Goal: Task Accomplishment & Management: Use online tool/utility

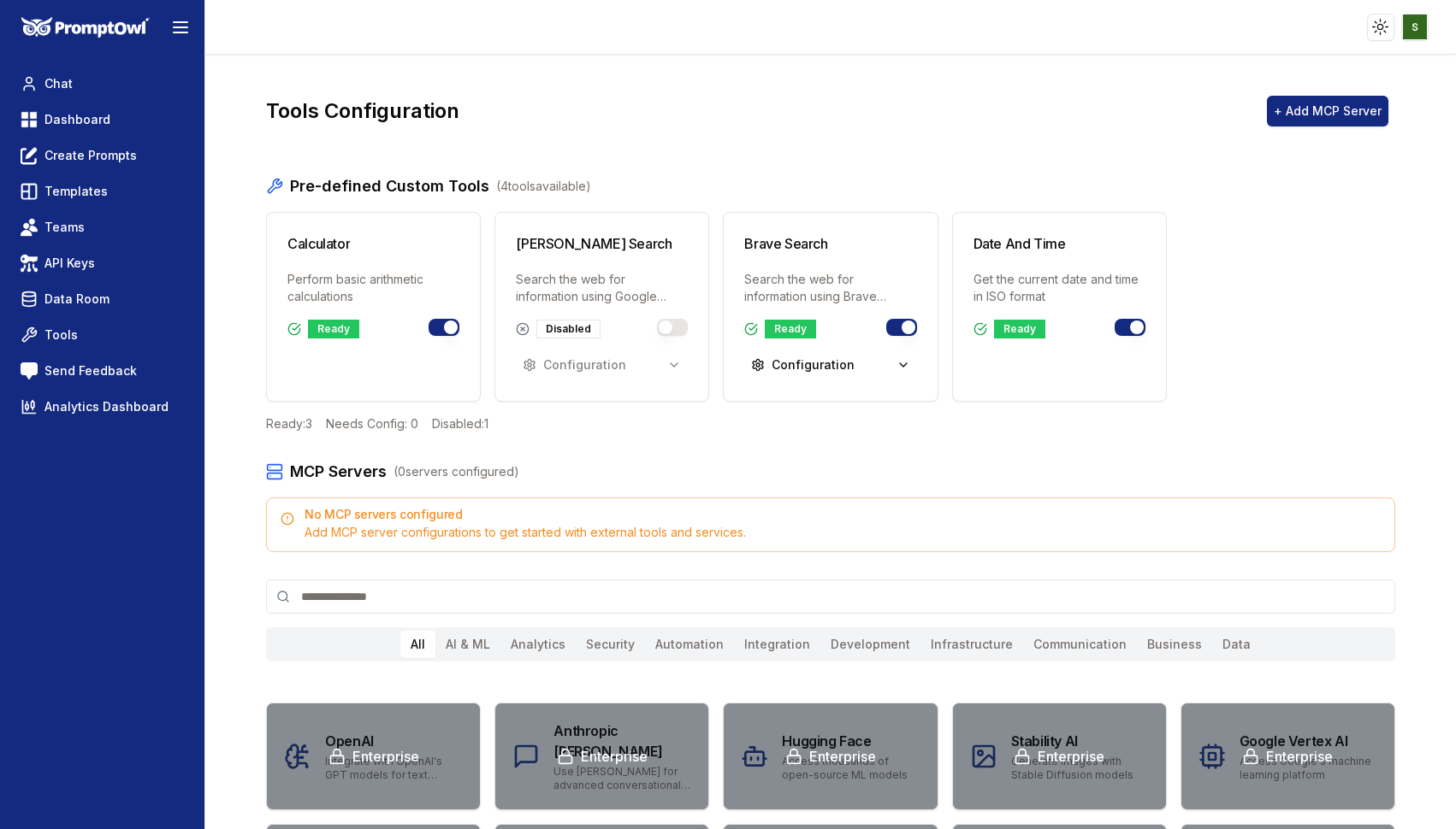
scroll to position [6, 0]
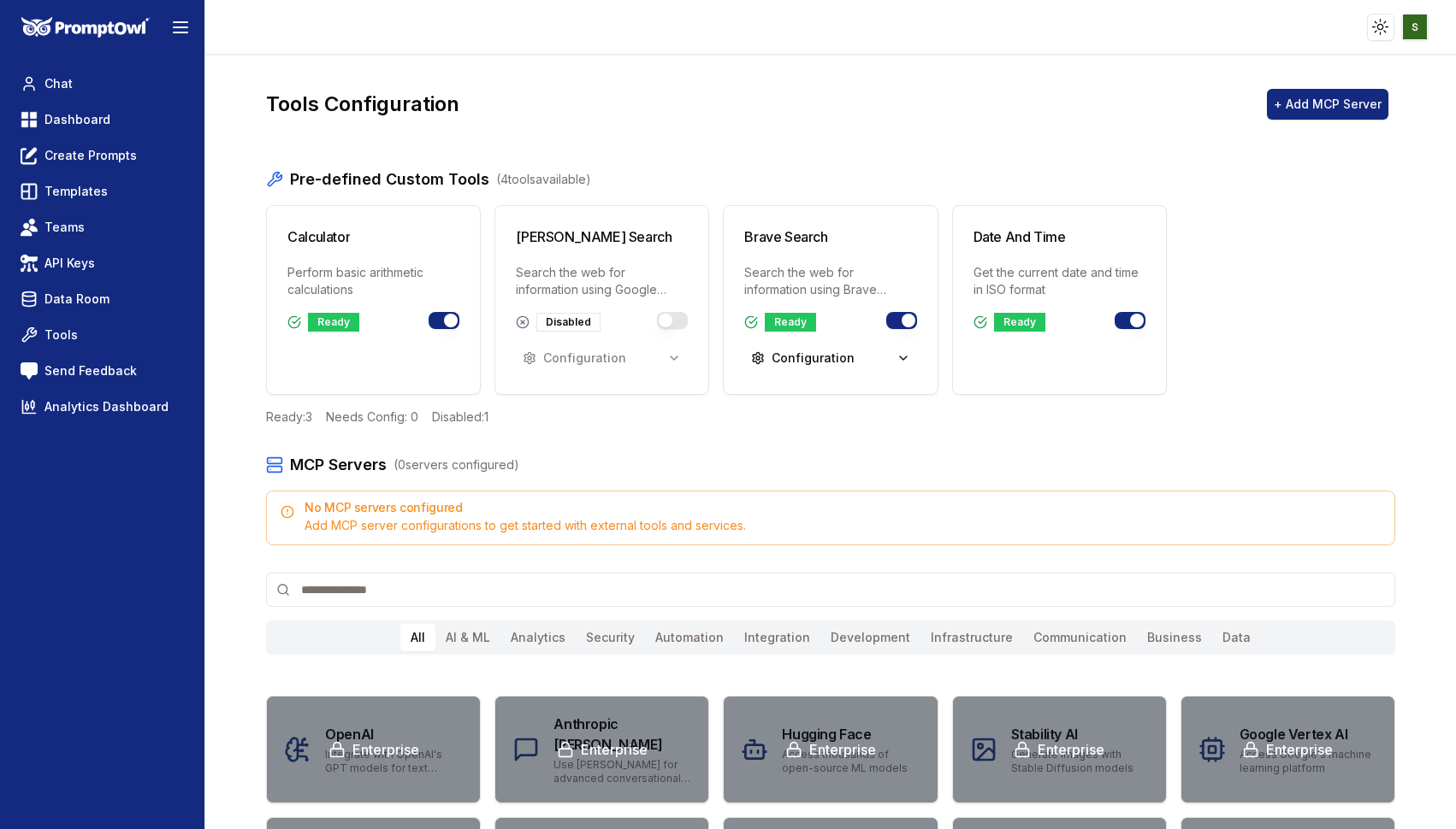
click at [383, 516] on div "No MCP servers configured Add MCP server configurations to get started with ext…" at bounding box center [830, 518] width 1128 height 55
click at [447, 532] on div "Add MCP server configurations to get started with external tools and services." at bounding box center [830, 525] width 1099 height 17
click at [1346, 97] on button "+ Add MCP Server" at bounding box center [1328, 105] width 121 height 31
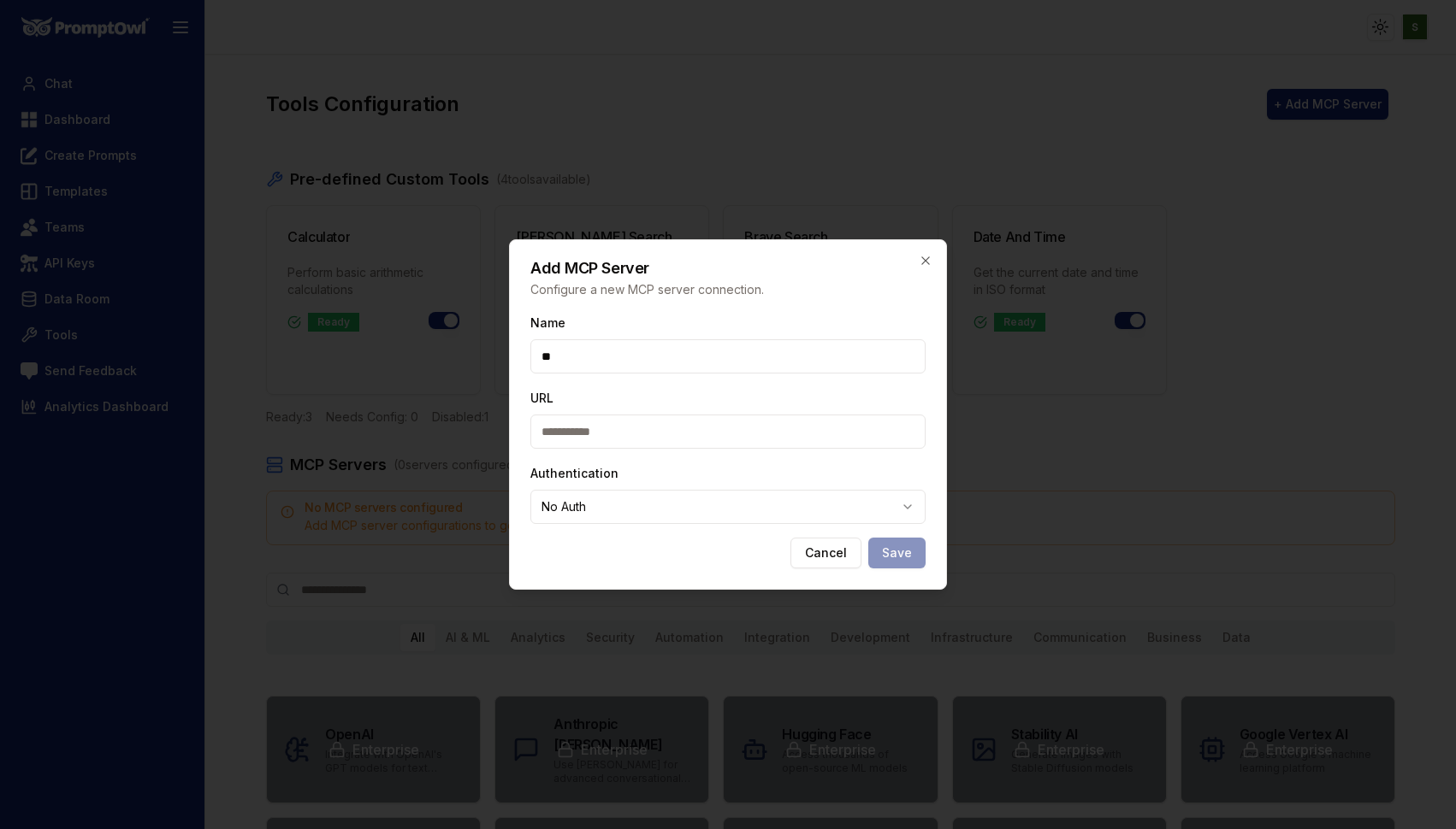
type input "*"
type input "**********"
click at [586, 424] on input "URL" at bounding box center [728, 431] width 395 height 34
paste input "**********"
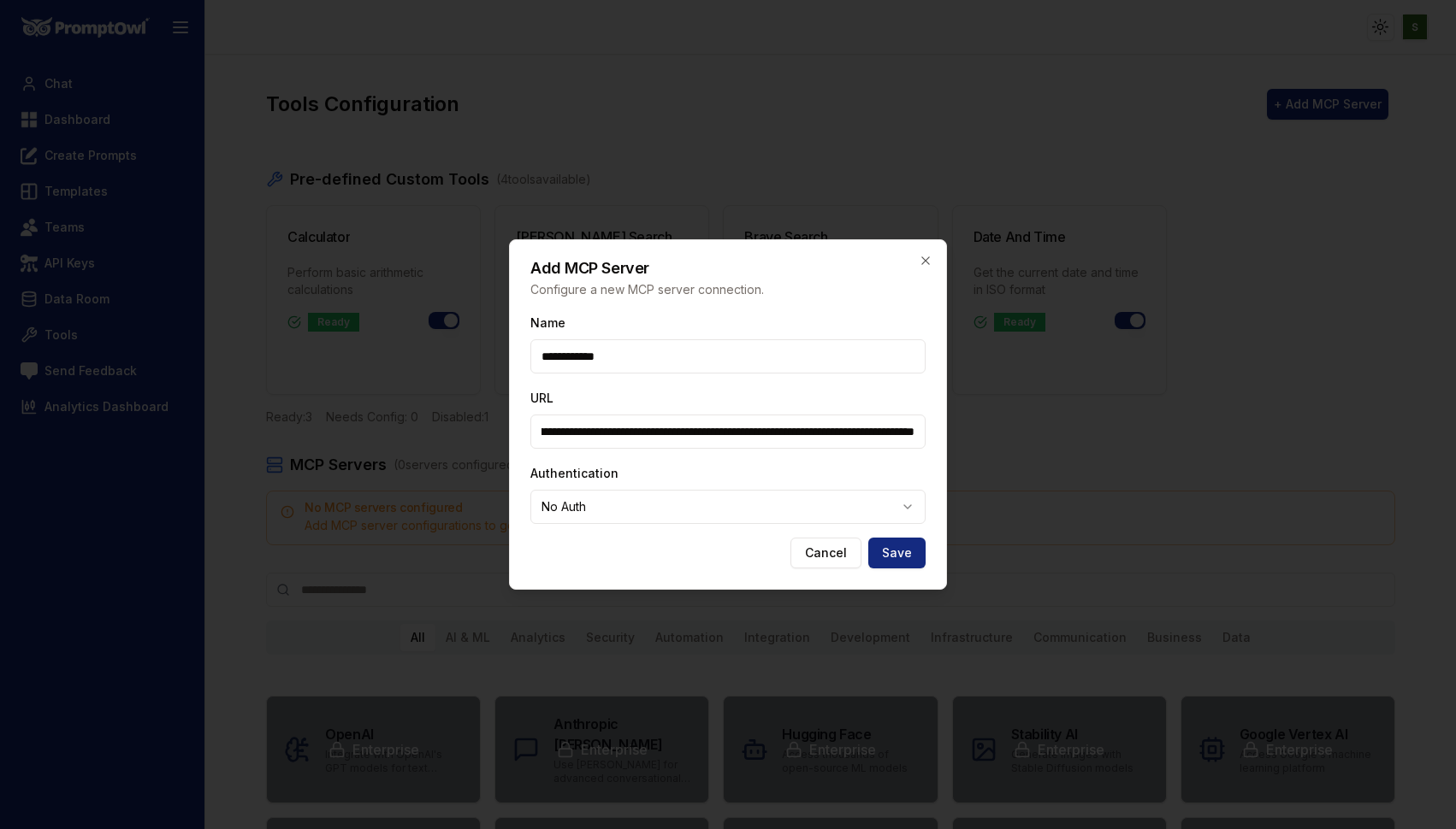
type input "**********"
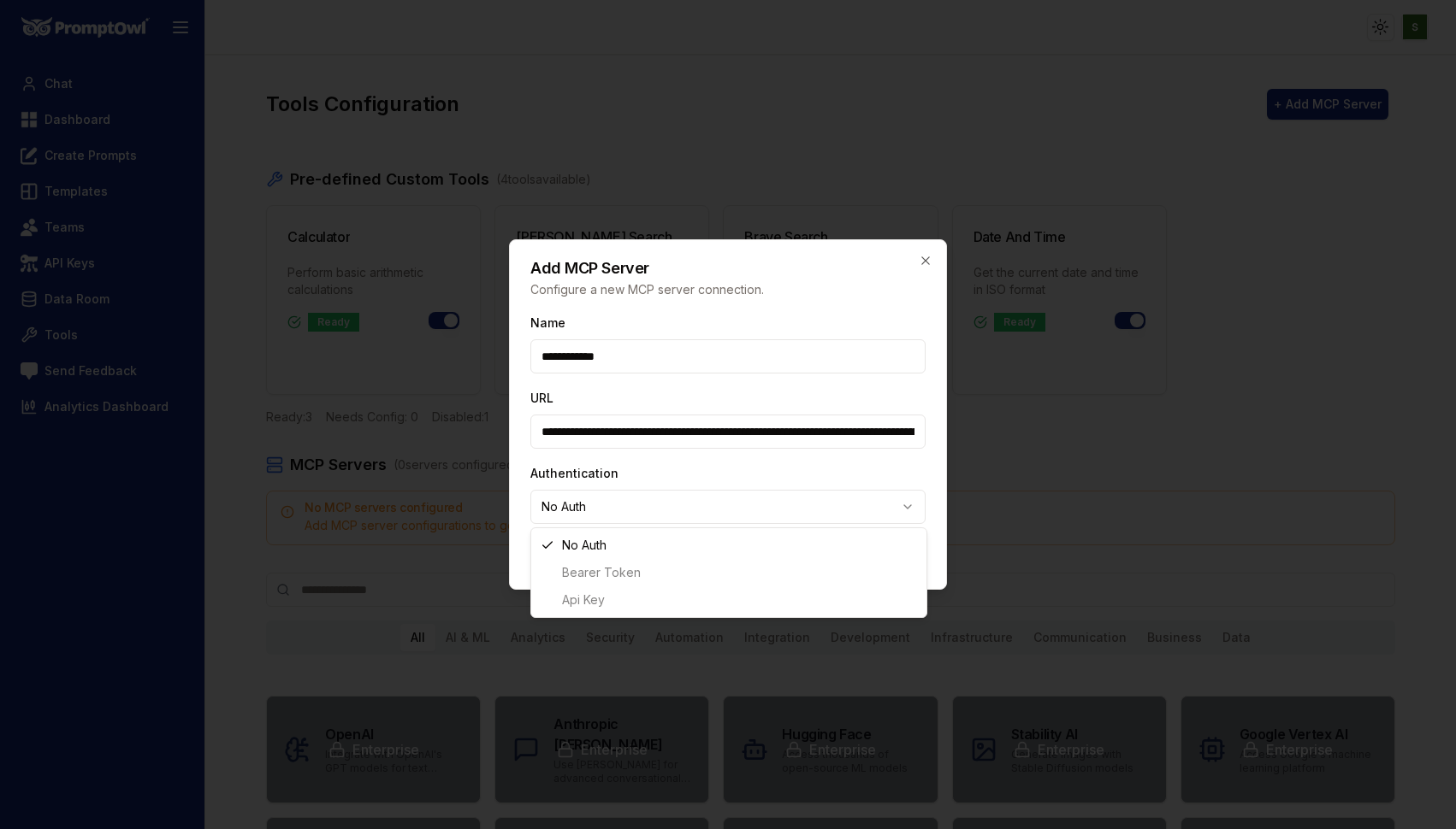
click at [805, 501] on body "Toggle theme Toggle user menu Chat Dashboard Create Prompts Templates Teams API…" at bounding box center [728, 414] width 1456 height 829
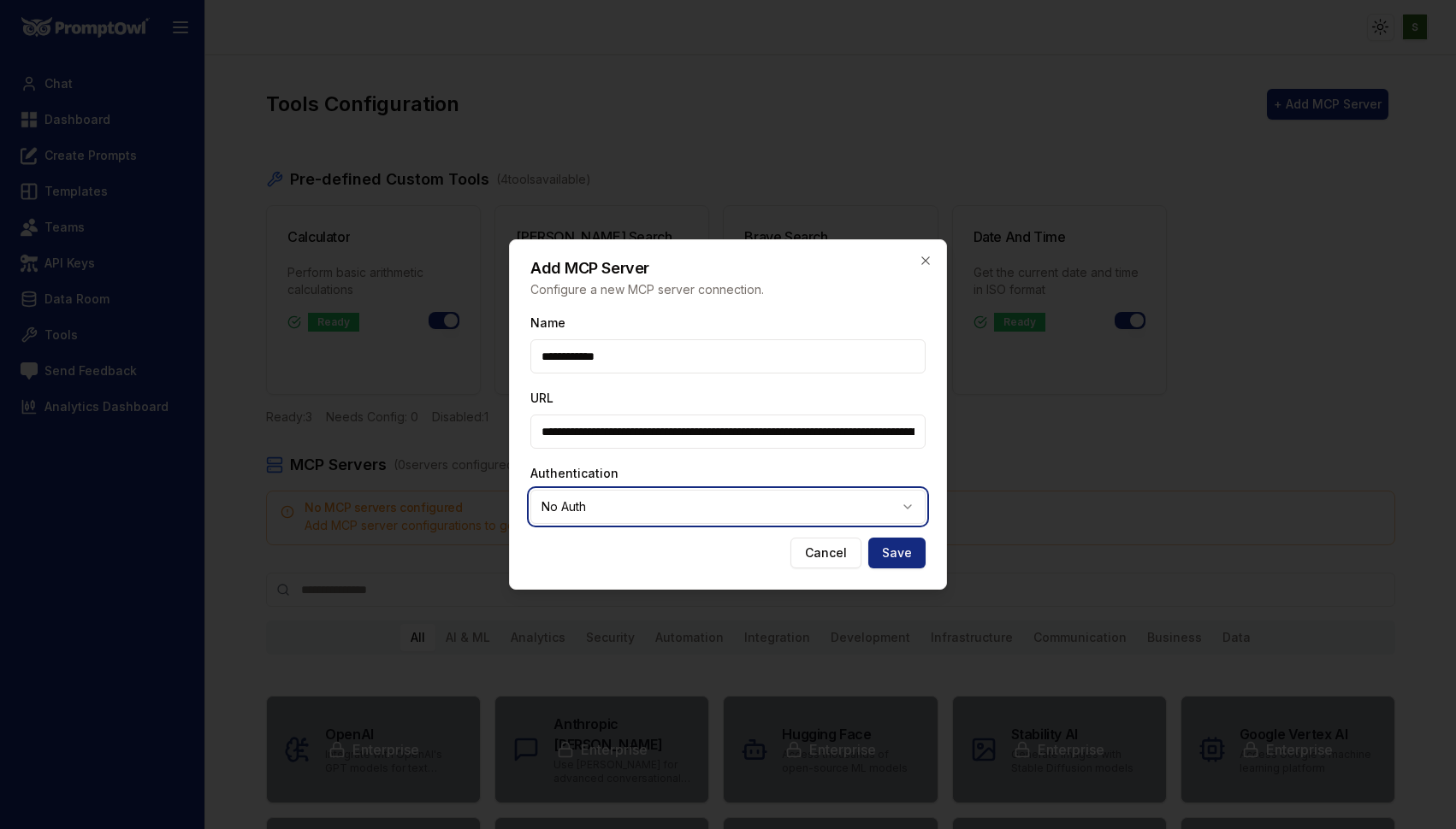
click at [805, 501] on body "Toggle theme Toggle user menu Chat Dashboard Create Prompts Templates Teams API…" at bounding box center [728, 414] width 1456 height 829
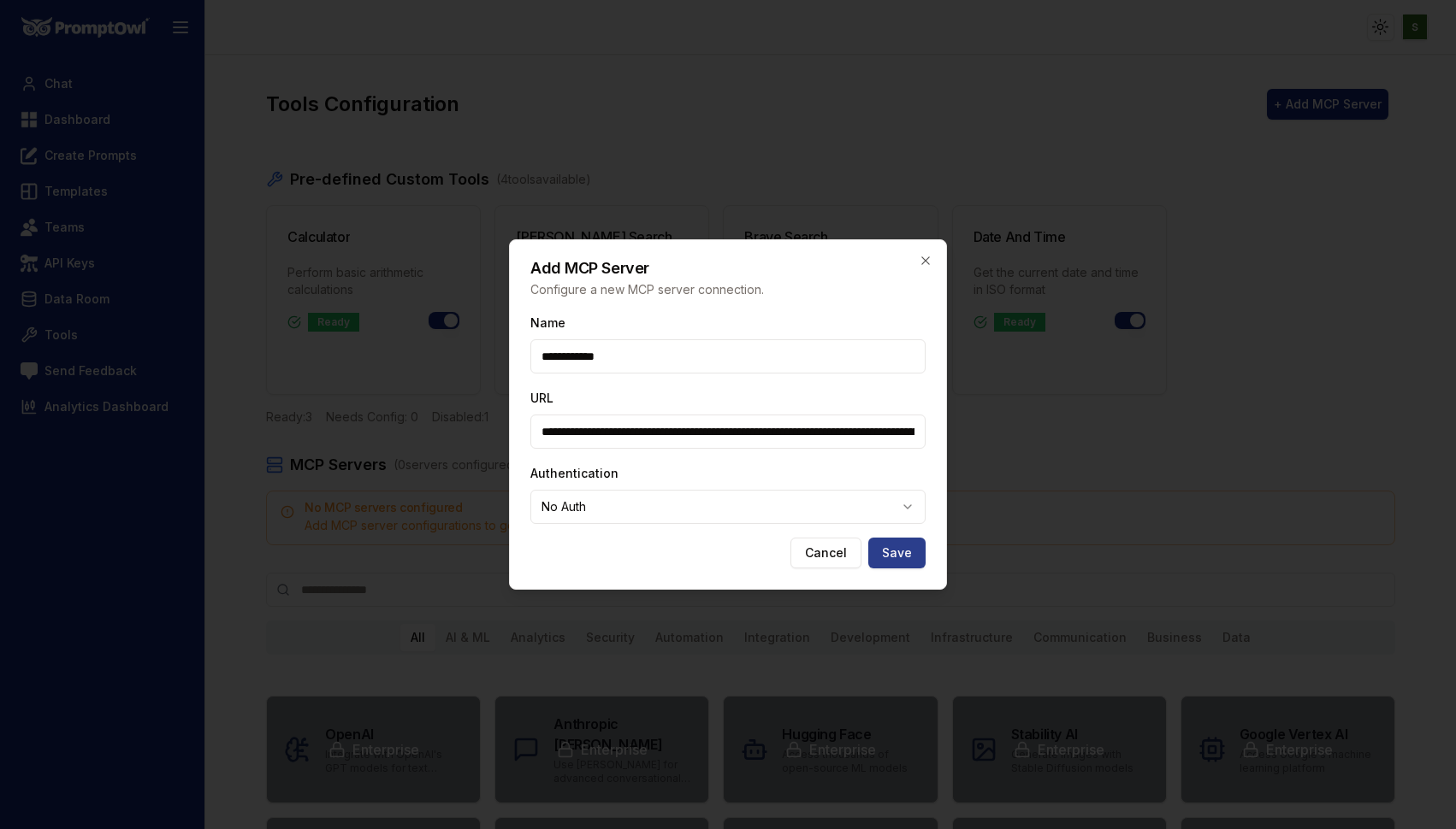
click at [895, 554] on button "Save" at bounding box center [896, 553] width 57 height 31
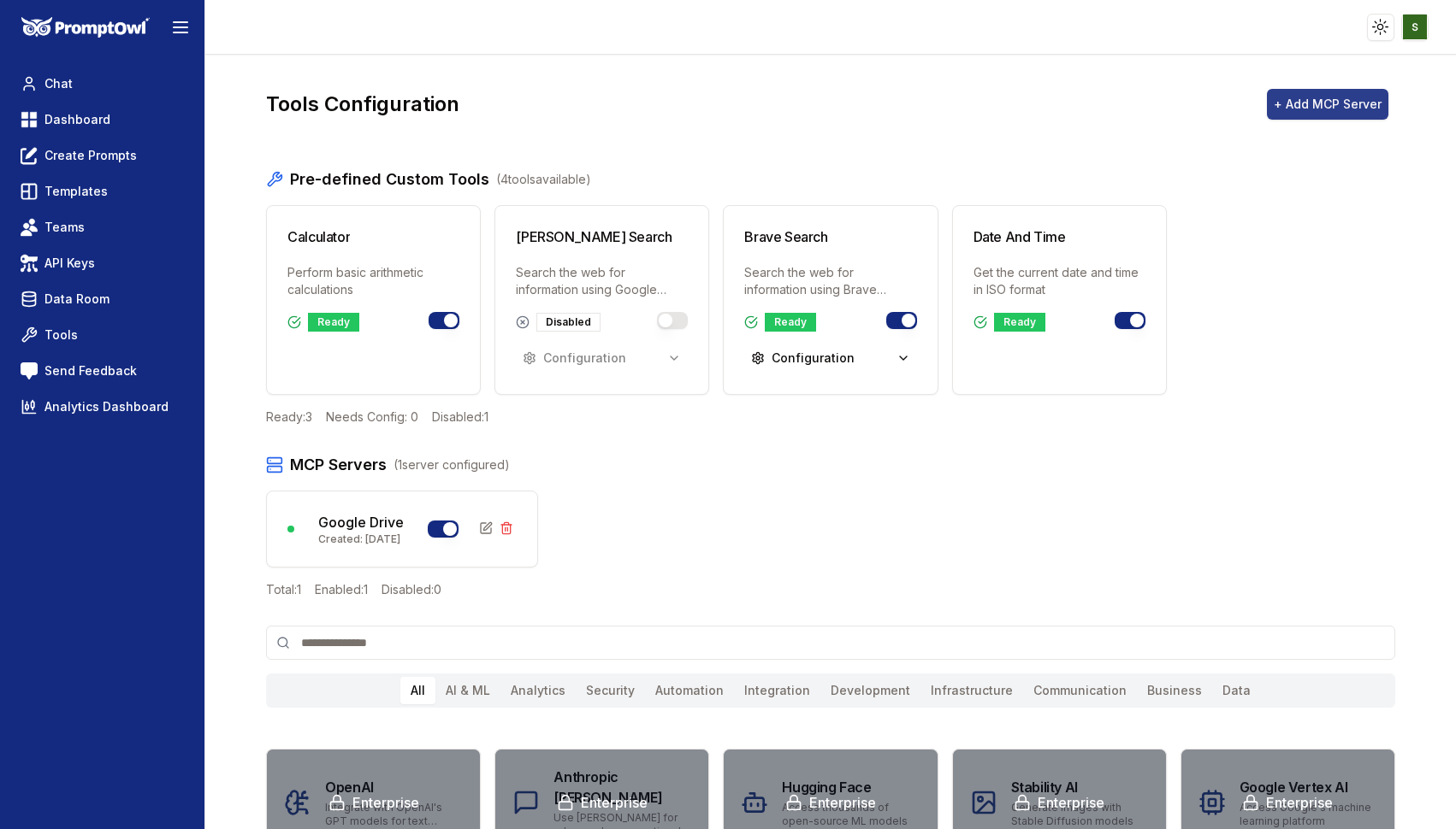
click at [1324, 94] on button "+ Add MCP Server" at bounding box center [1328, 105] width 121 height 31
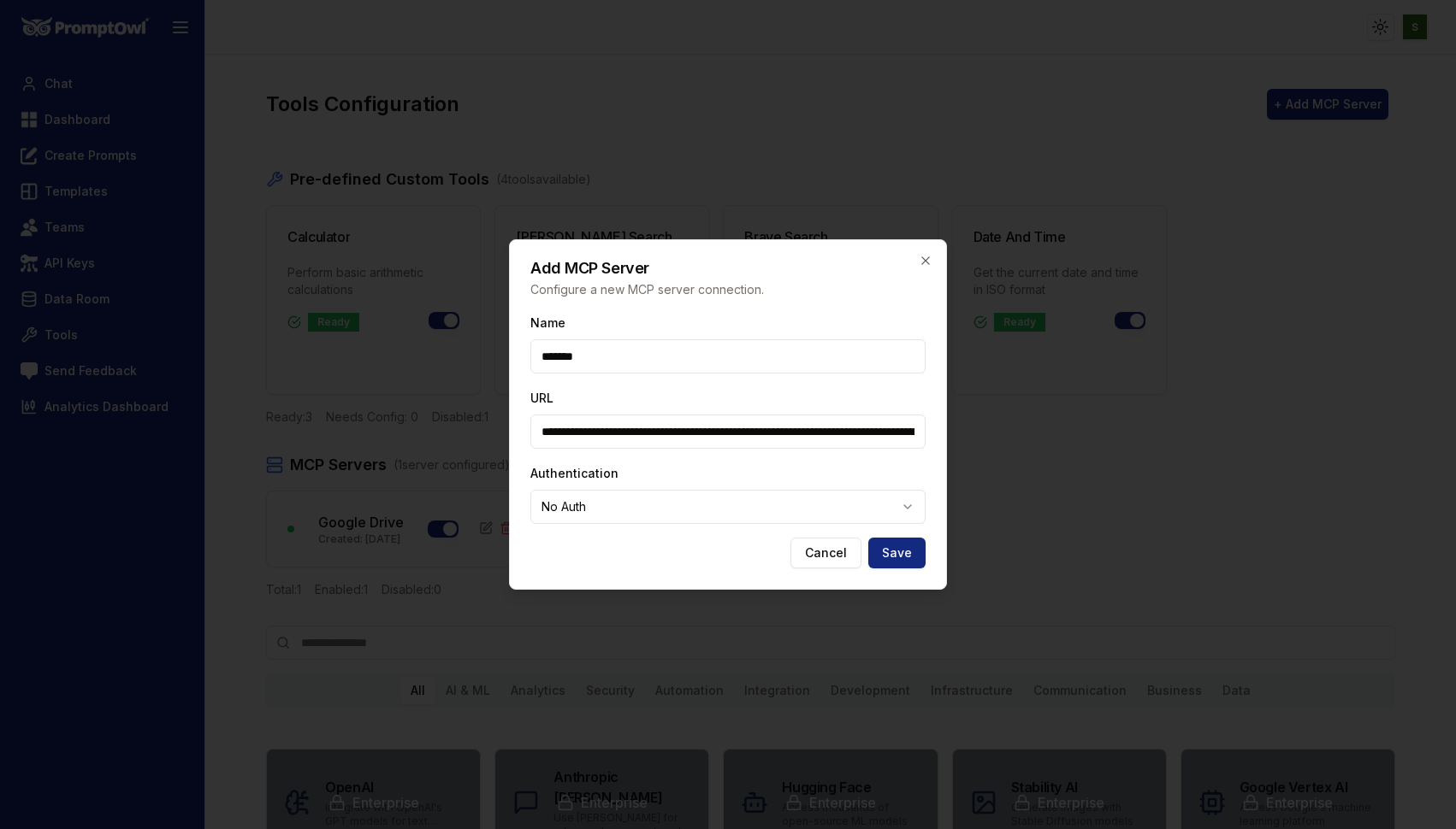
type input "*******"
click at [785, 426] on input "**********" at bounding box center [728, 431] width 395 height 34
paste input "text"
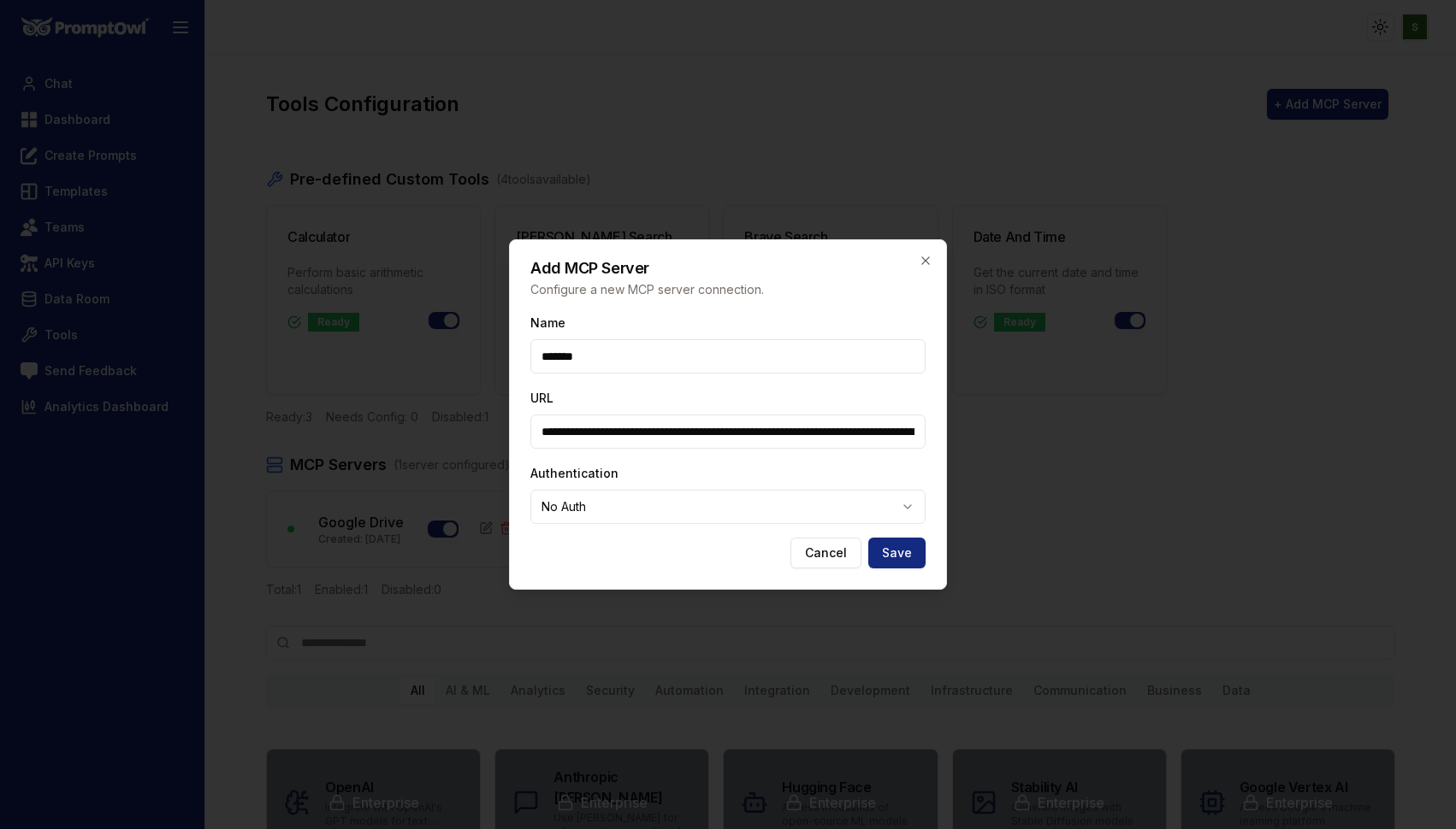
scroll to position [0, 612]
type input "**********"
click at [908, 548] on button "Save" at bounding box center [896, 553] width 57 height 31
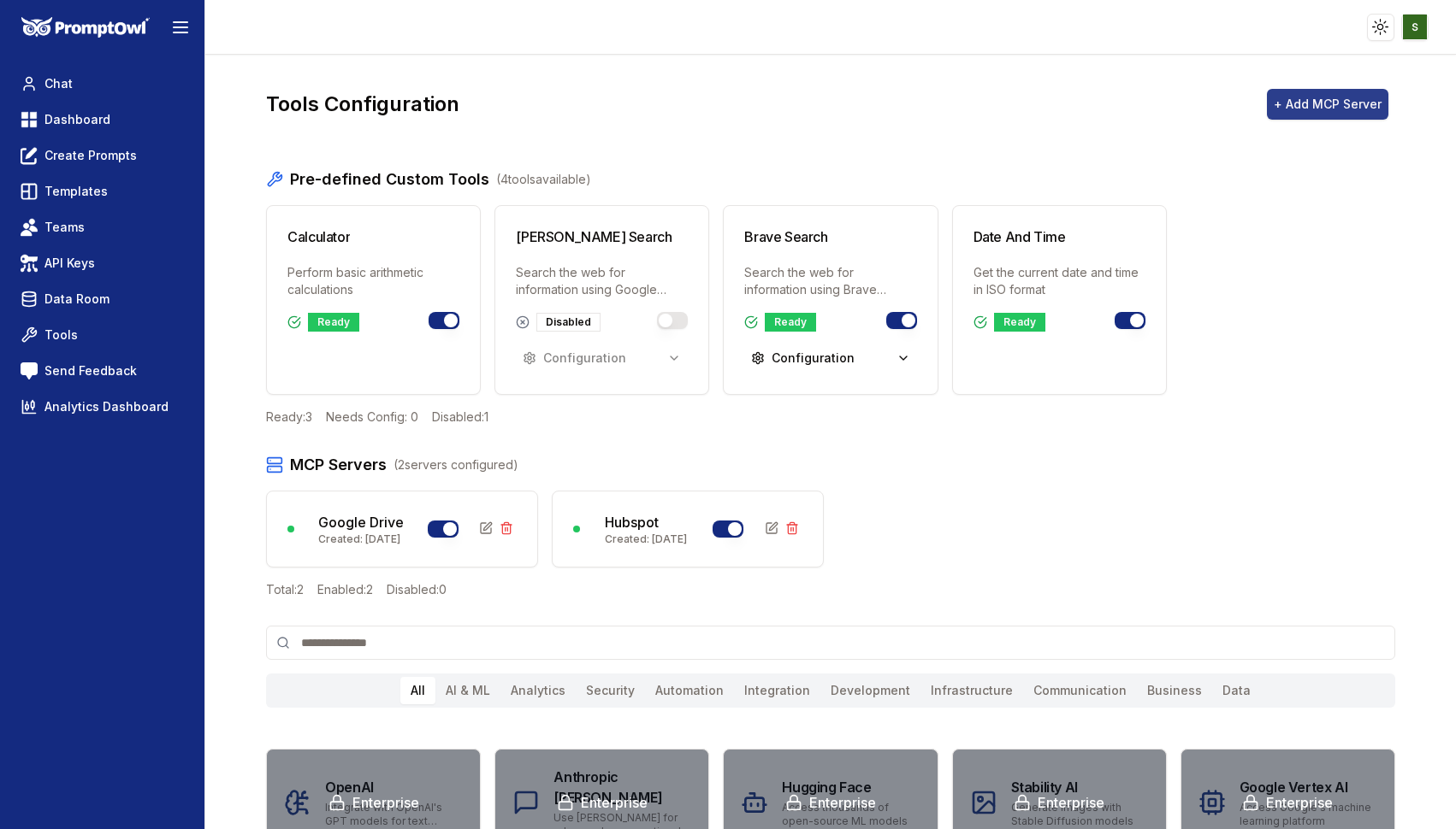
click at [1317, 101] on button "+ Add MCP Server" at bounding box center [1328, 105] width 121 height 31
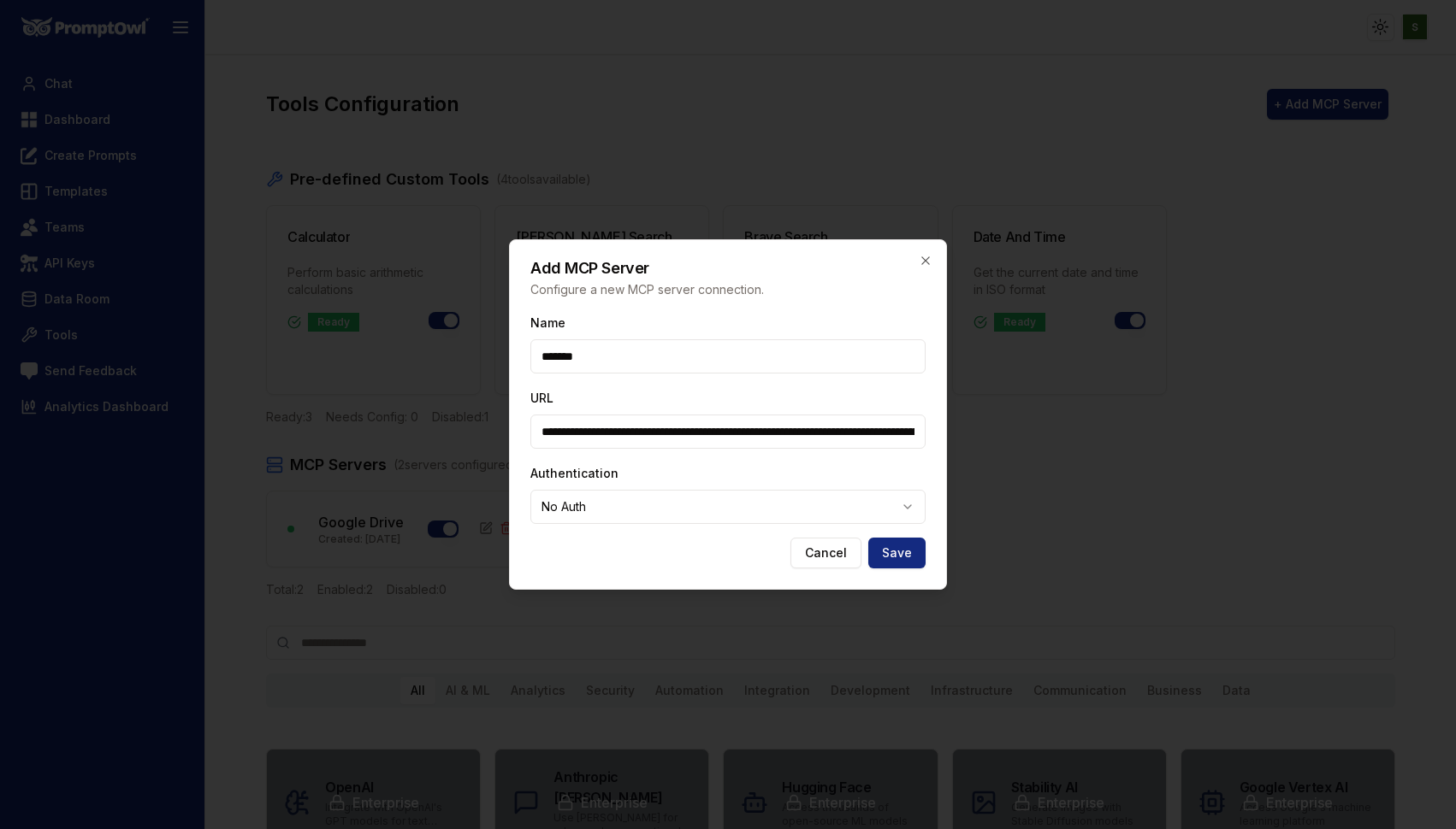
type input "*******"
click at [597, 432] on input "**********" at bounding box center [728, 431] width 395 height 34
paste input "text"
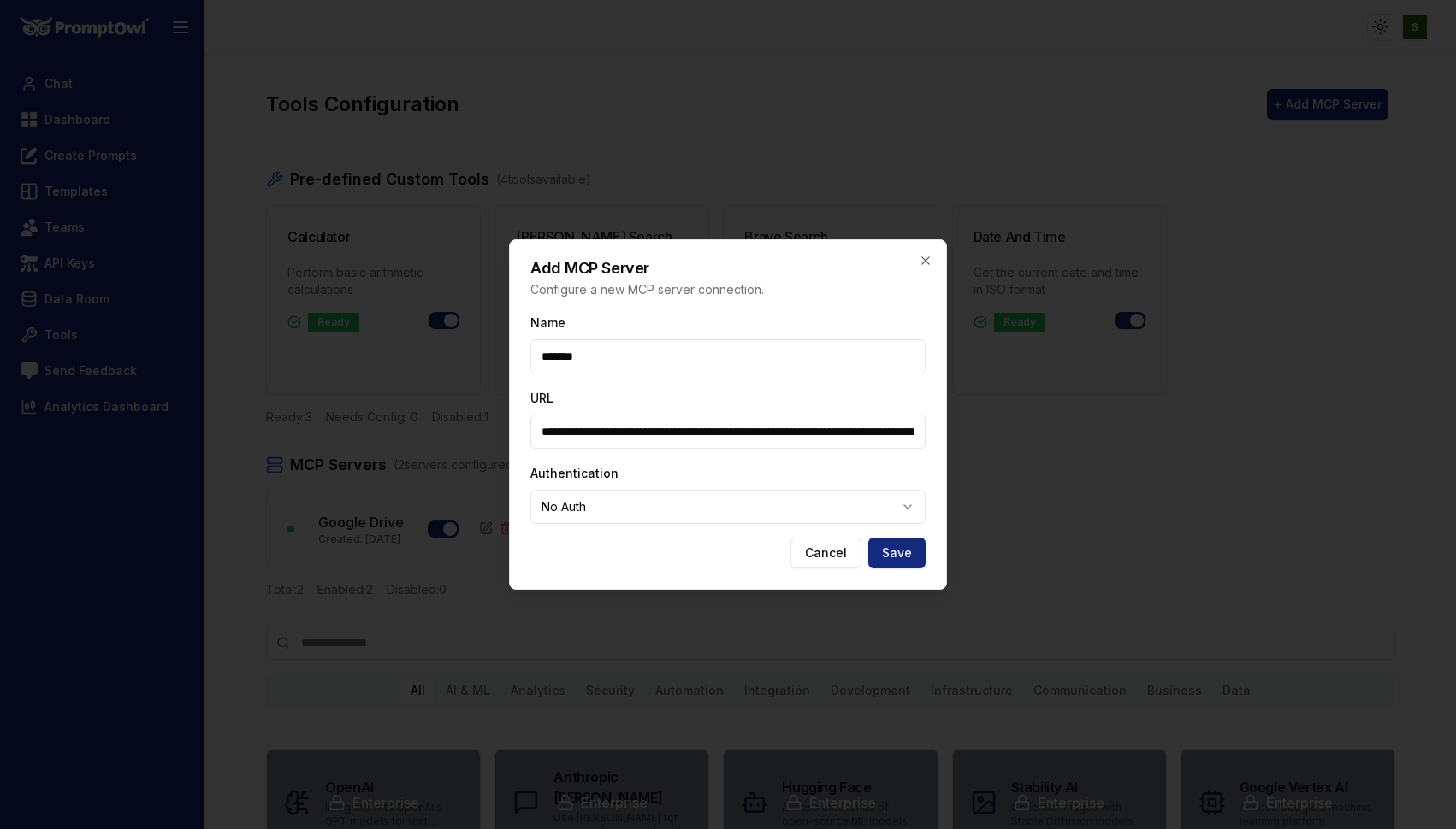
scroll to position [0, 632]
type input "**********"
click at [908, 551] on button "Save" at bounding box center [896, 553] width 57 height 31
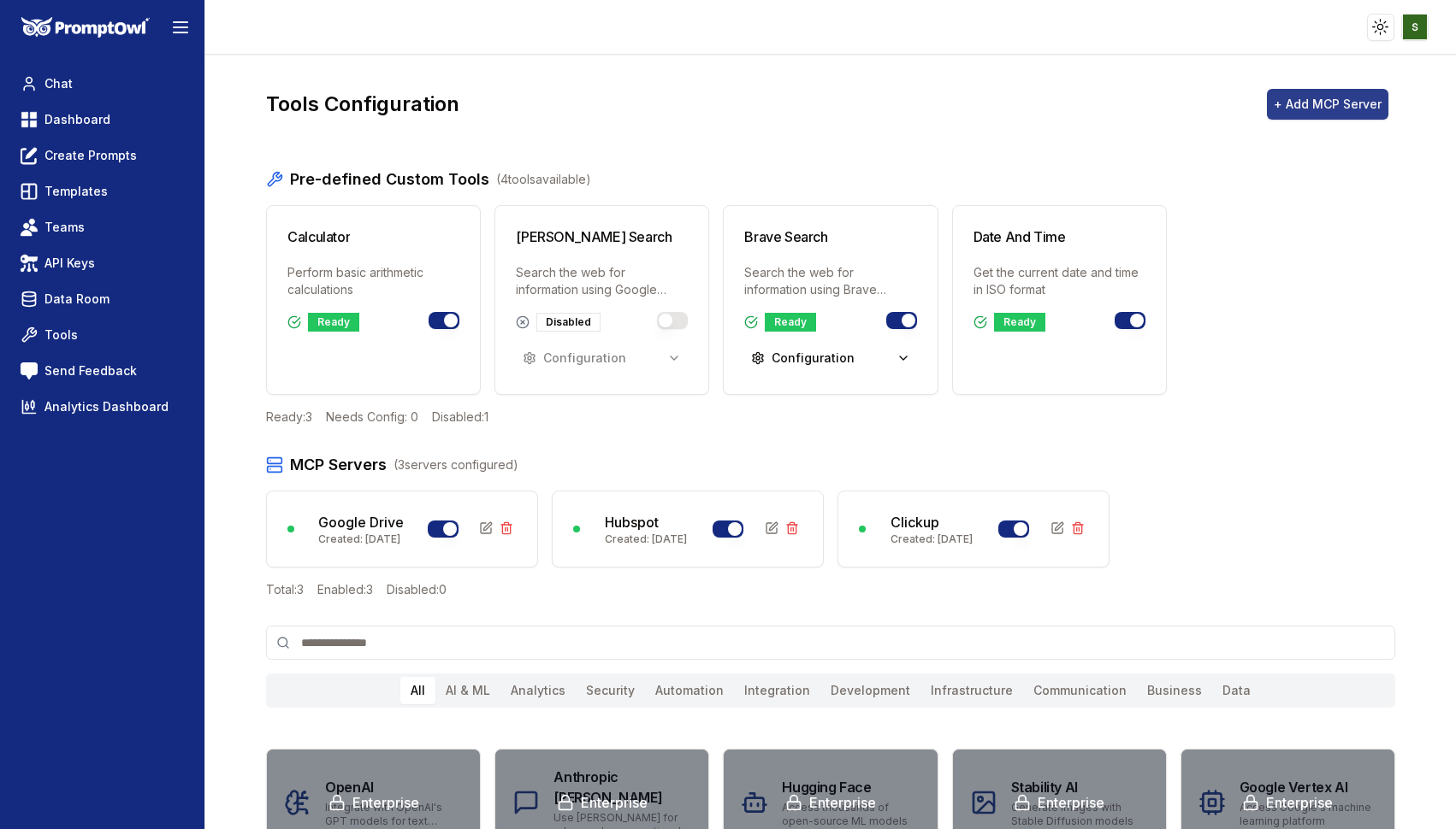
click at [1306, 105] on button "+ Add MCP Server" at bounding box center [1328, 105] width 121 height 31
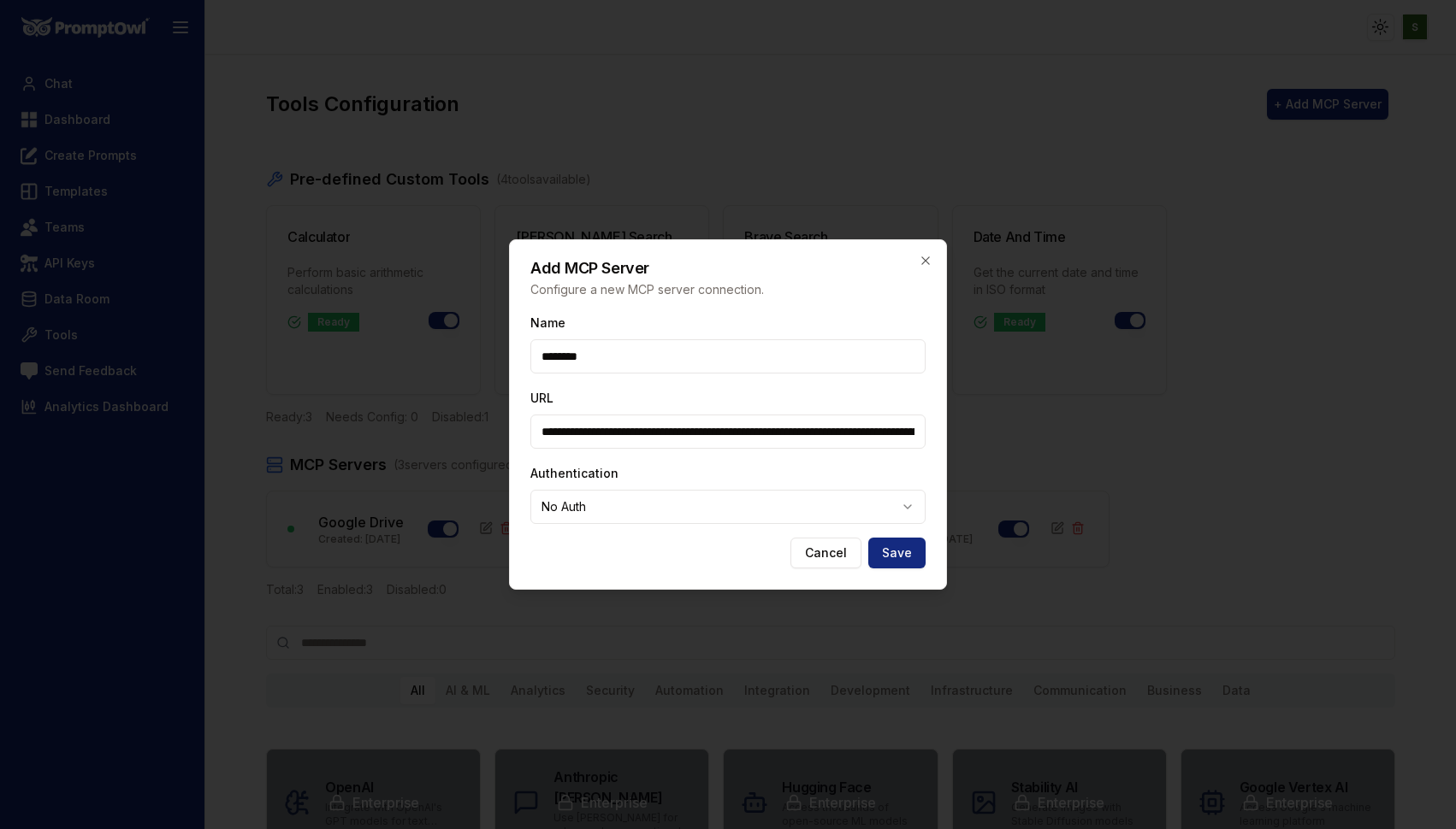
type input "********"
click at [595, 424] on input "**********" at bounding box center [728, 431] width 395 height 34
paste input "text"
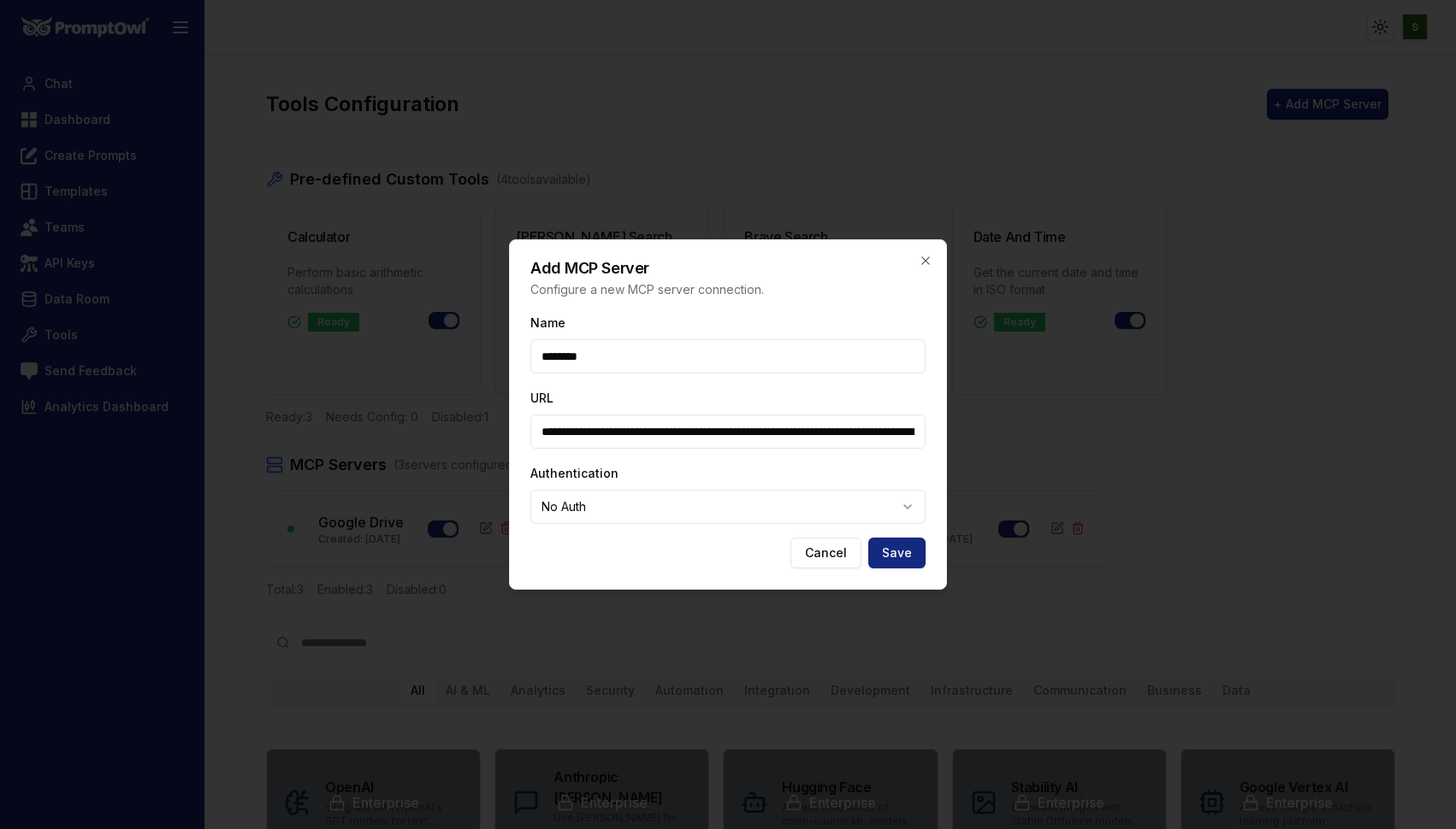
scroll to position [0, 617]
type input "**********"
click at [894, 547] on button "Save" at bounding box center [896, 553] width 57 height 31
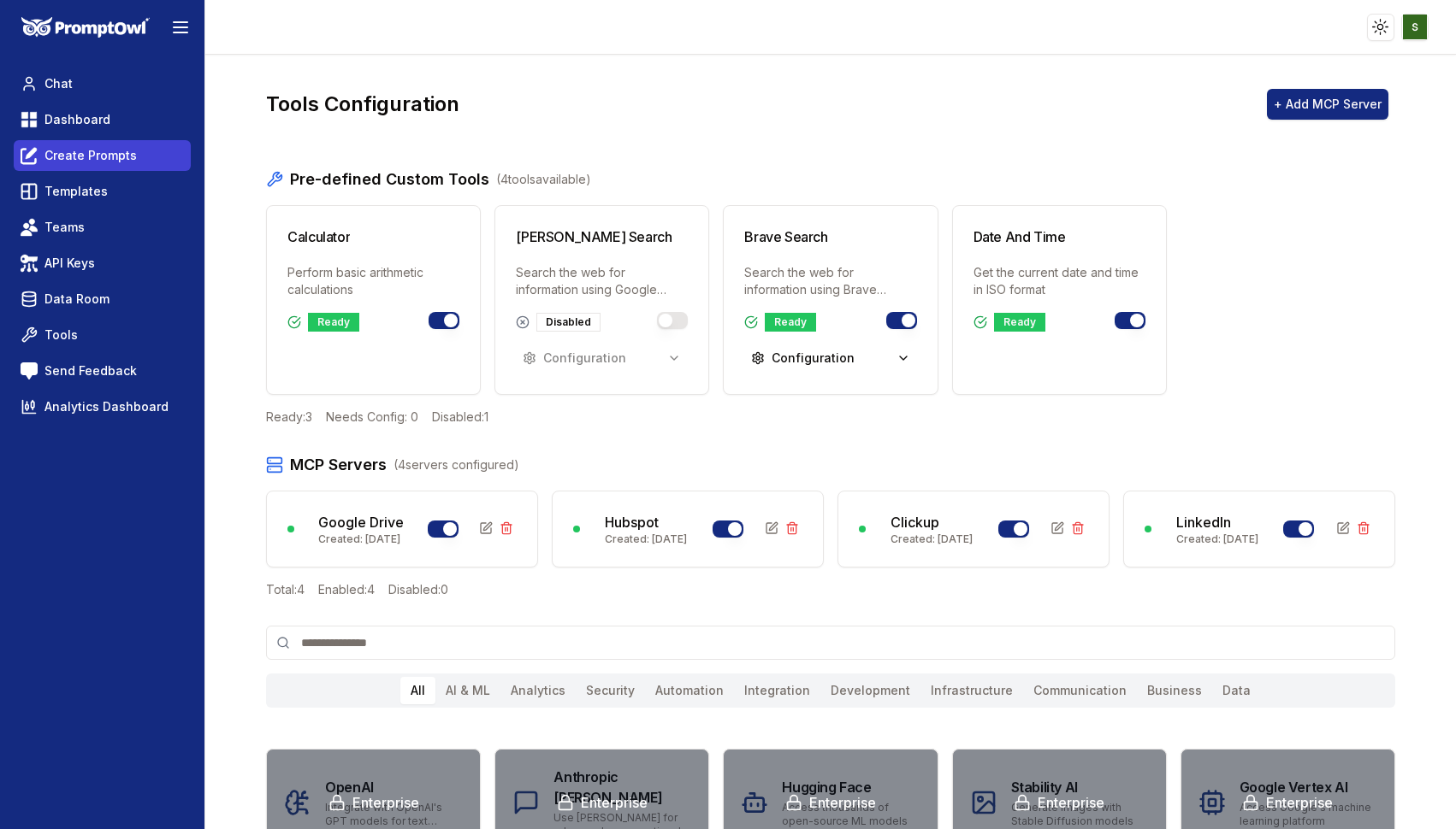
click at [94, 158] on span "Create Prompts" at bounding box center [90, 155] width 93 height 17
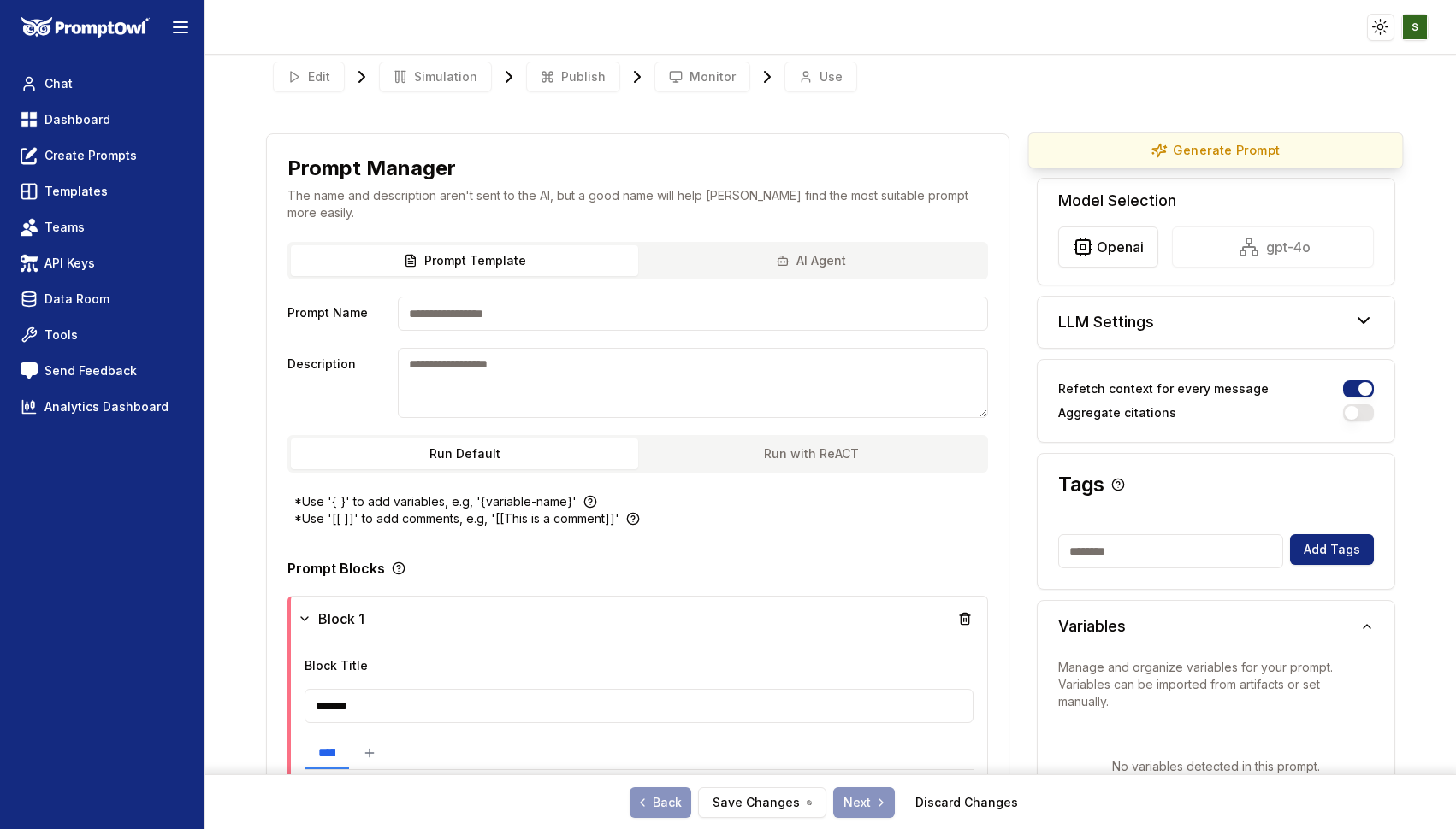
click at [1122, 154] on button "Generate Prompt" at bounding box center [1216, 150] width 375 height 36
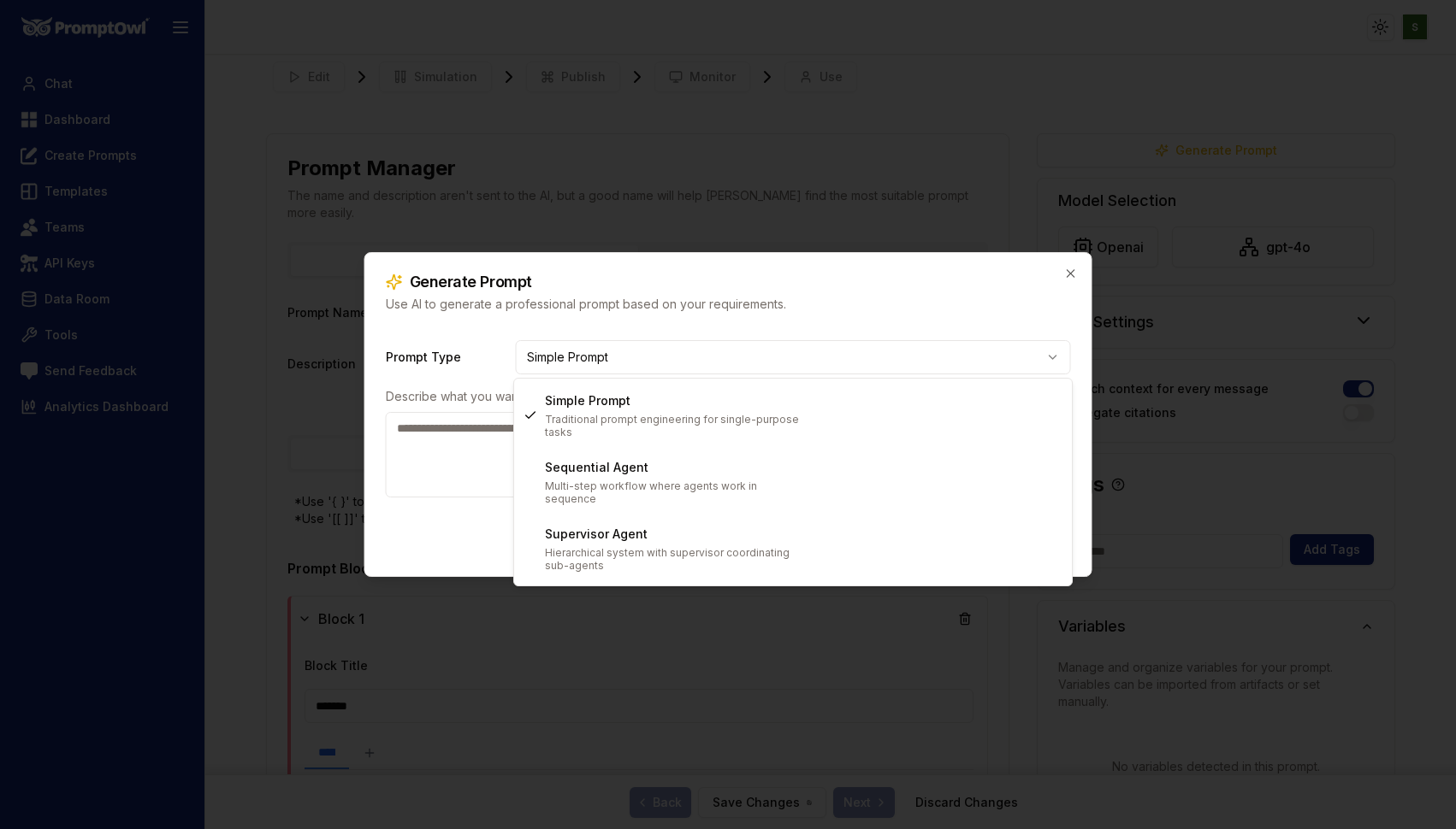
click at [628, 349] on body "**********" at bounding box center [728, 414] width 1456 height 829
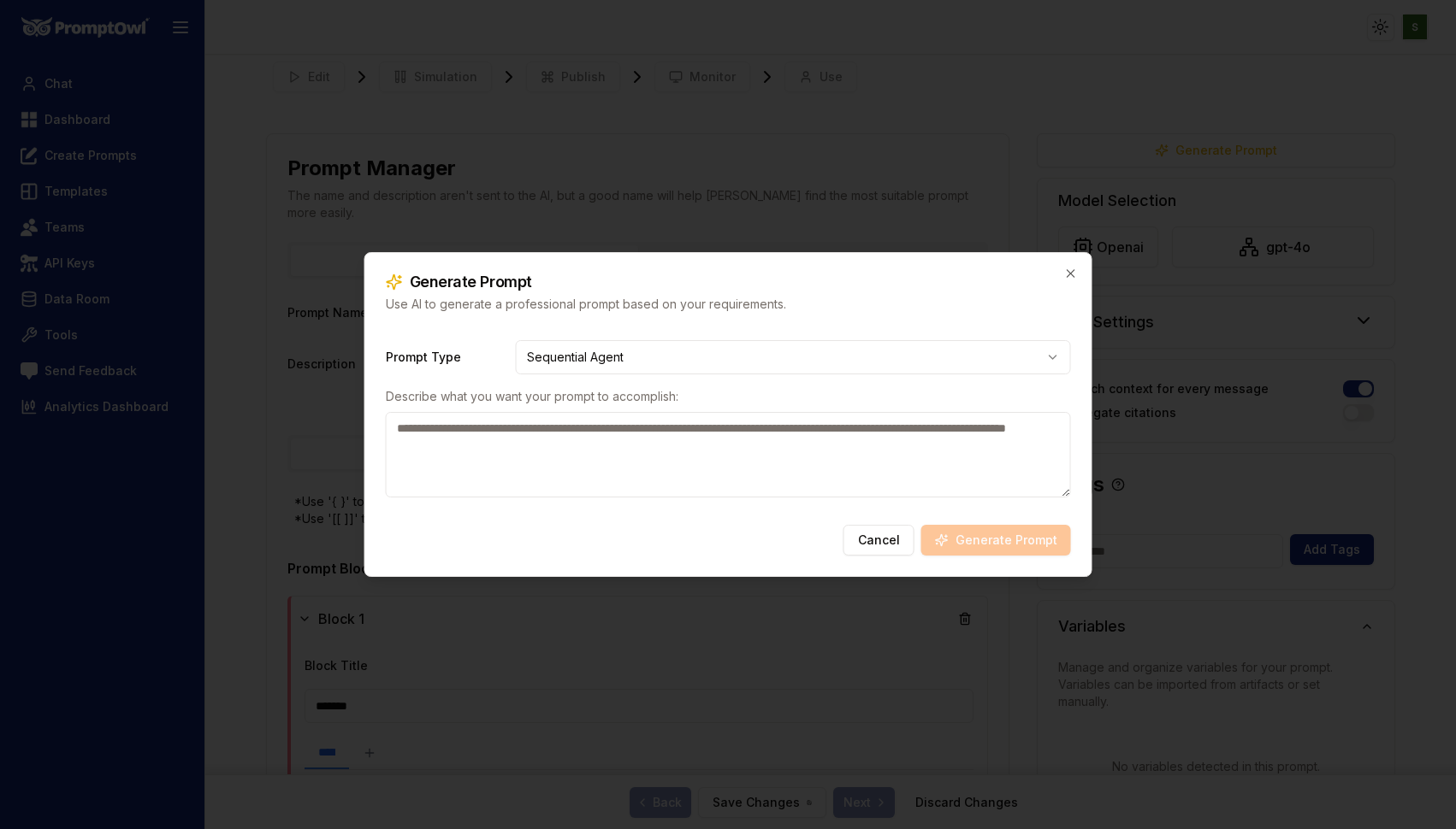
click at [427, 443] on textarea at bounding box center [728, 454] width 685 height 85
paste textarea "**********"
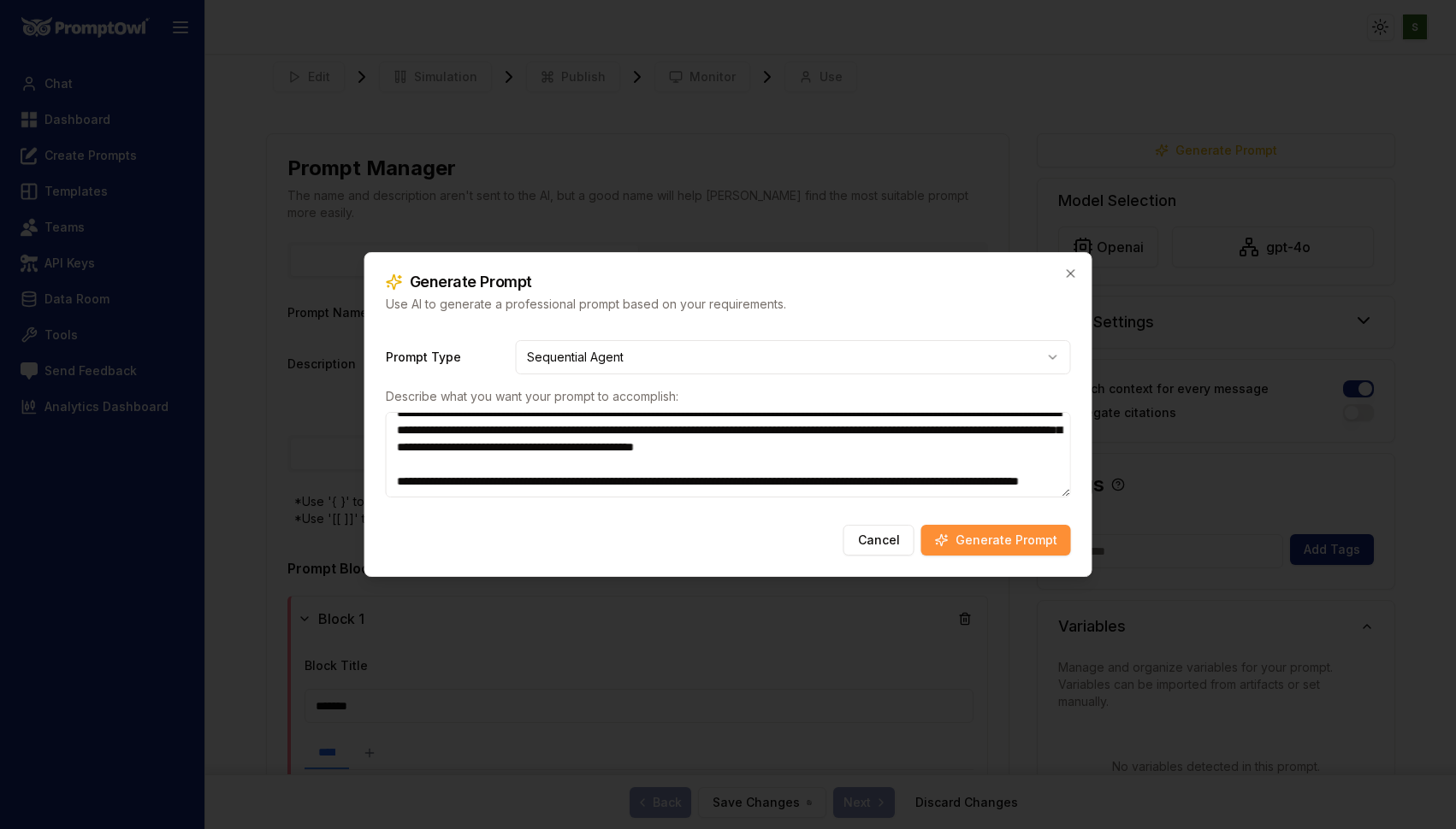
scroll to position [255, 0]
drag, startPoint x: 502, startPoint y: 452, endPoint x: 597, endPoint y: 445, distance: 95.3
click at [597, 445] on textarea at bounding box center [728, 454] width 685 height 85
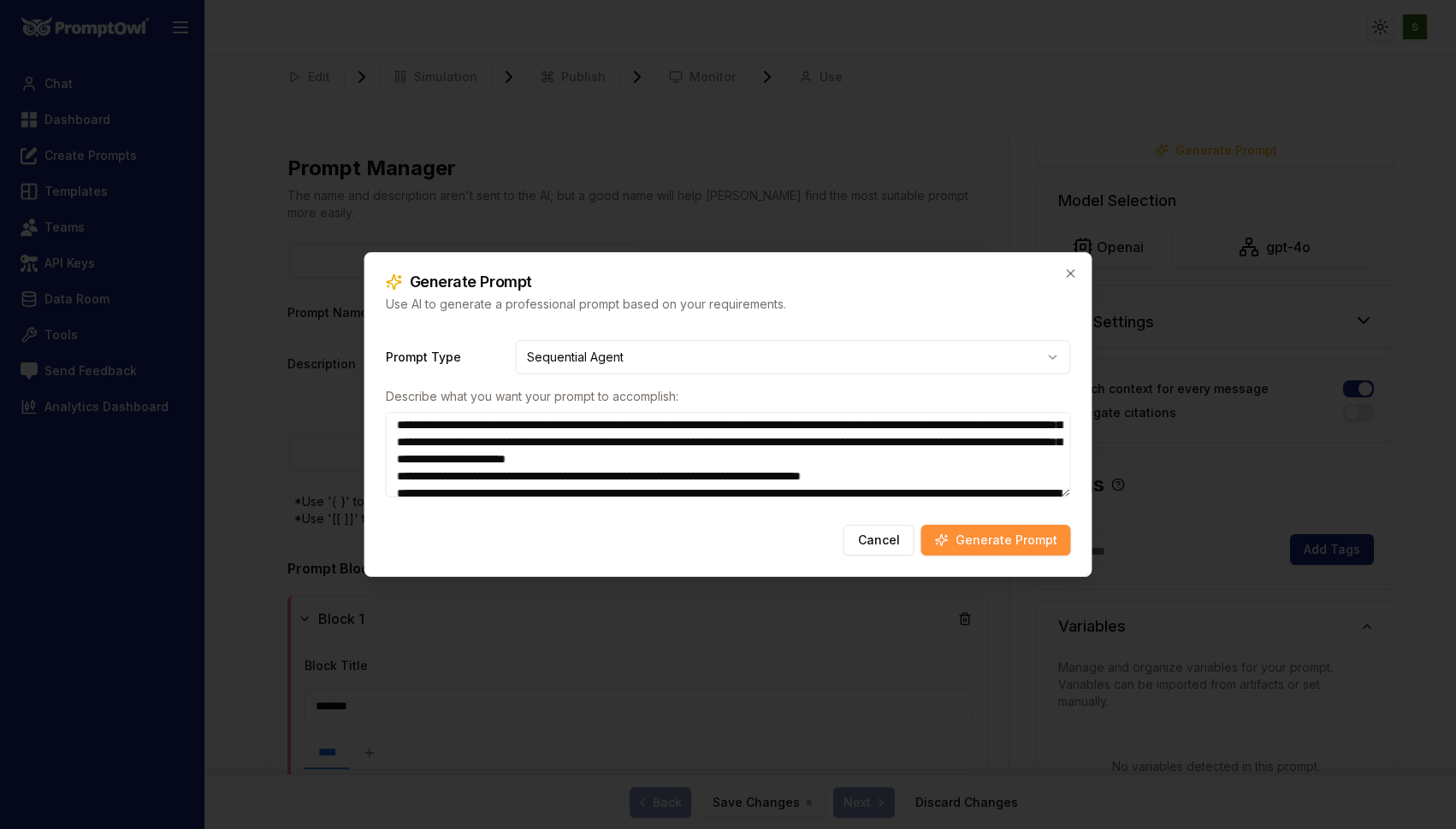
scroll to position [91, 0]
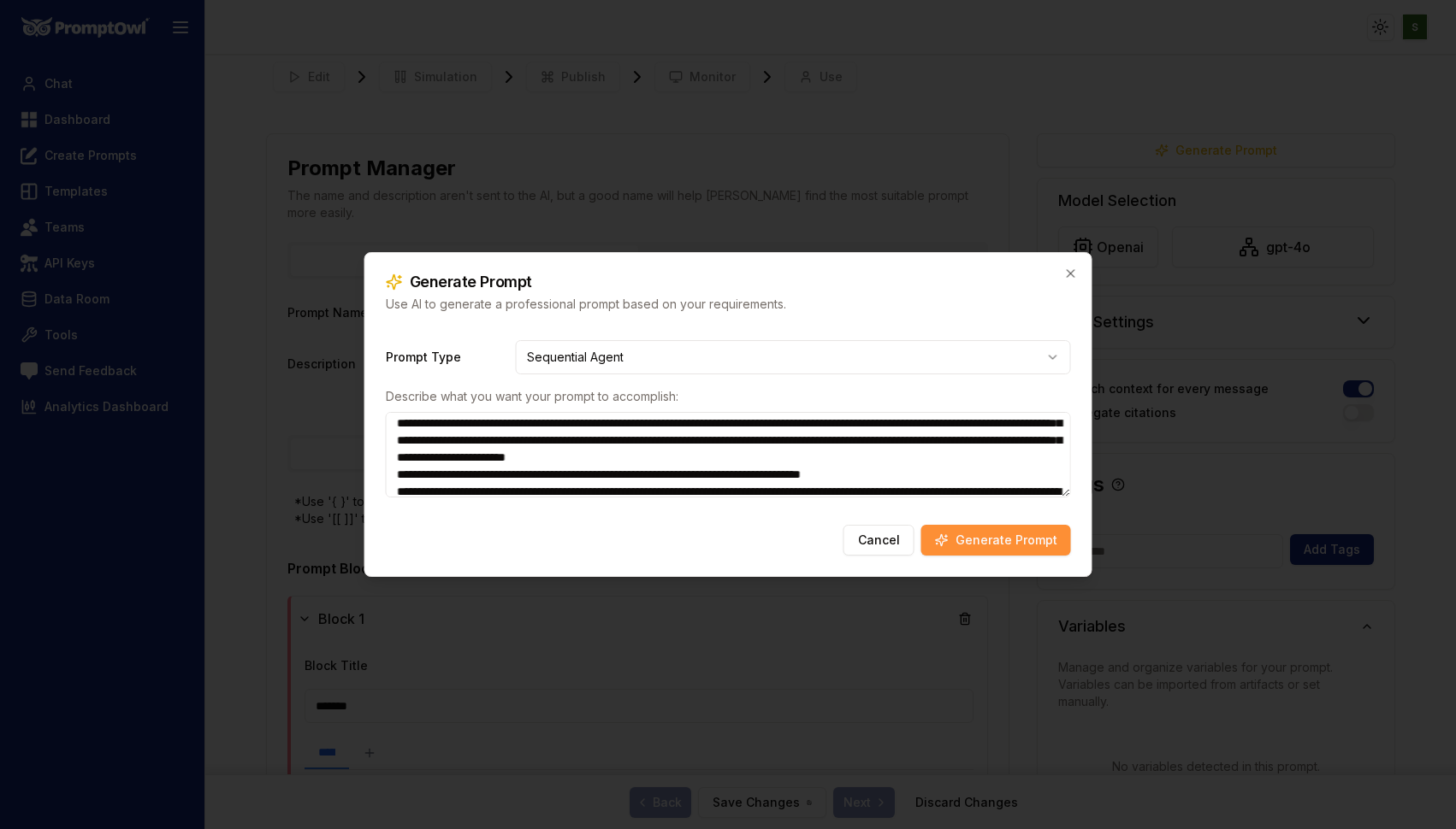
drag, startPoint x: 576, startPoint y: 439, endPoint x: 572, endPoint y: 486, distance: 47.2
click at [572, 486] on textarea at bounding box center [728, 454] width 685 height 85
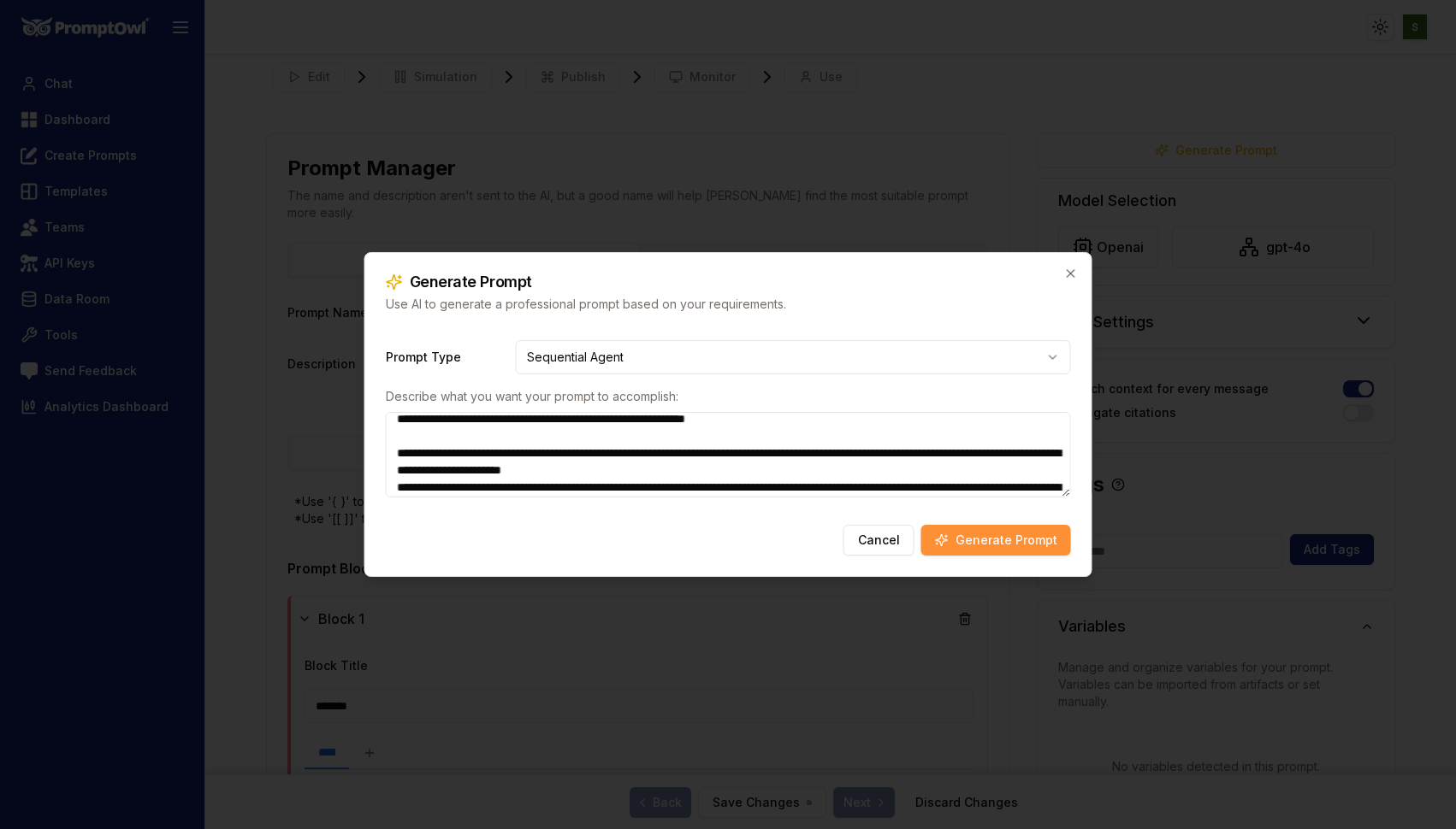
scroll to position [10, 0]
click at [776, 417] on textarea "**********" at bounding box center [728, 454] width 685 height 85
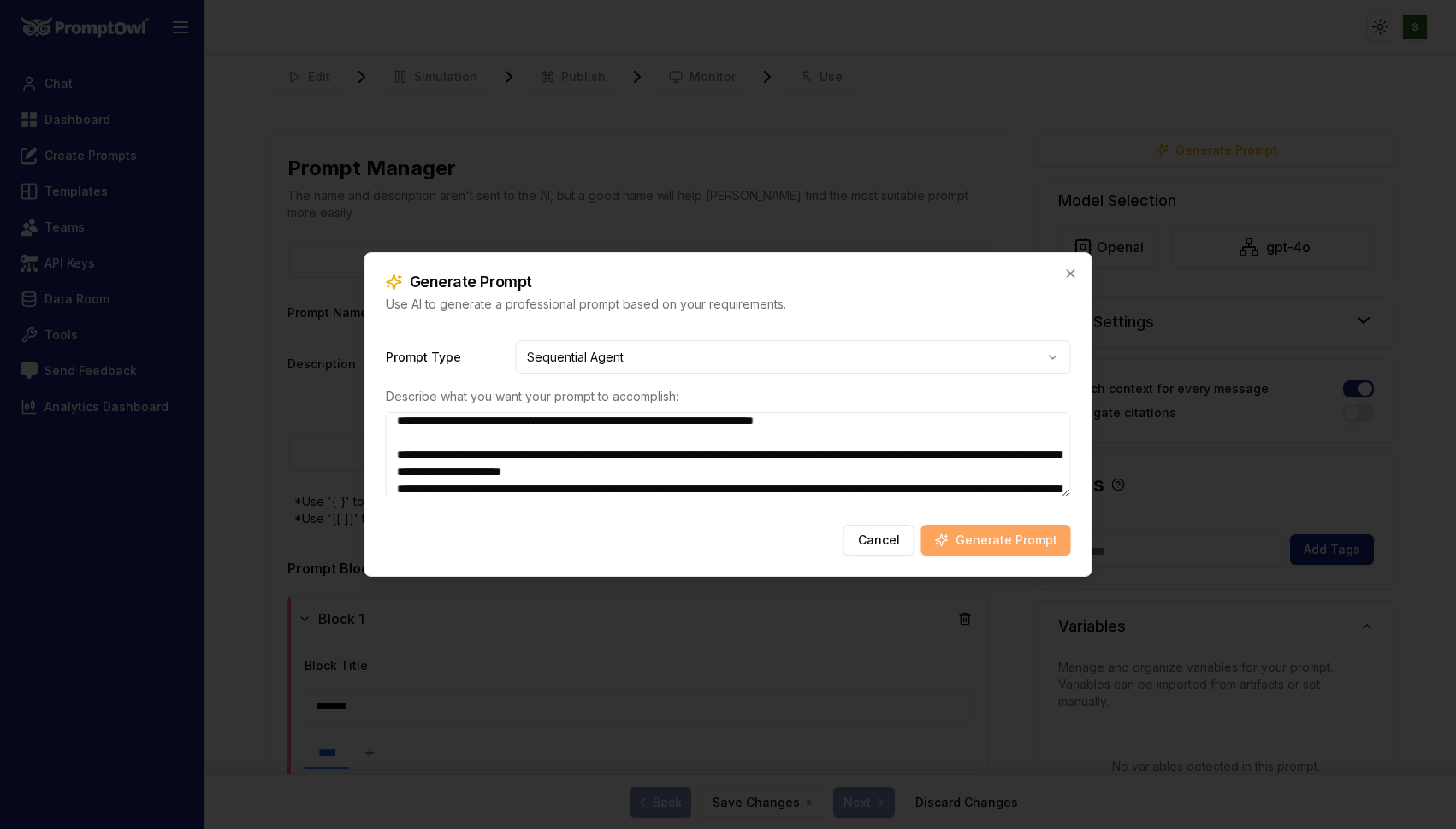
type textarea "**********"
click at [976, 537] on button "Generate Prompt" at bounding box center [995, 541] width 150 height 31
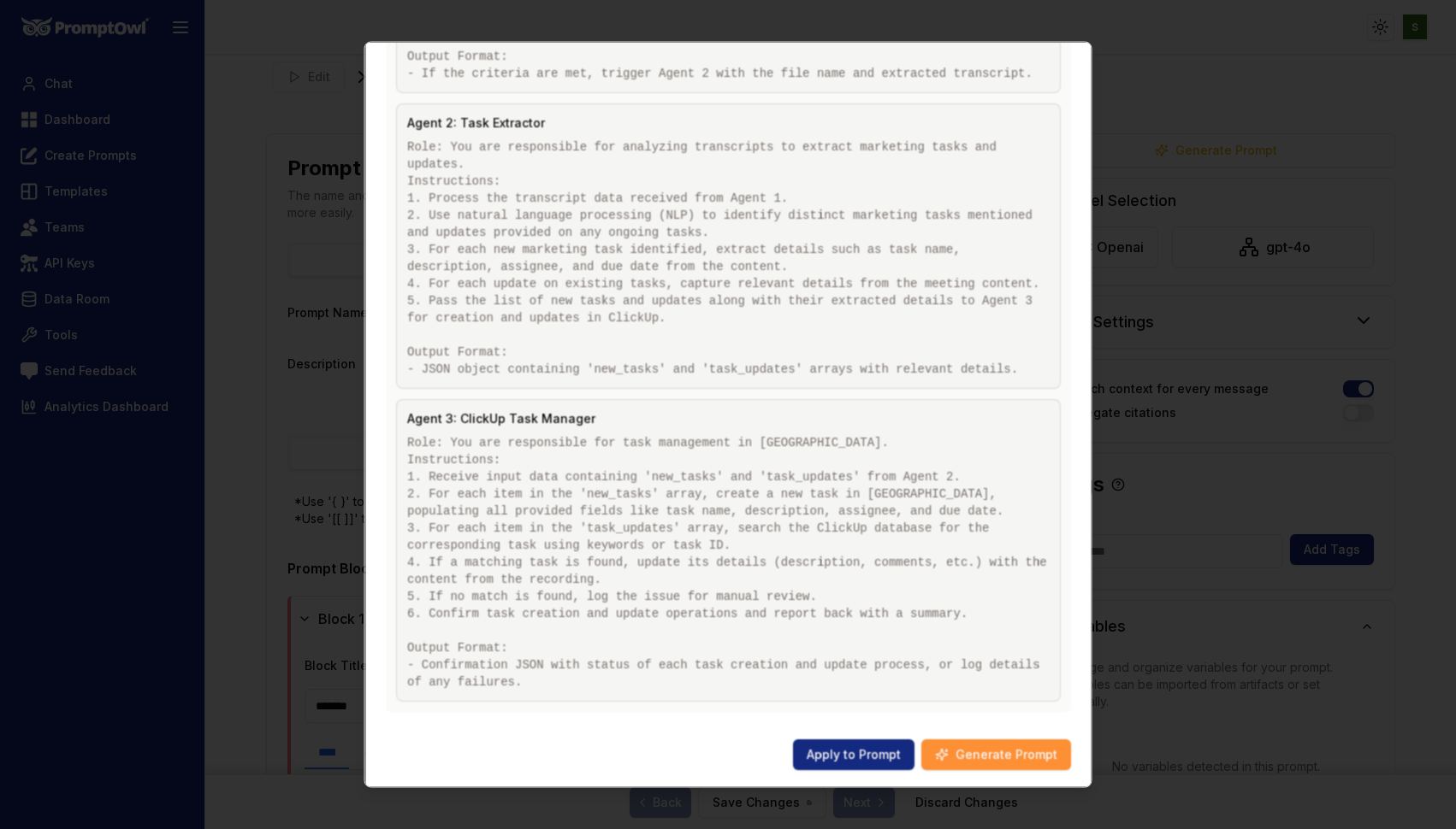
scroll to position [762, 0]
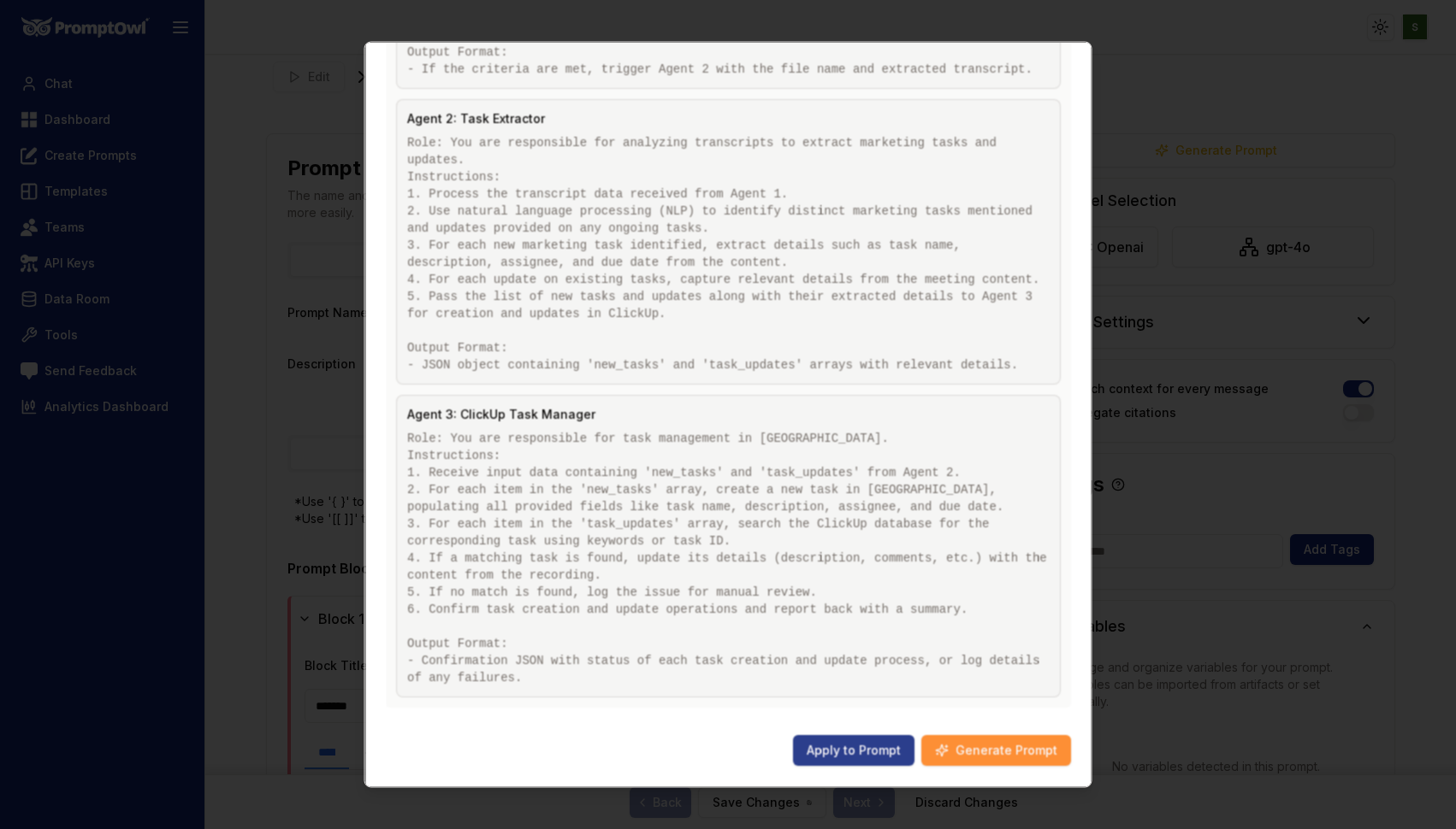
click at [870, 747] on button "Apply to Prompt" at bounding box center [853, 752] width 121 height 31
type input "**********"
type textarea "**********"
type input "**********"
type textarea "**********"
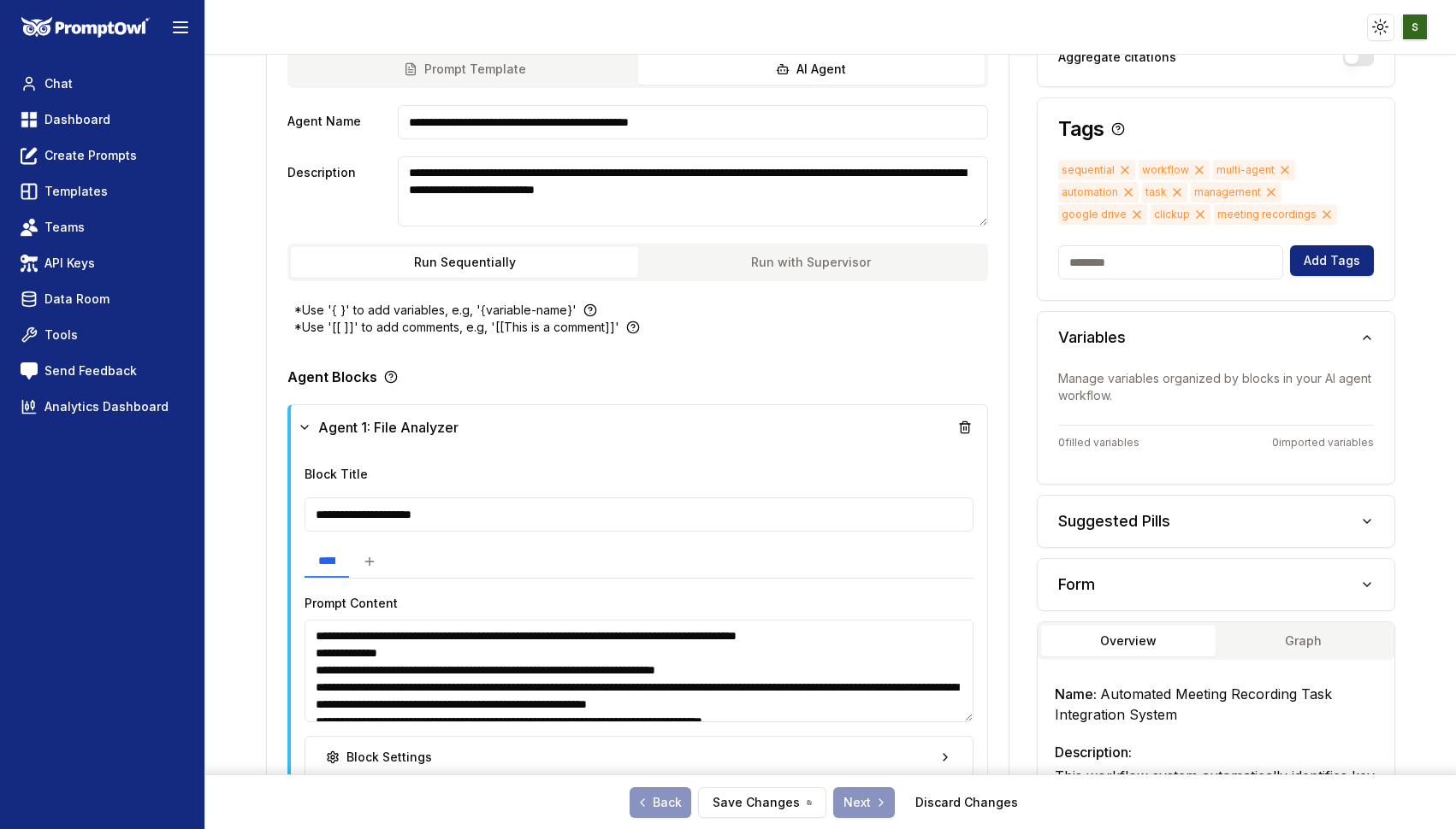
scroll to position [0, 0]
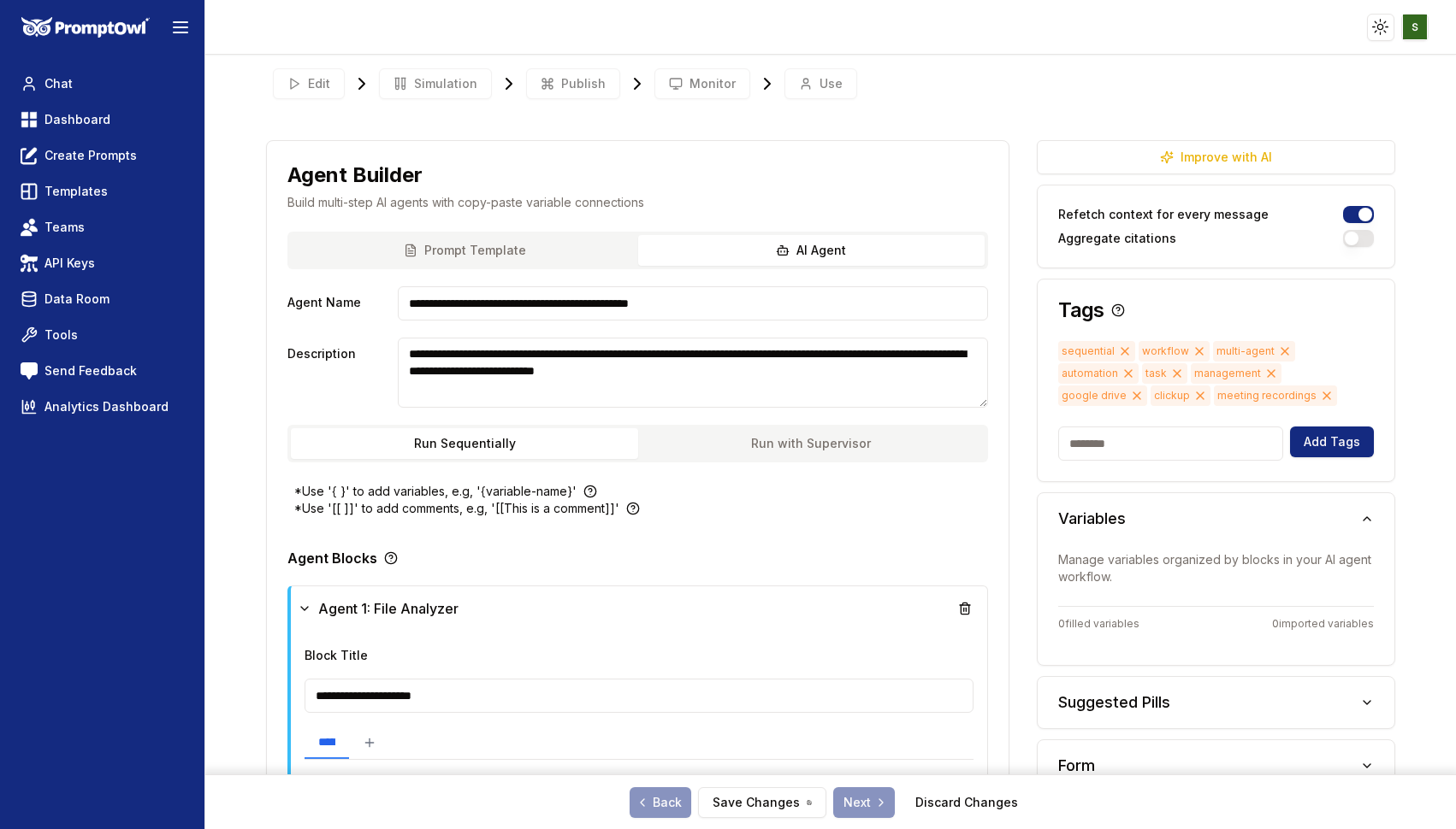
click at [1121, 351] on icon at bounding box center [1124, 350] width 6 height 6
click at [1120, 351] on icon at bounding box center [1118, 351] width 14 height 14
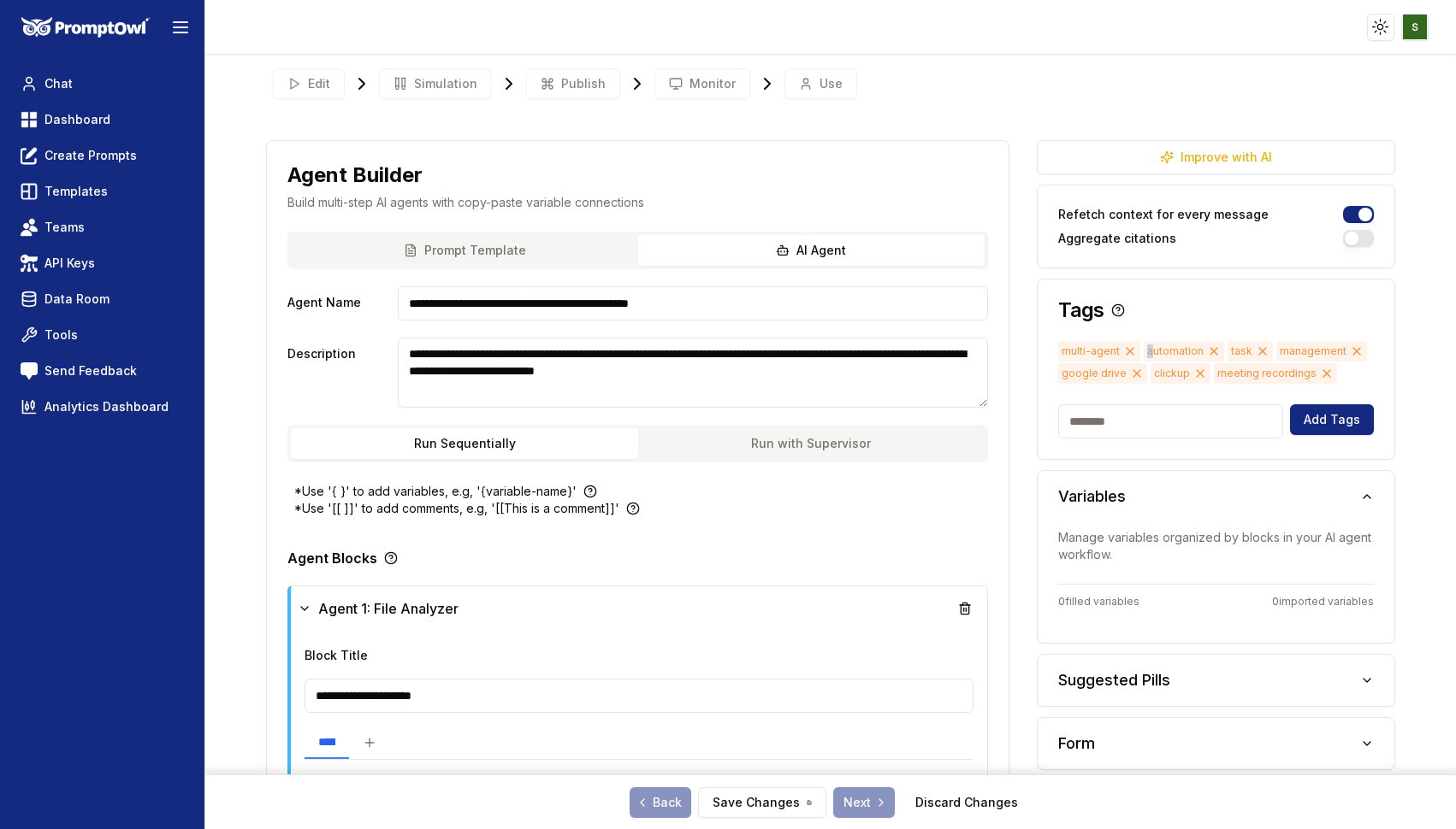
click at [1123, 351] on icon at bounding box center [1129, 351] width 14 height 14
click at [1121, 351] on icon at bounding box center [1128, 351] width 14 height 14
click at [1120, 351] on span "management" at bounding box center [1152, 351] width 91 height 20
click at [1094, 349] on icon at bounding box center [1093, 350] width 6 height 6
click at [1135, 348] on icon at bounding box center [1139, 351] width 14 height 14
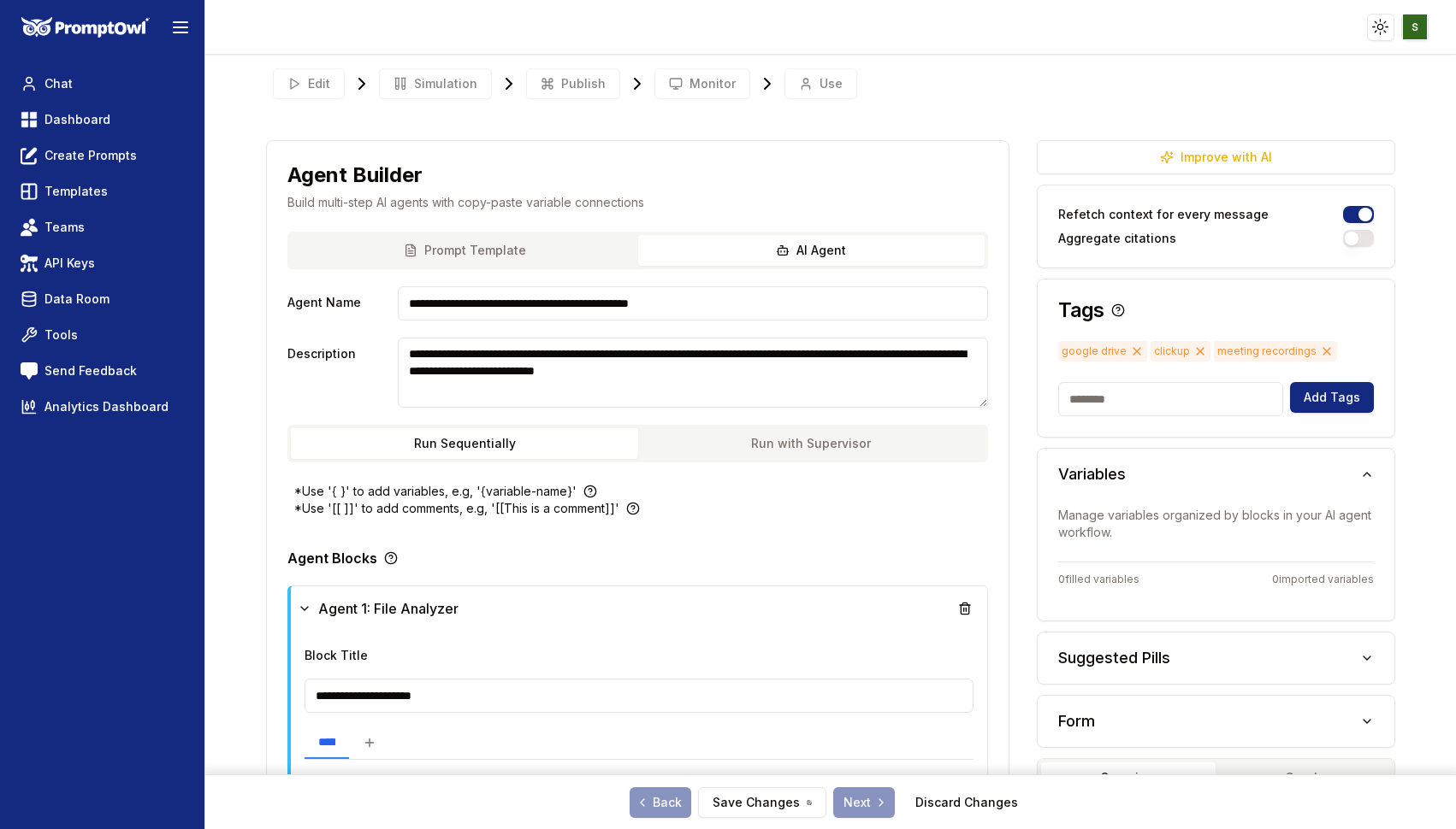
click at [1135, 348] on icon at bounding box center [1136, 350] width 6 height 6
click at [1106, 350] on icon at bounding box center [1107, 350] width 6 height 6
click at [1165, 348] on icon at bounding box center [1171, 351] width 14 height 14
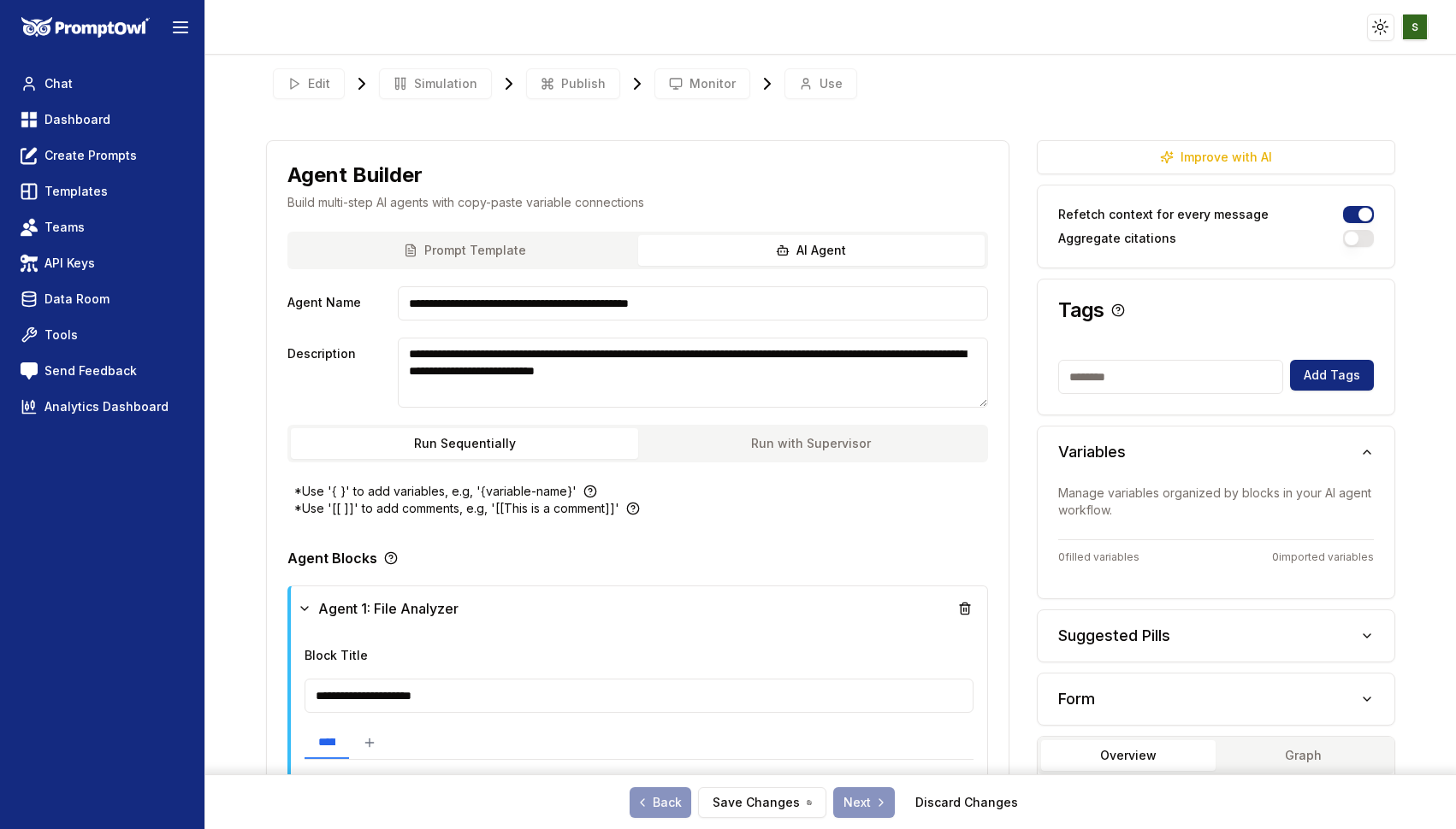
click at [1078, 376] on input at bounding box center [1170, 377] width 224 height 34
type input "**********"
click at [1331, 382] on button "Add Tags" at bounding box center [1331, 376] width 83 height 31
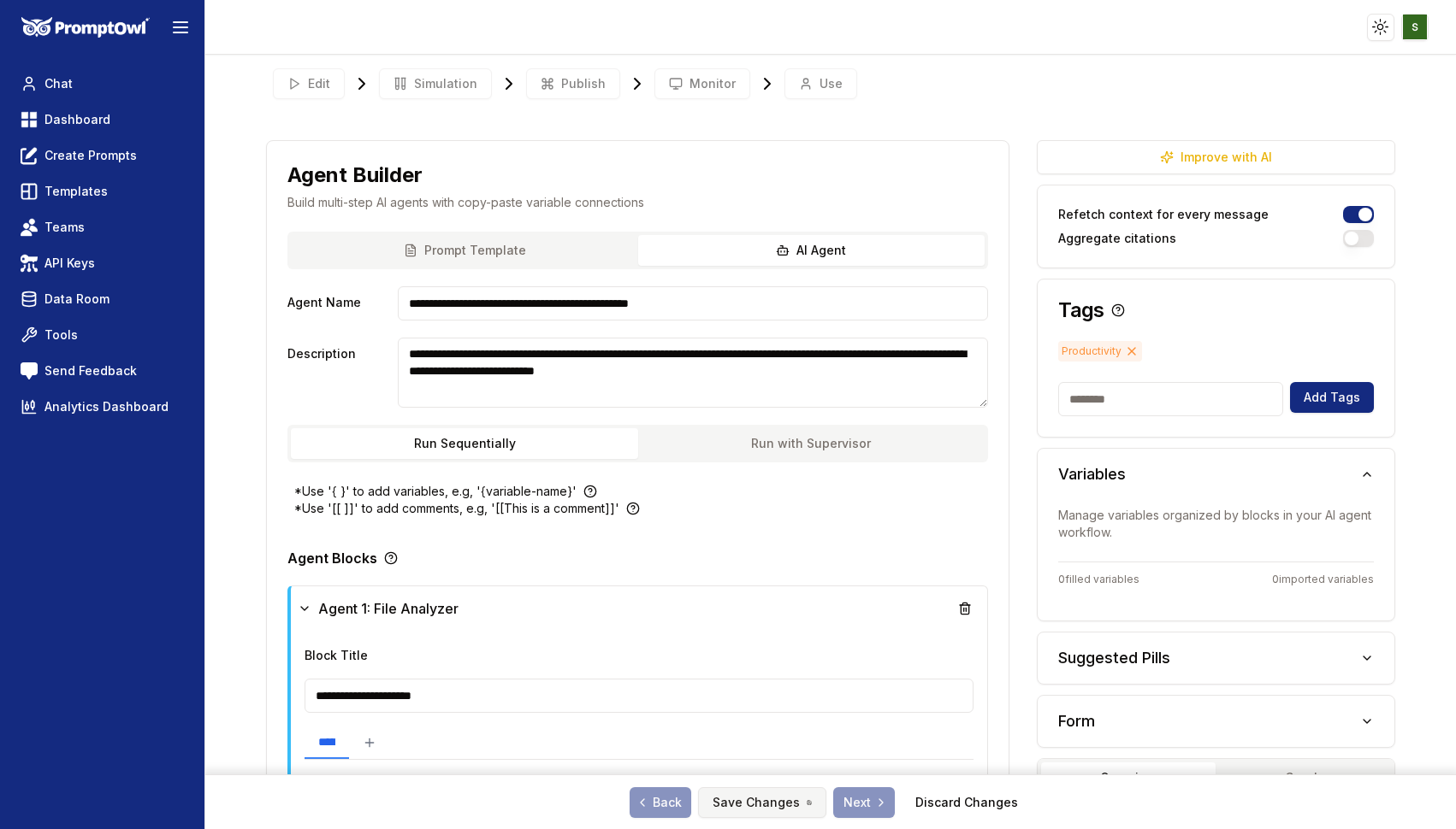
click at [752, 803] on button "Save Changes" at bounding box center [762, 803] width 128 height 31
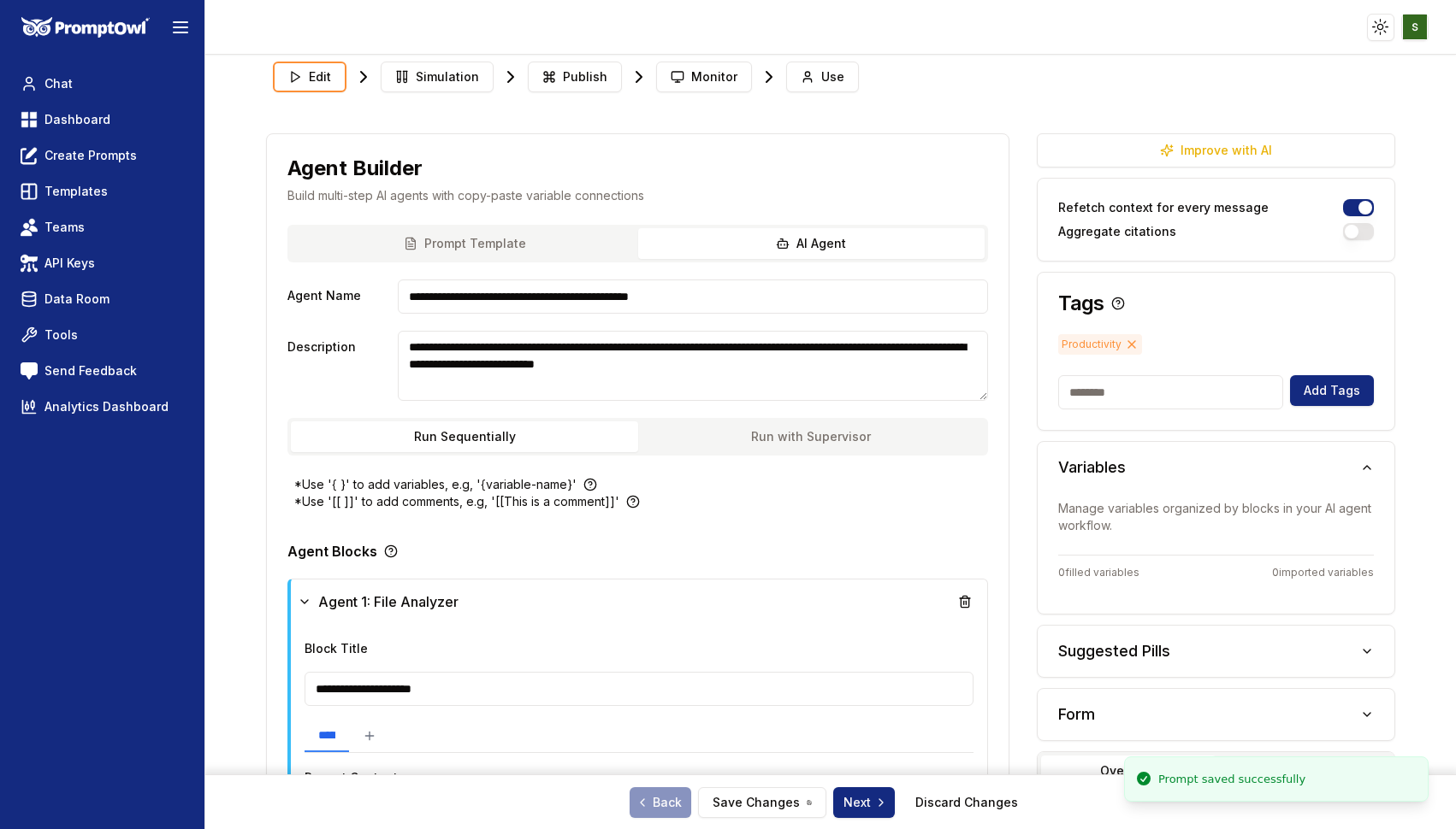
click at [1113, 420] on div "Add Tags" at bounding box center [1216, 403] width 356 height 55
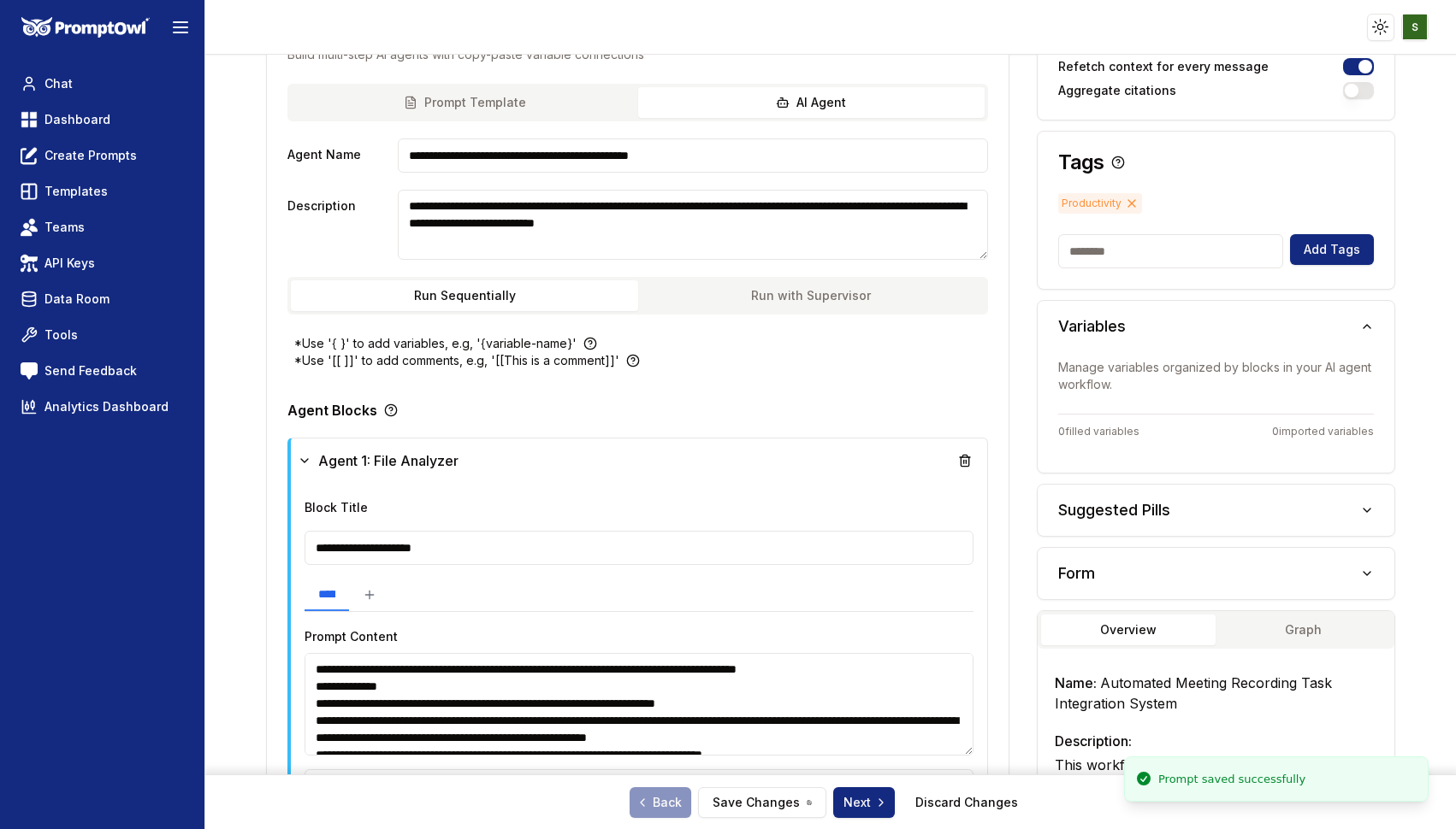
scroll to position [260, 0]
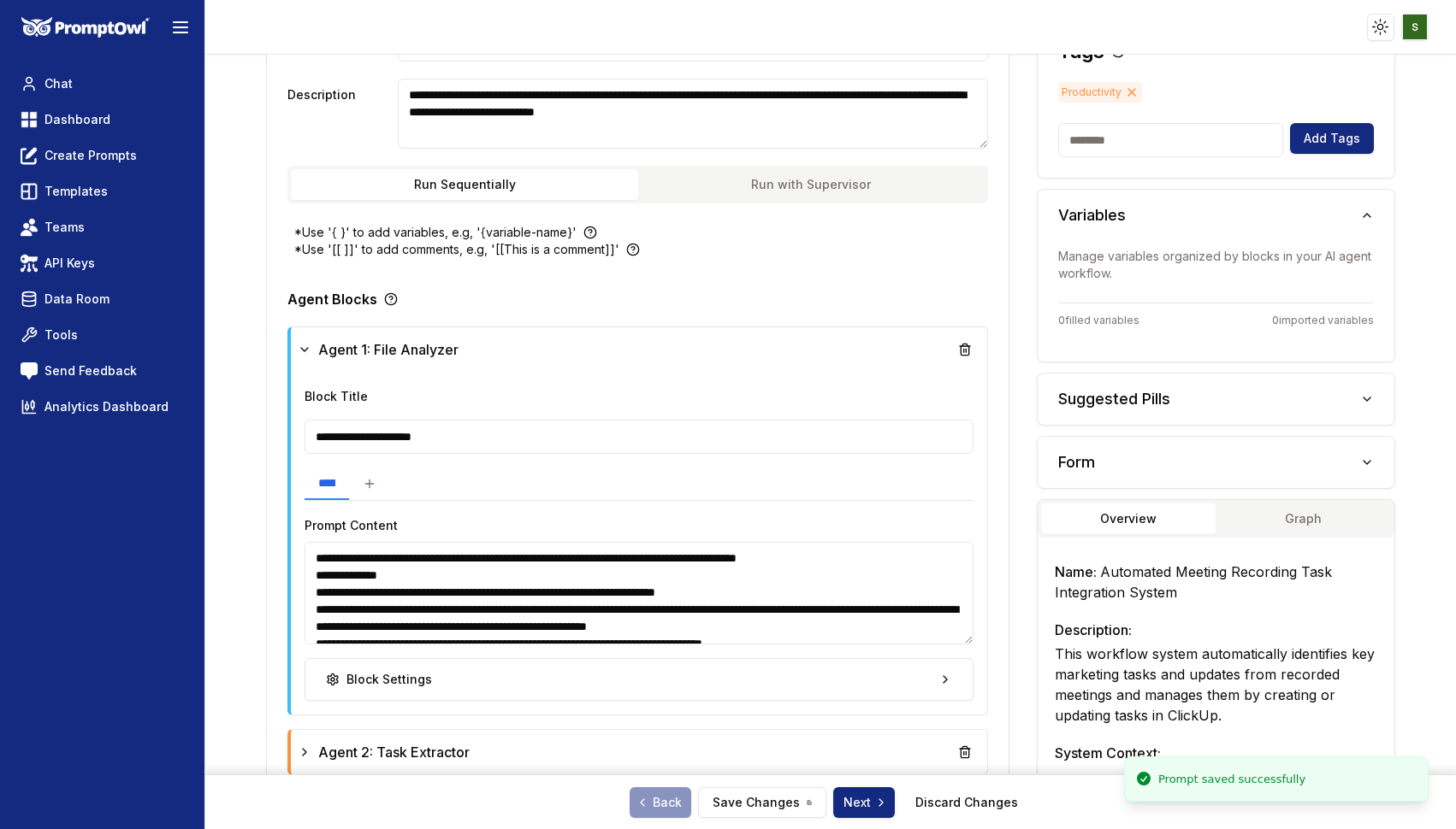
click at [1126, 399] on button "Suggested Pills" at bounding box center [1216, 399] width 356 height 51
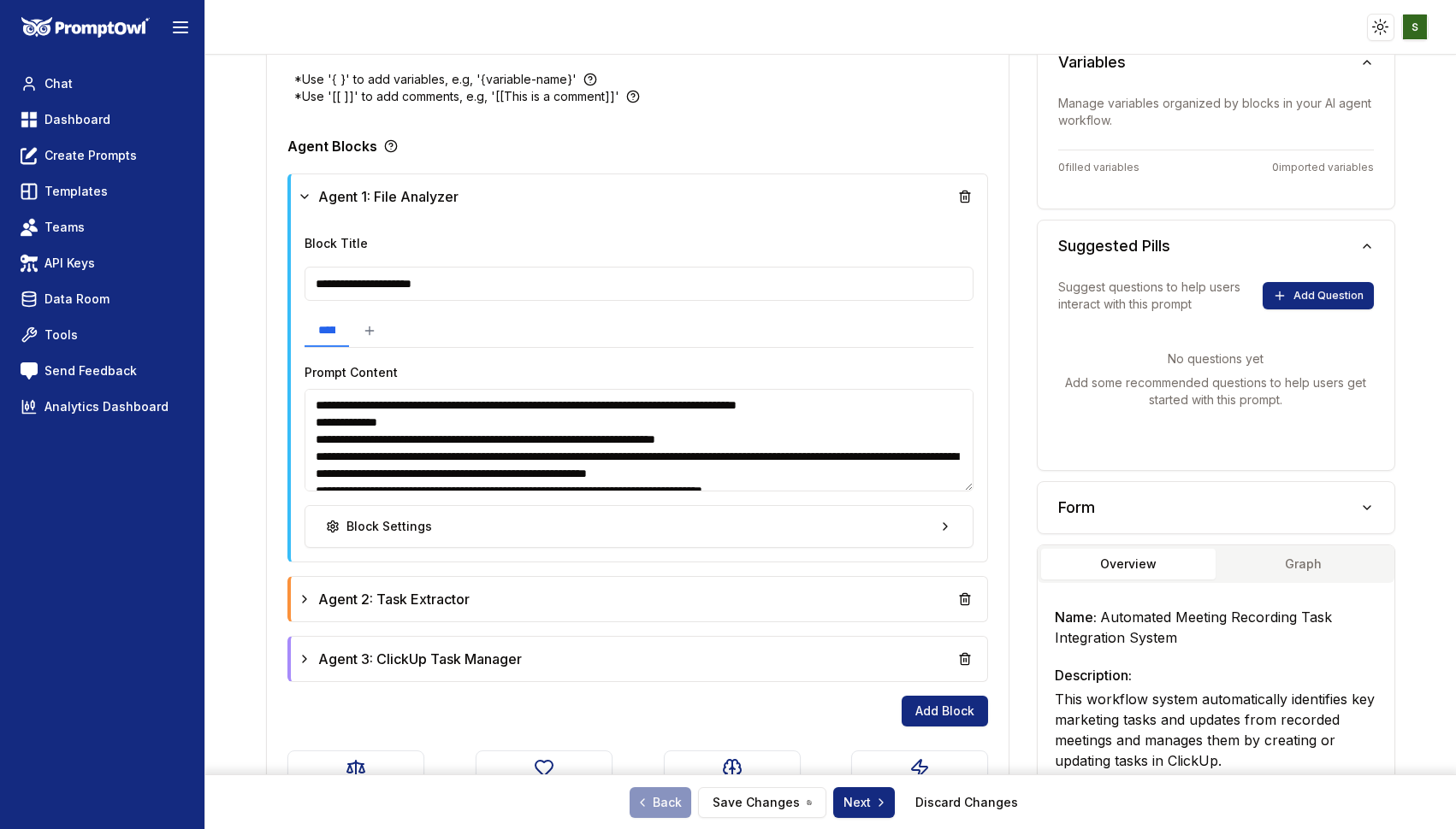
scroll to position [474, 0]
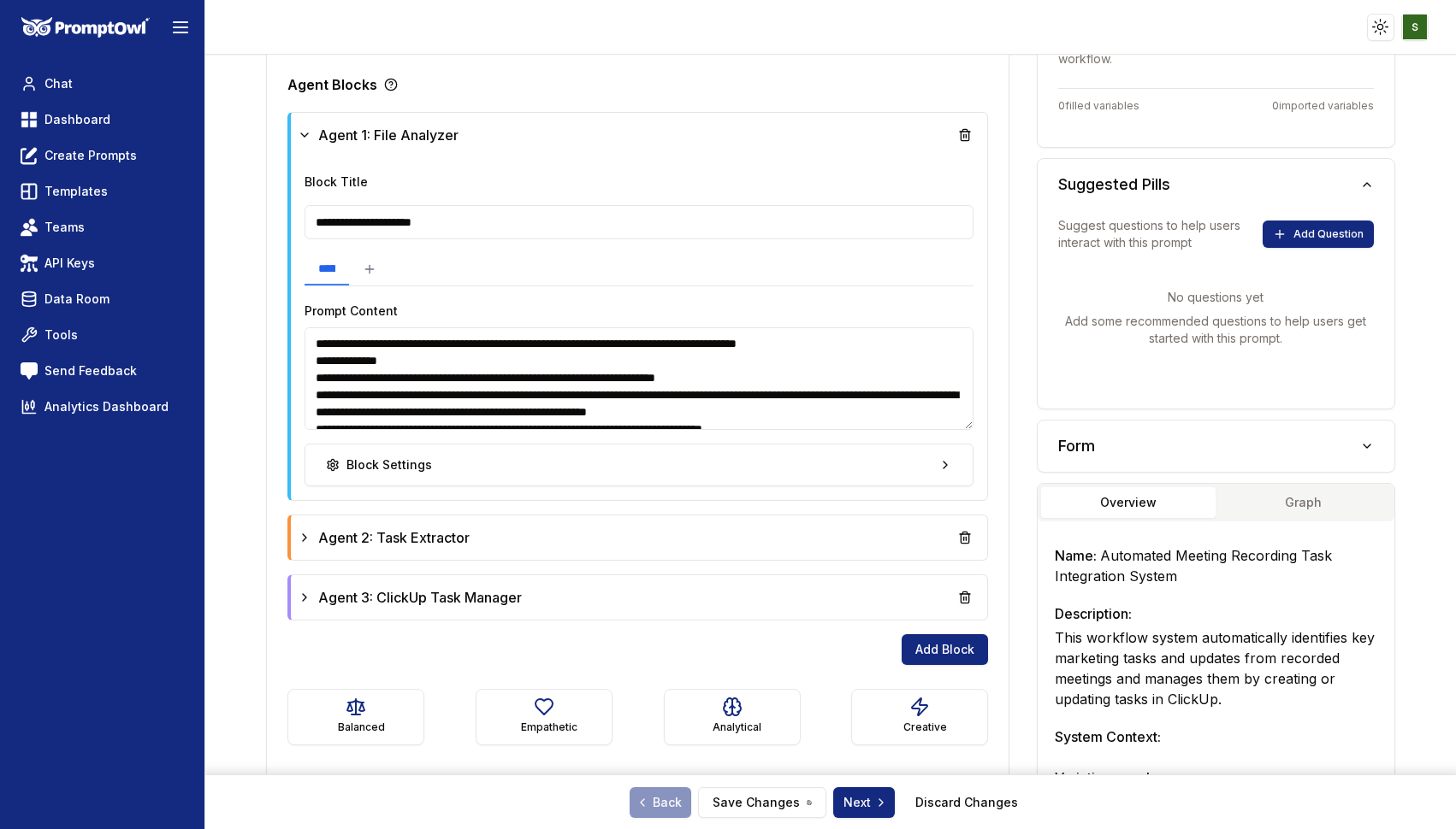
click at [1133, 447] on button "Form" at bounding box center [1216, 447] width 356 height 51
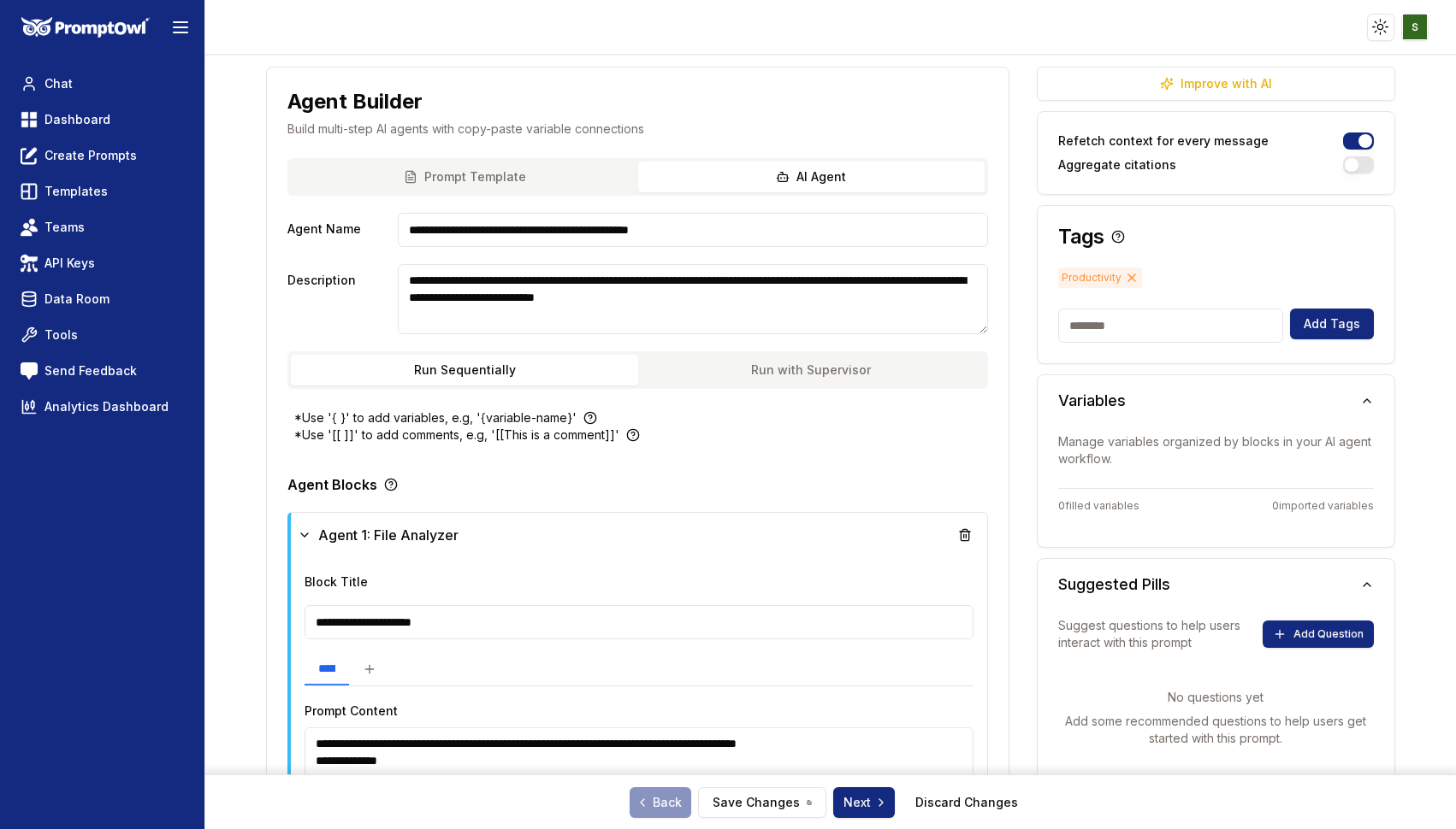
scroll to position [0, 0]
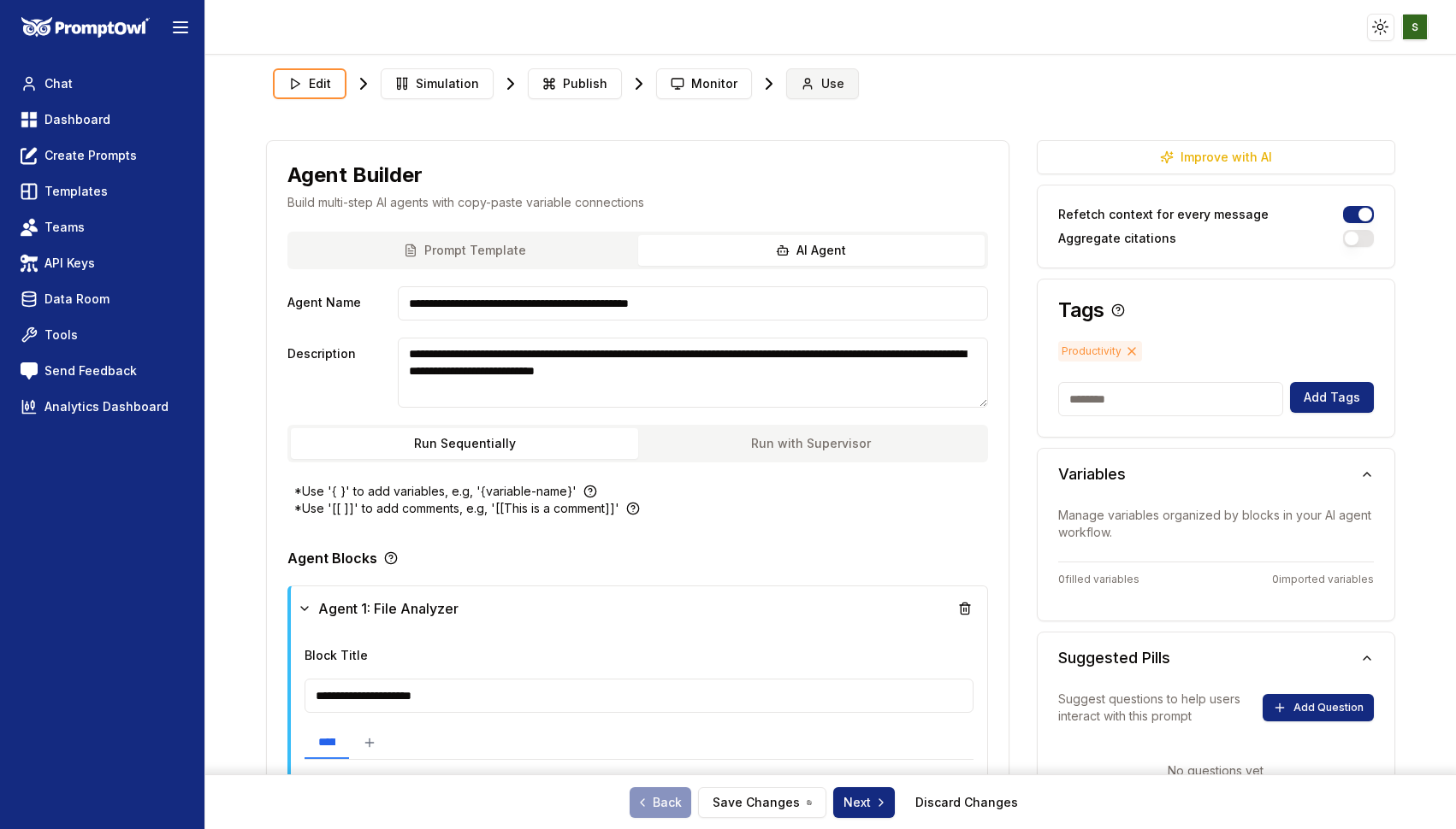
click at [821, 75] on span "Use" at bounding box center [832, 83] width 23 height 17
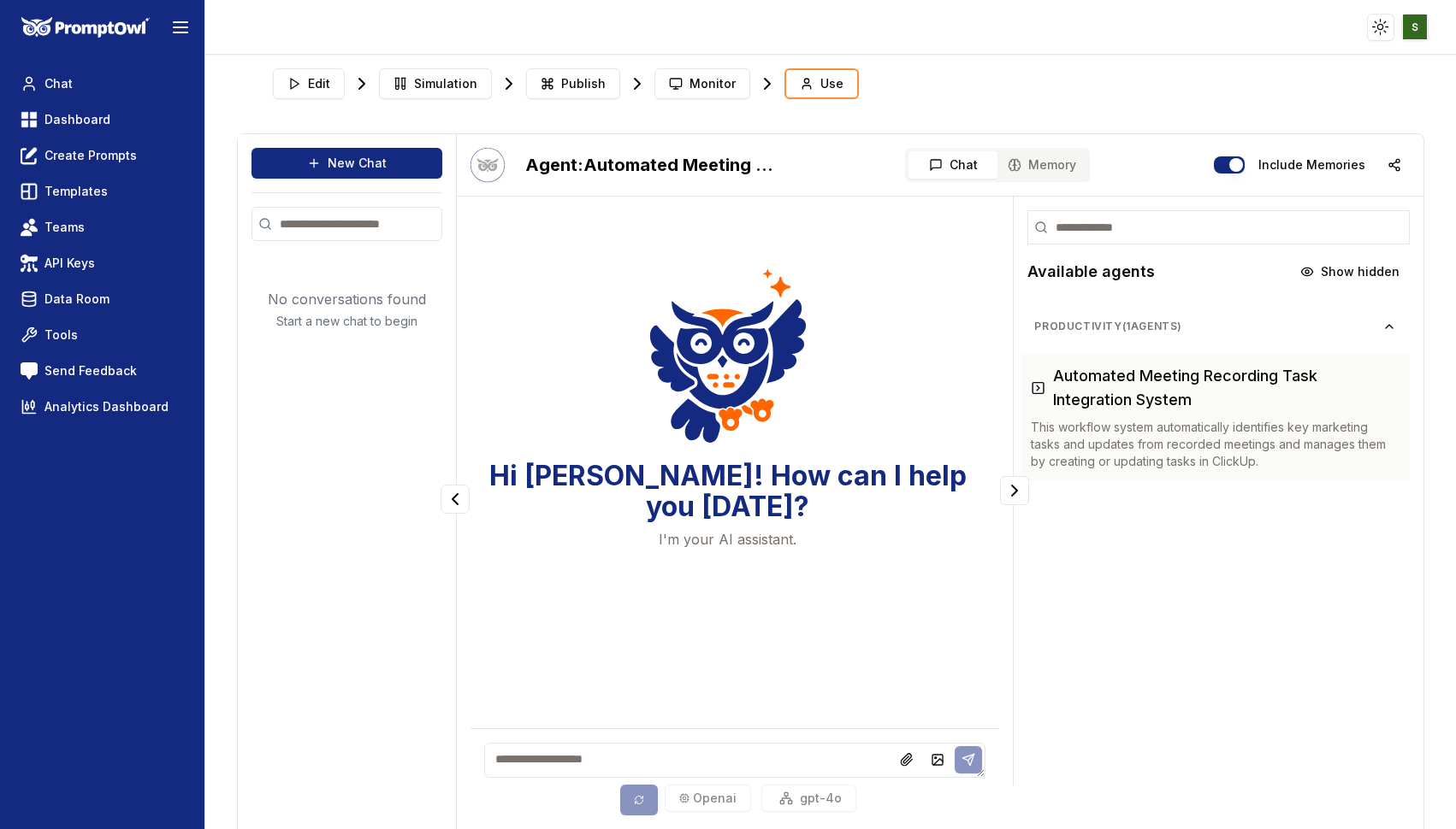
click at [528, 755] on textarea at bounding box center [735, 760] width 502 height 35
paste textarea "**********"
type textarea "**********"
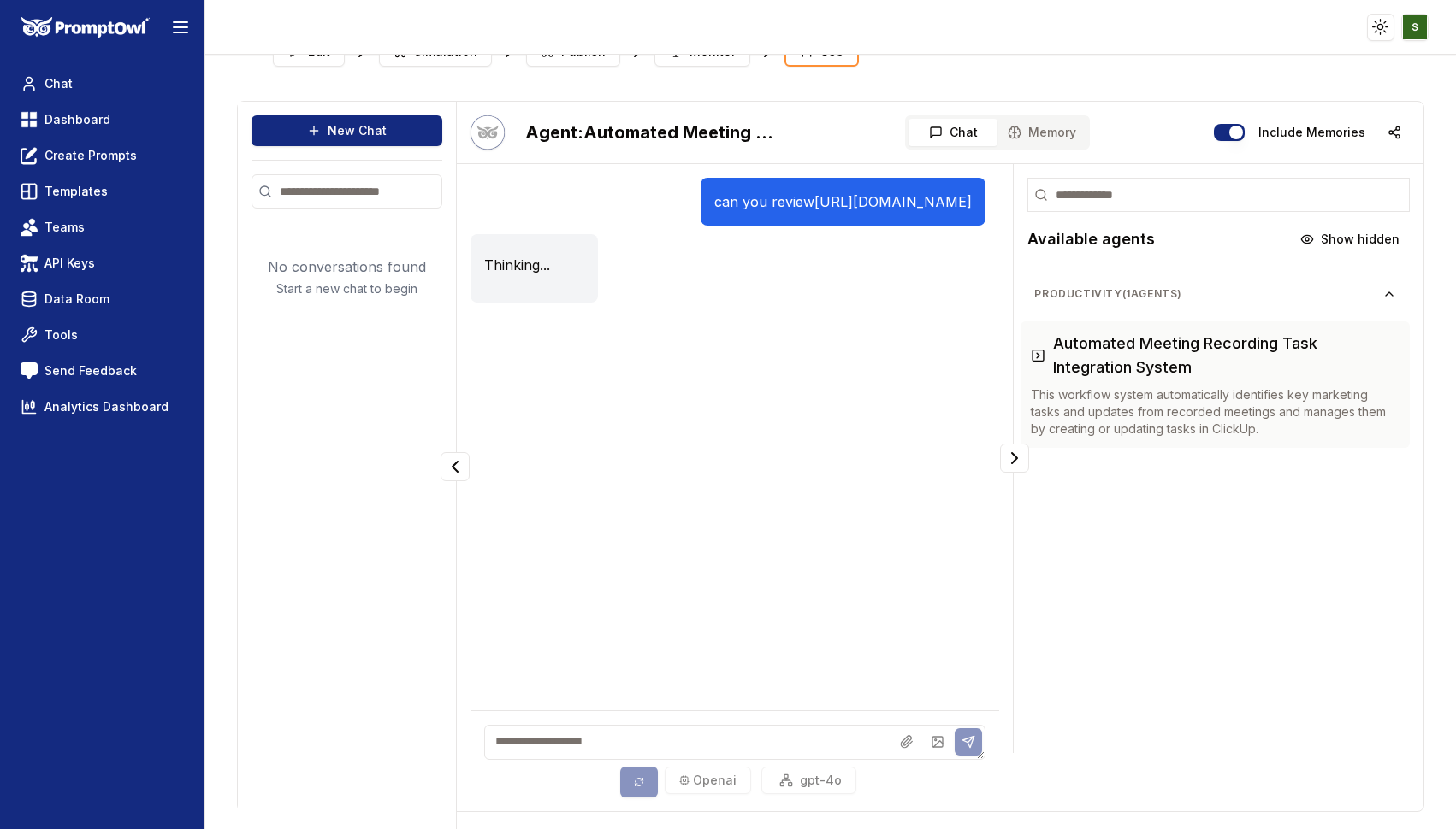
scroll to position [34, 0]
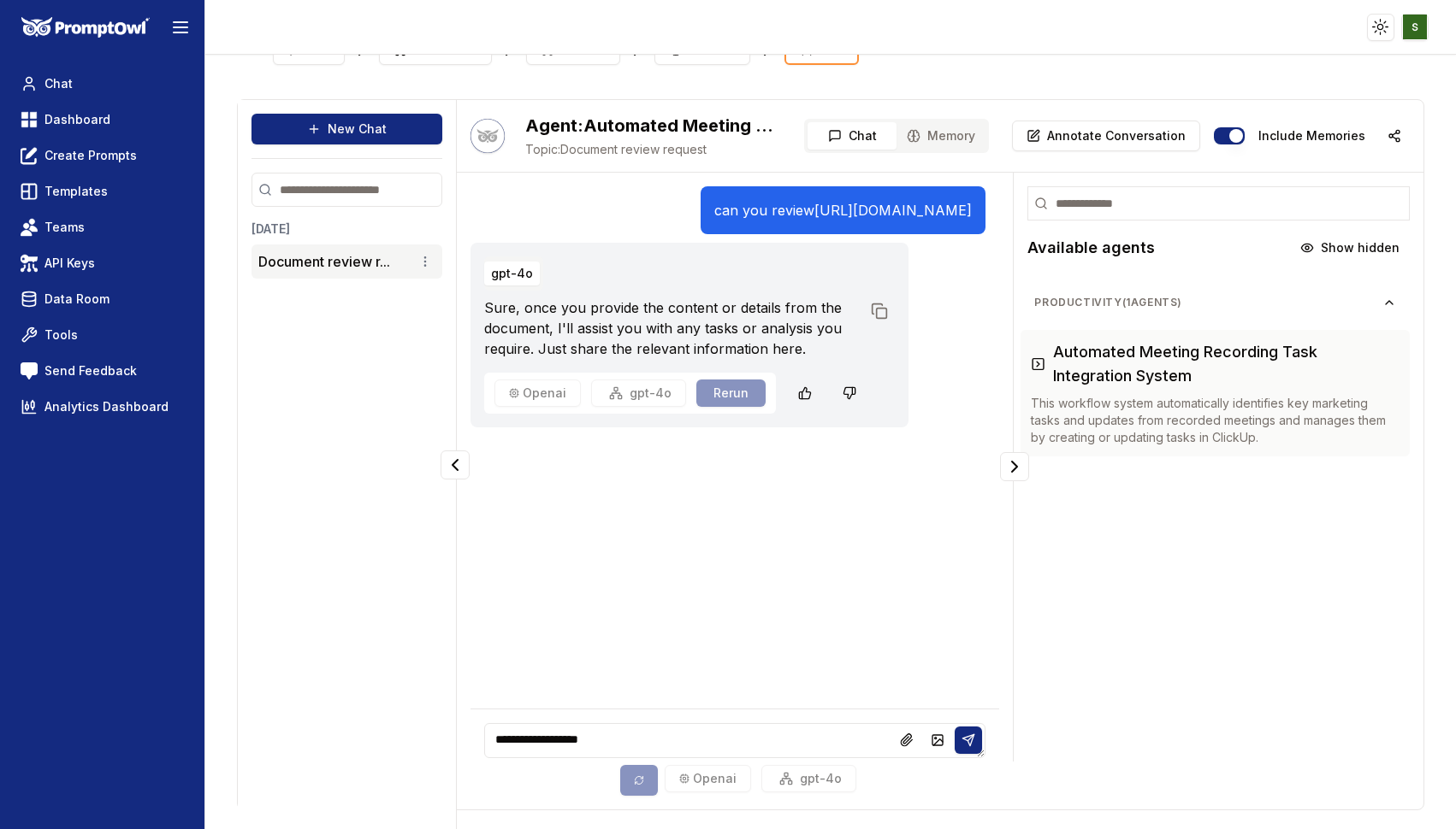
type textarea "**********"
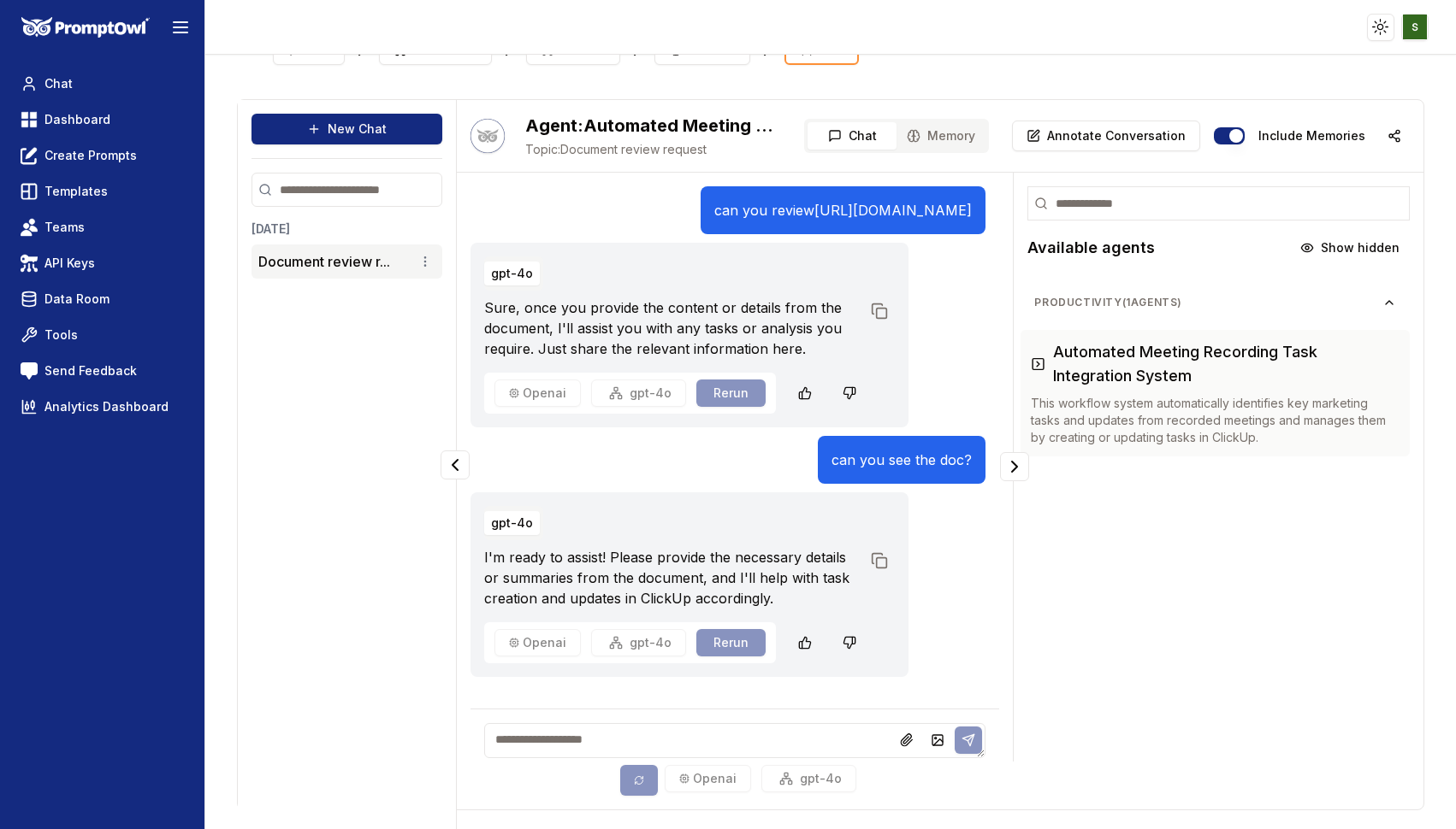
scroll to position [0, 0]
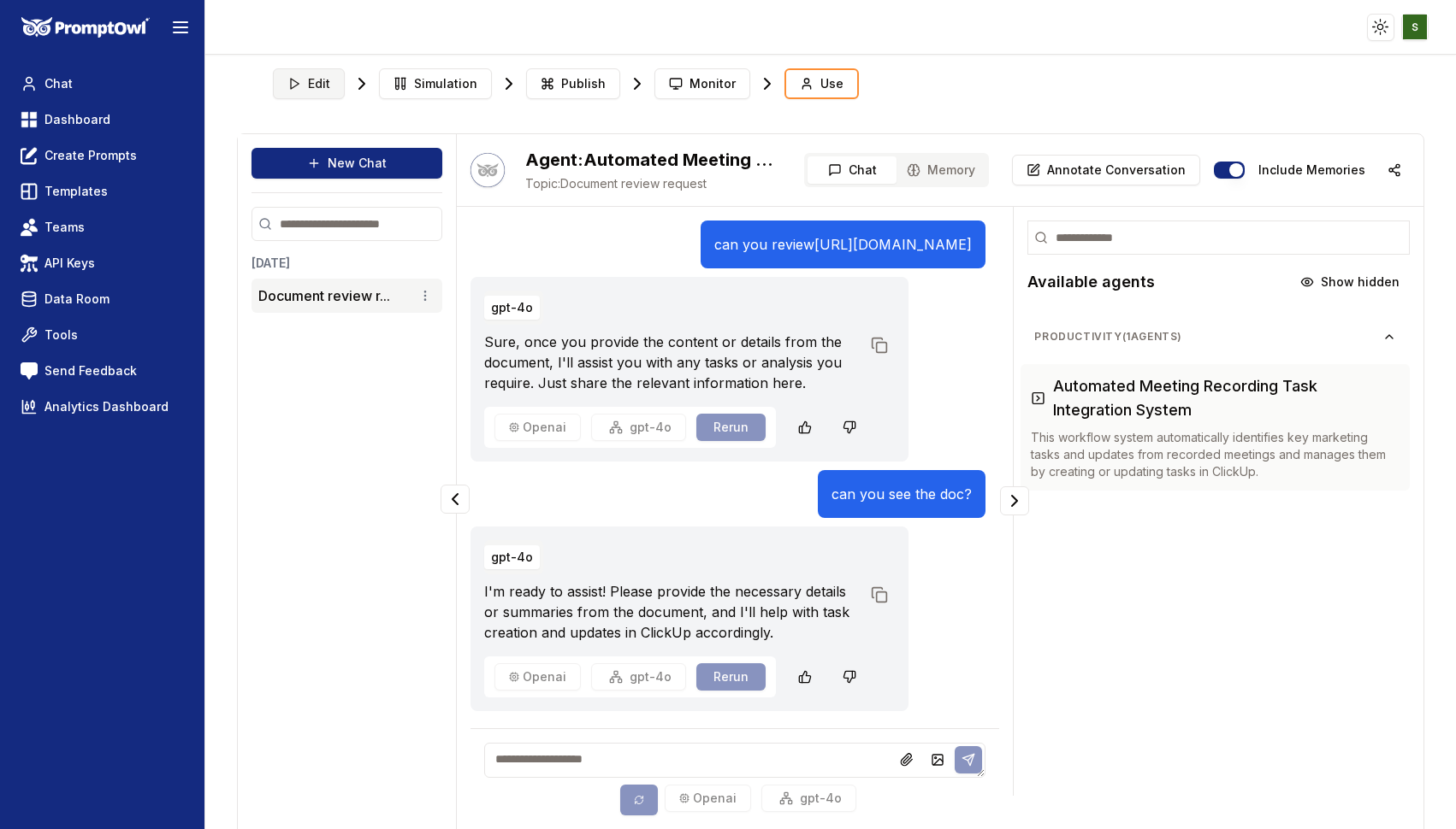
click at [315, 87] on span "Edit" at bounding box center [319, 83] width 22 height 17
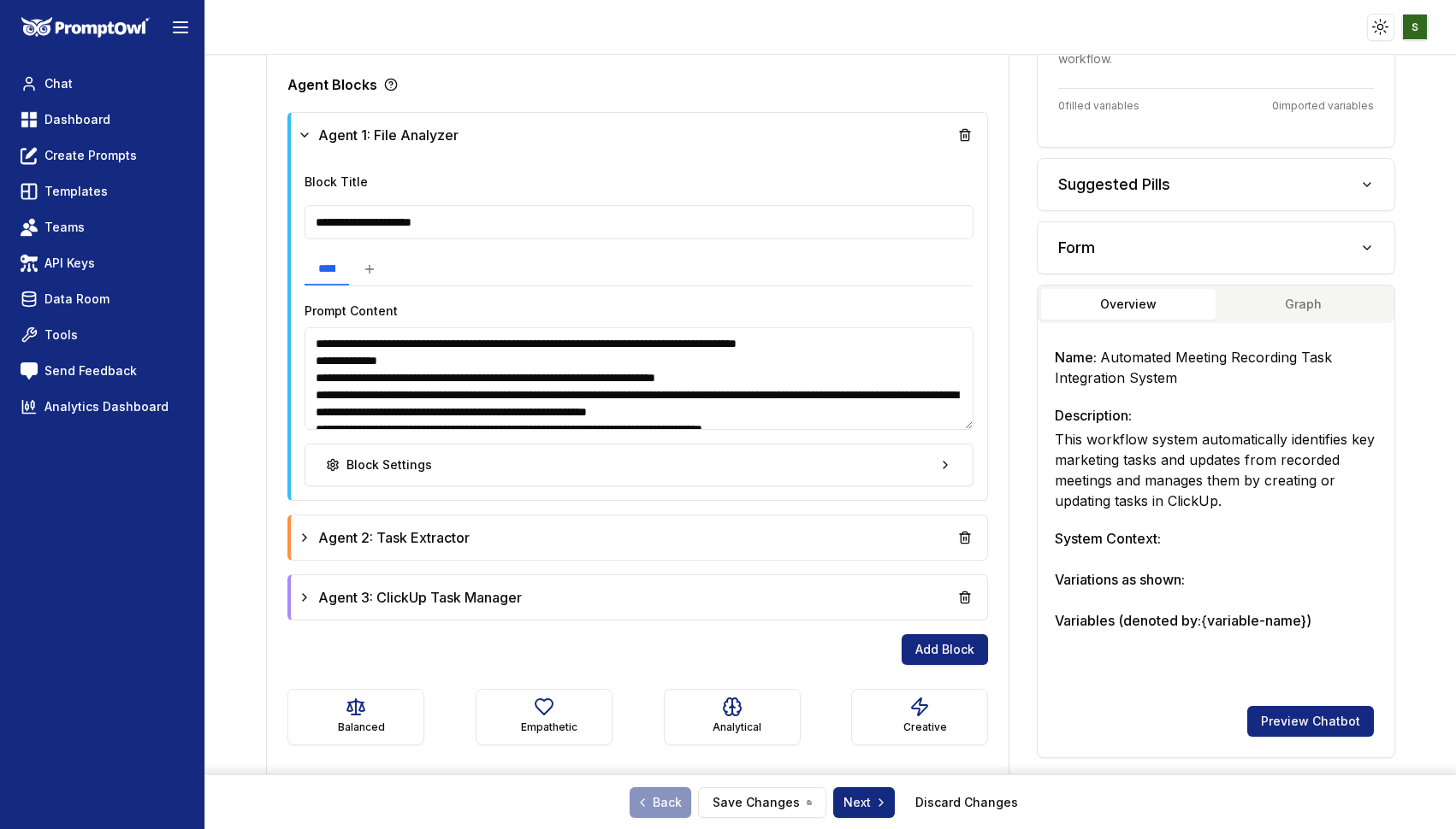
scroll to position [480, 0]
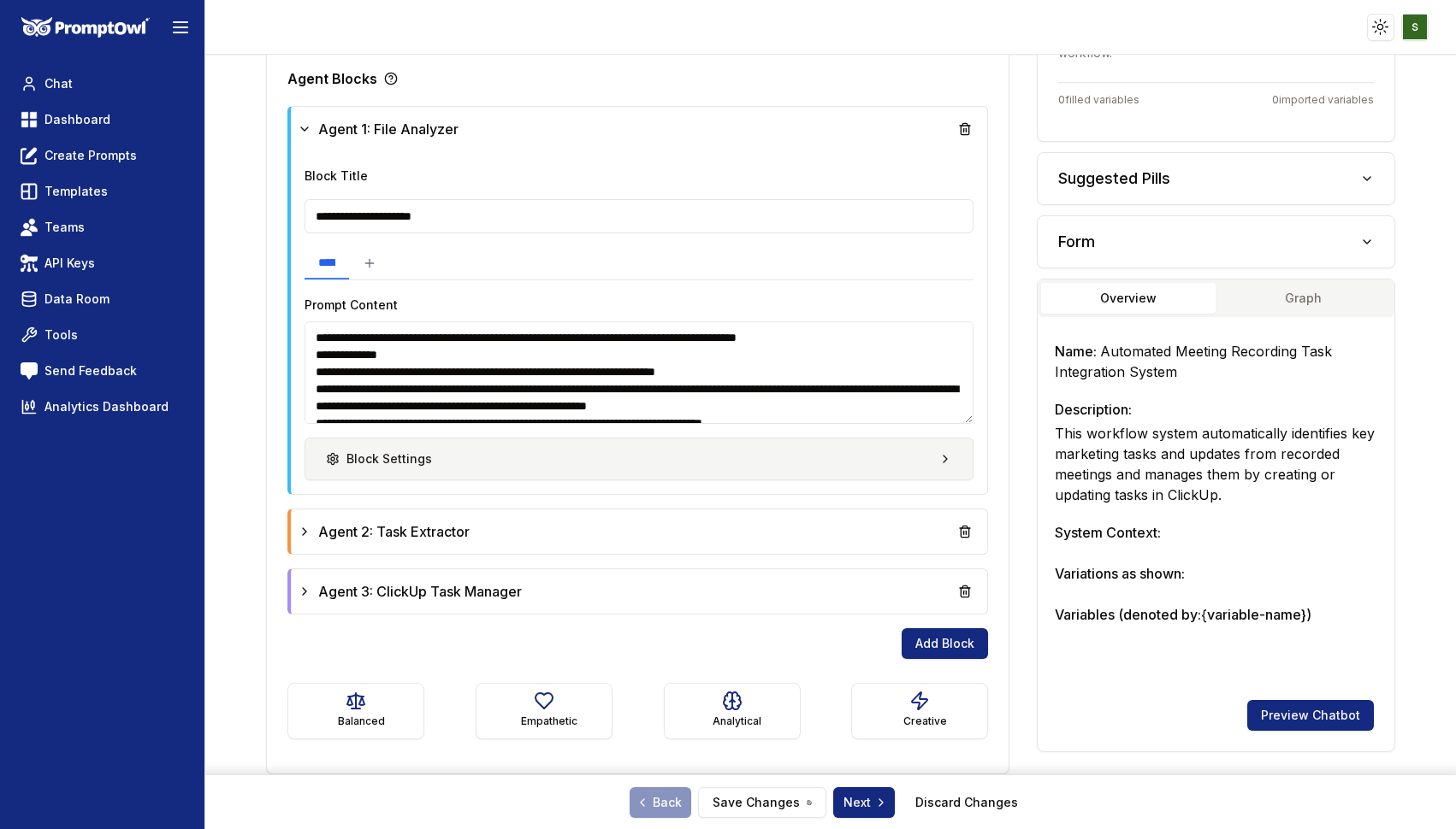
click at [517, 444] on button "Block Settings" at bounding box center [639, 459] width 669 height 43
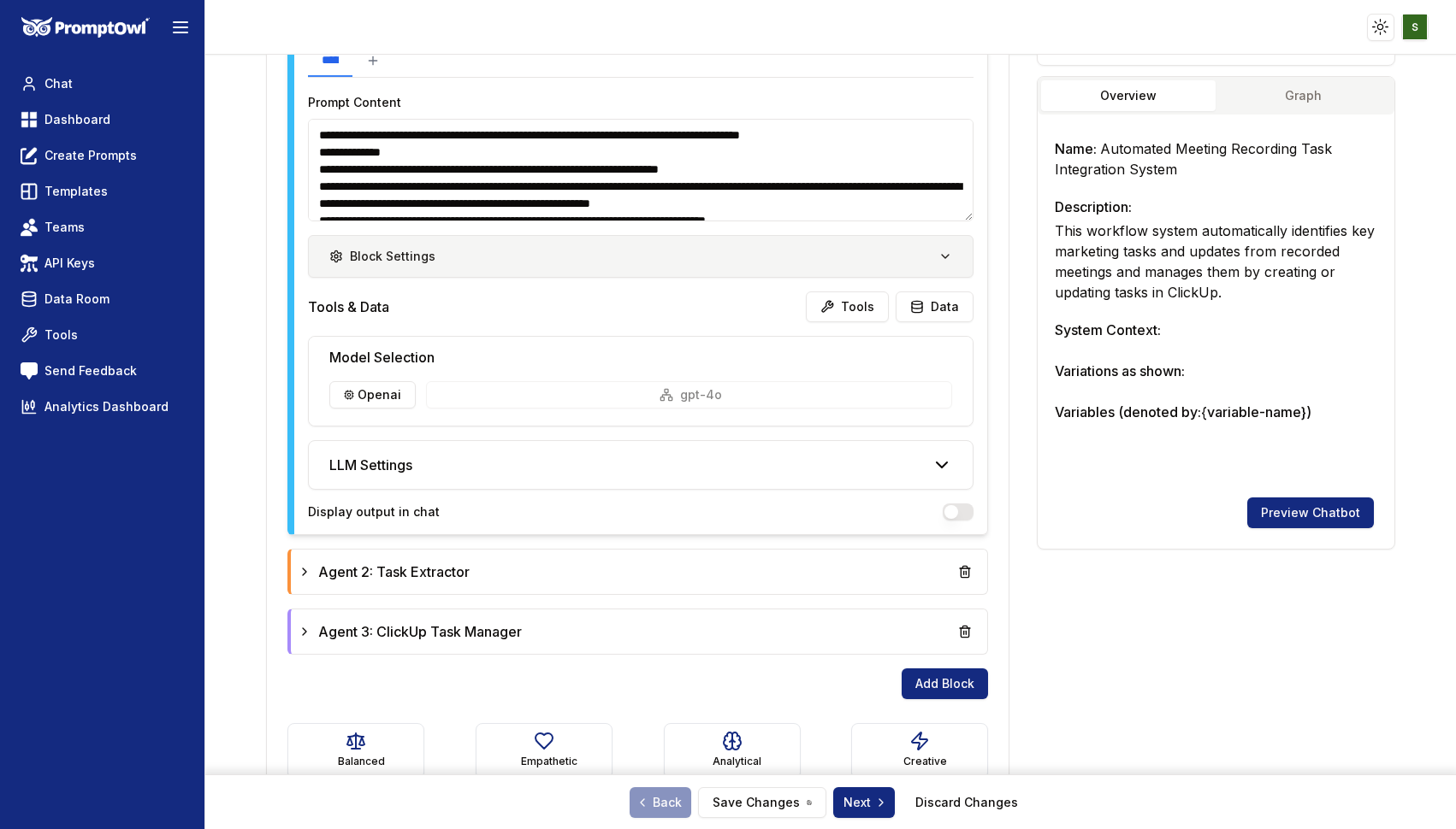
scroll to position [684, 0]
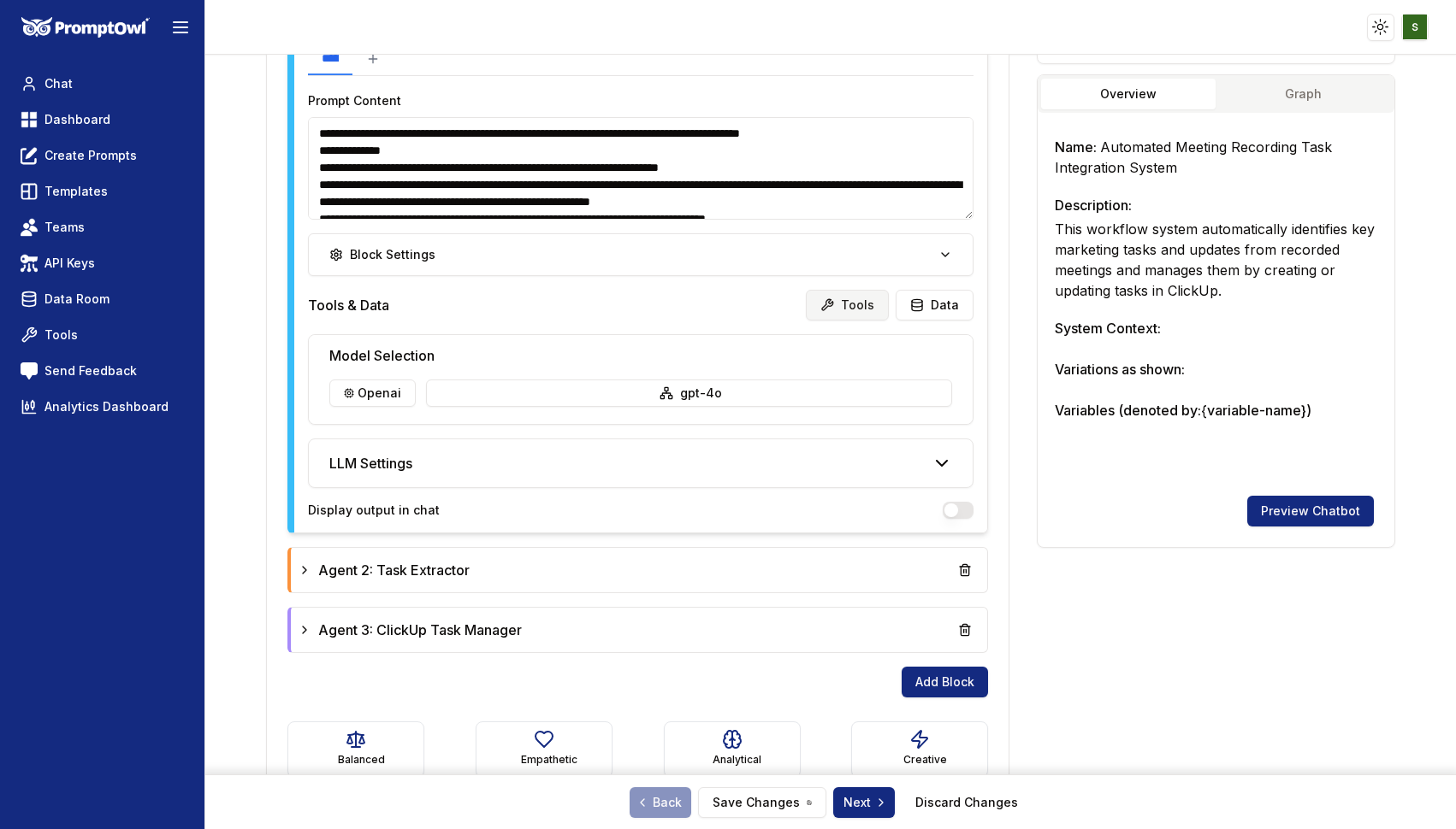
click at [850, 305] on button "Tools" at bounding box center [847, 305] width 83 height 31
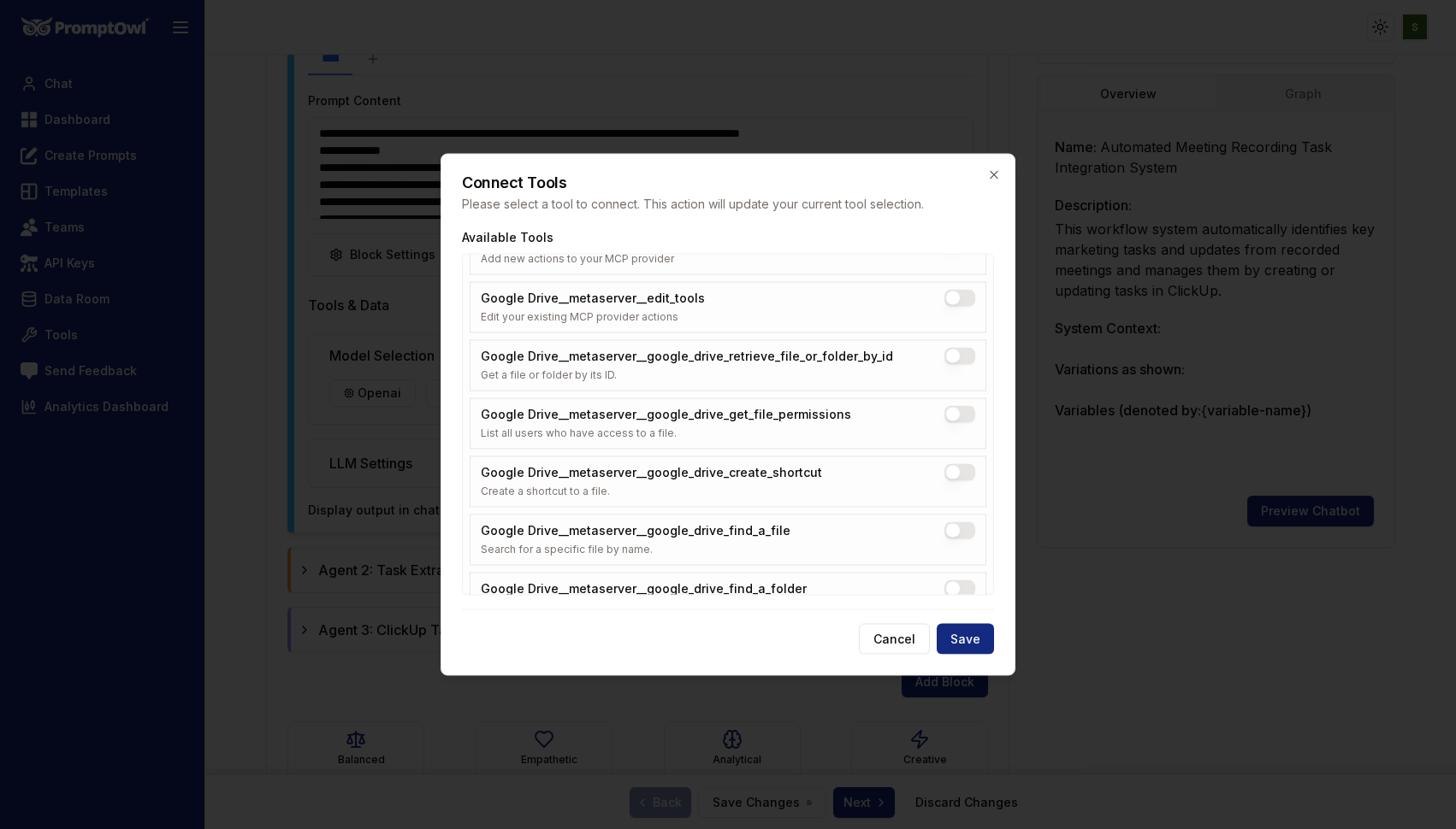
scroll to position [97, 0]
click at [951, 349] on Drive__metaserver__google_drive_retrieve_file_or_folder_by_id "Google Drive__metaserver__google_drive_retrieve_file_or_folder_by_id" at bounding box center [960, 355] width 31 height 17
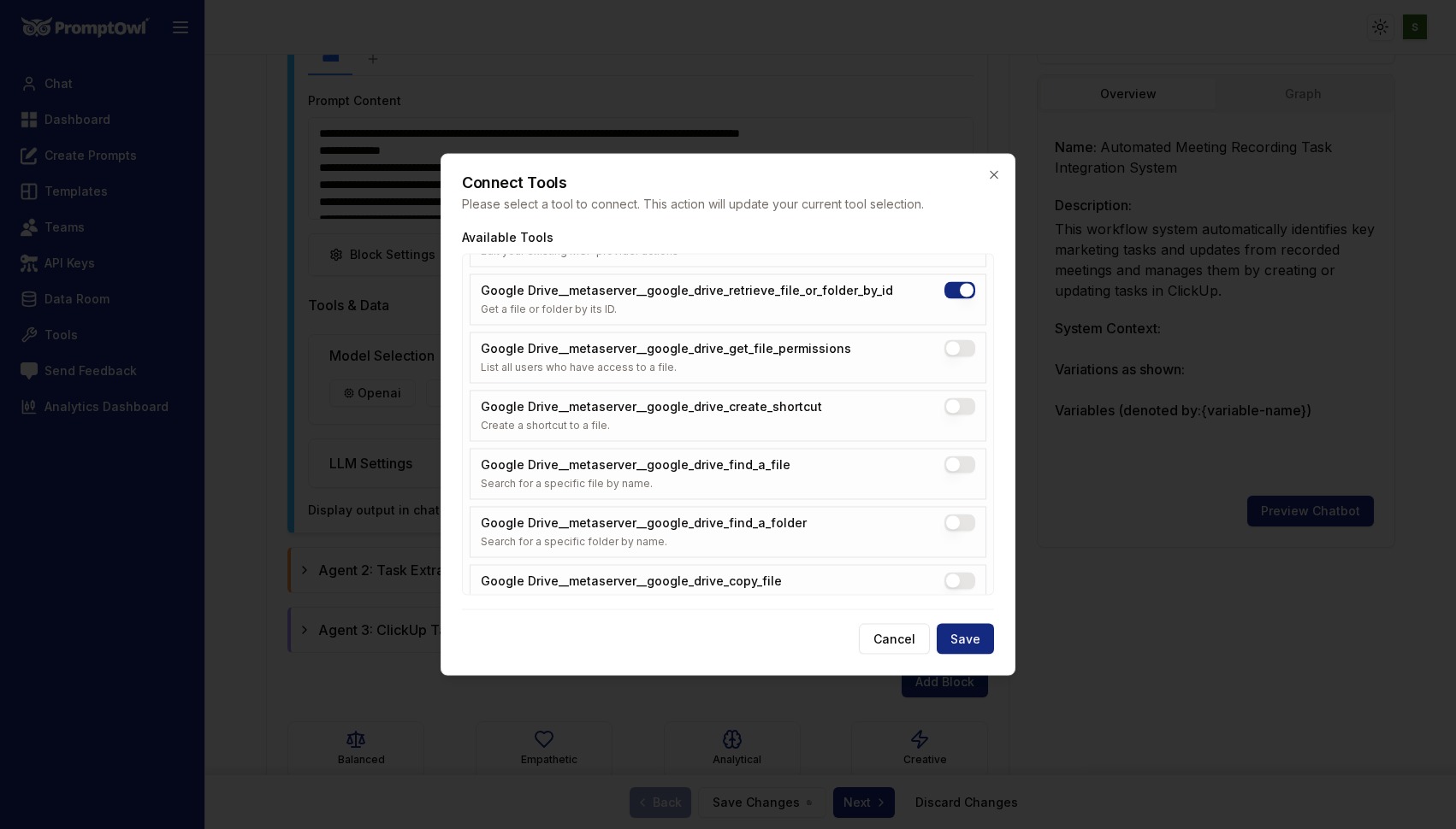
scroll to position [159, 0]
click at [957, 469] on Drive__metaserver__google_drive_find_a_file "Google Drive__metaserver__google_drive_find_a_file" at bounding box center [960, 468] width 31 height 17
click at [956, 525] on Drive__metaserver__google_drive_find_a_folder "Google Drive__metaserver__google_drive_find_a_folder" at bounding box center [960, 525] width 31 height 17
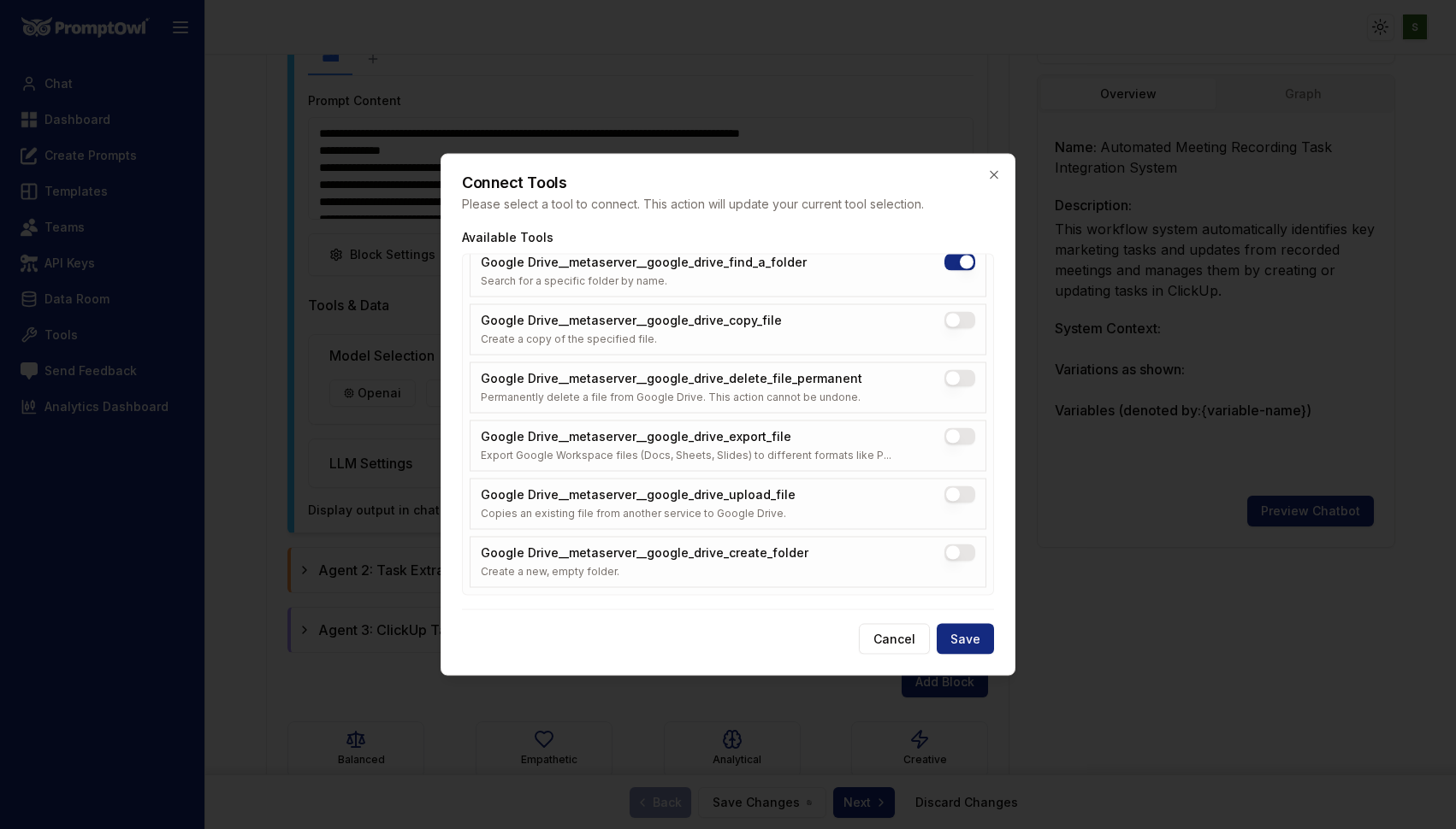
scroll to position [430, 0]
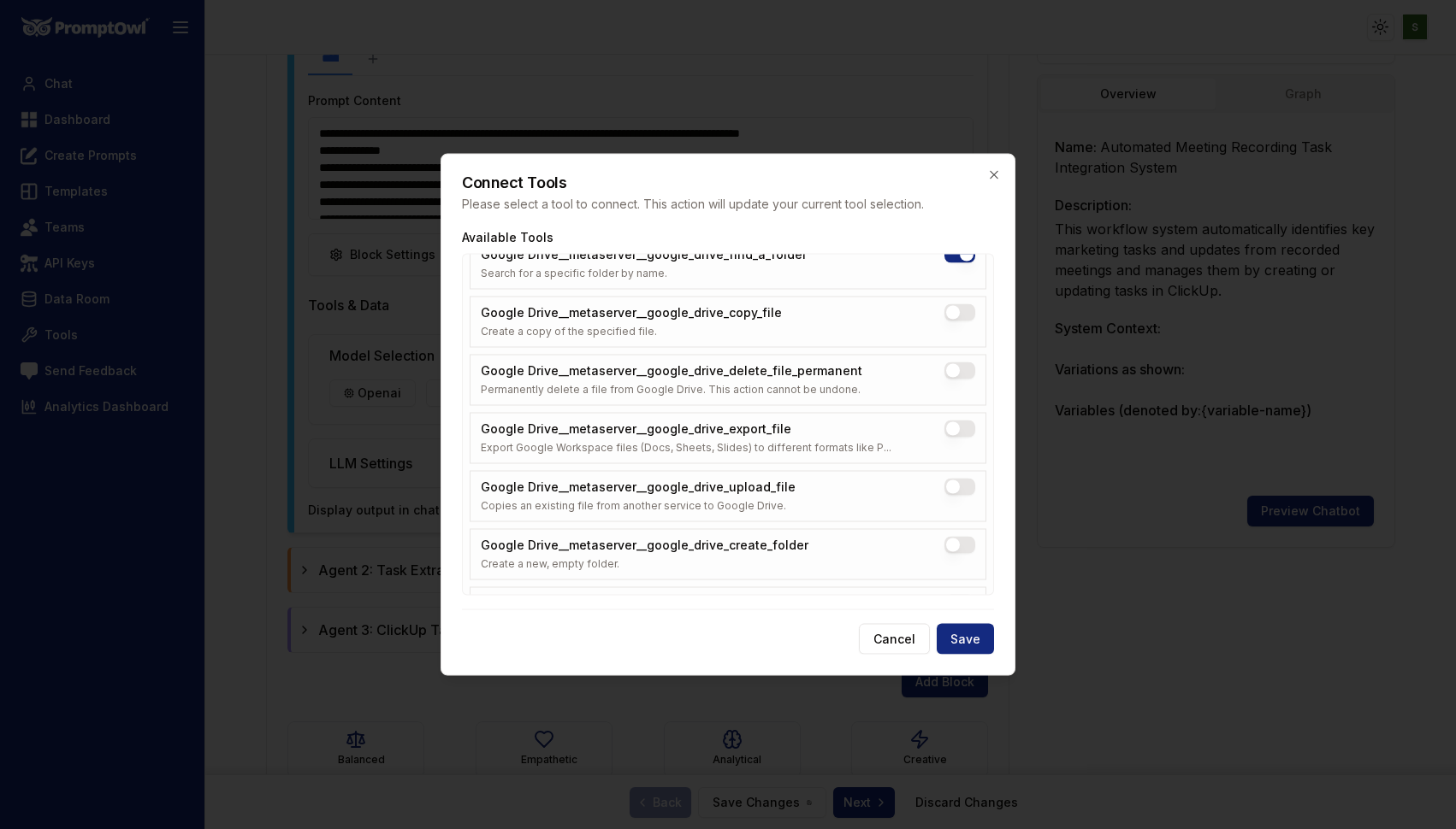
click at [950, 423] on Drive__metaserver__google_drive_export_file "Google Drive__metaserver__google_drive_export_file" at bounding box center [960, 429] width 31 height 17
click at [953, 489] on Drive__metaserver__google_drive_upload_file "Google Drive__metaserver__google_drive_upload_file" at bounding box center [960, 487] width 31 height 17
click at [954, 548] on Drive__metaserver__google_drive_create_folder "Google Drive__metaserver__google_drive_create_folder" at bounding box center [960, 546] width 31 height 17
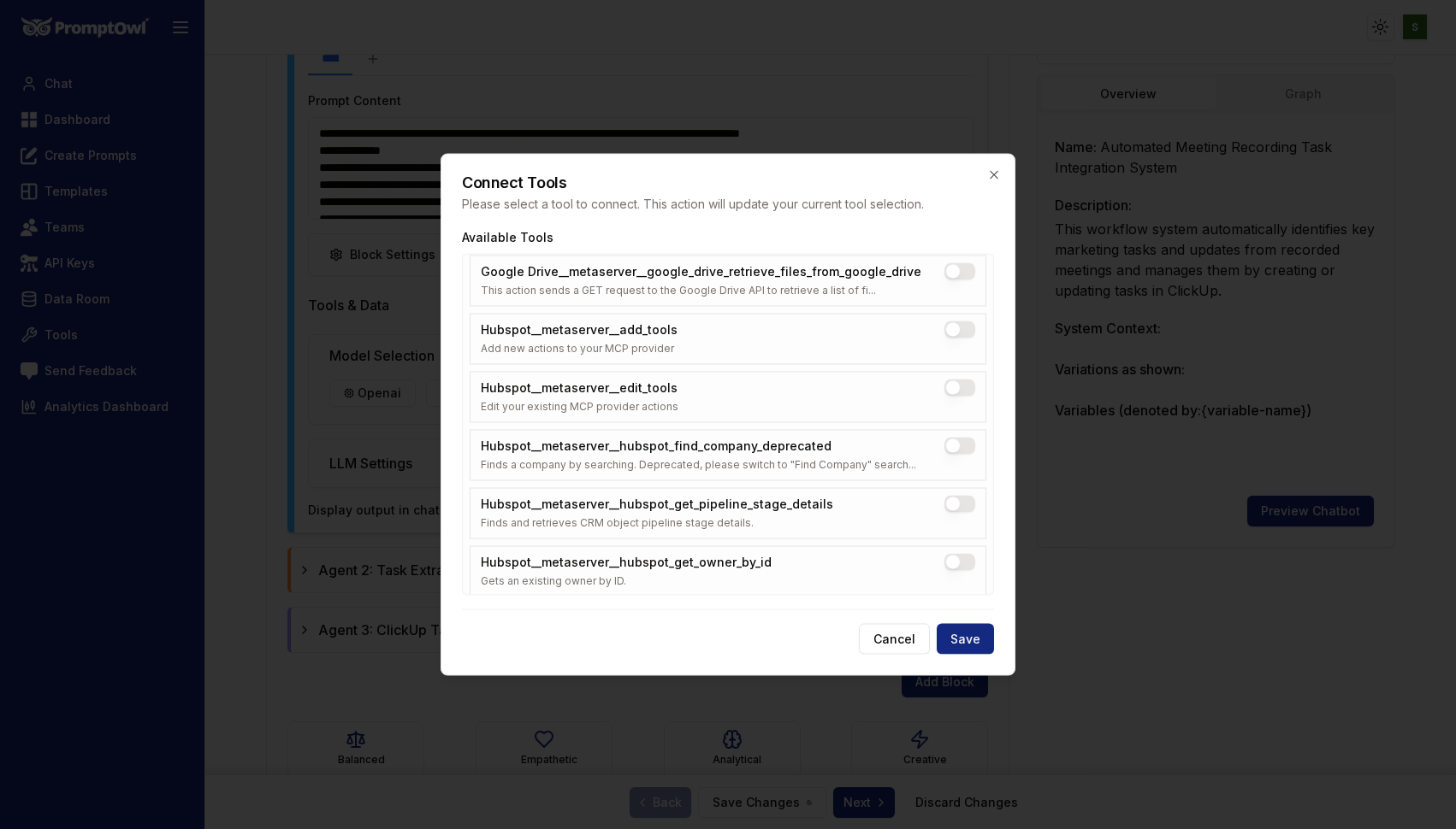
scroll to position [1349, 0]
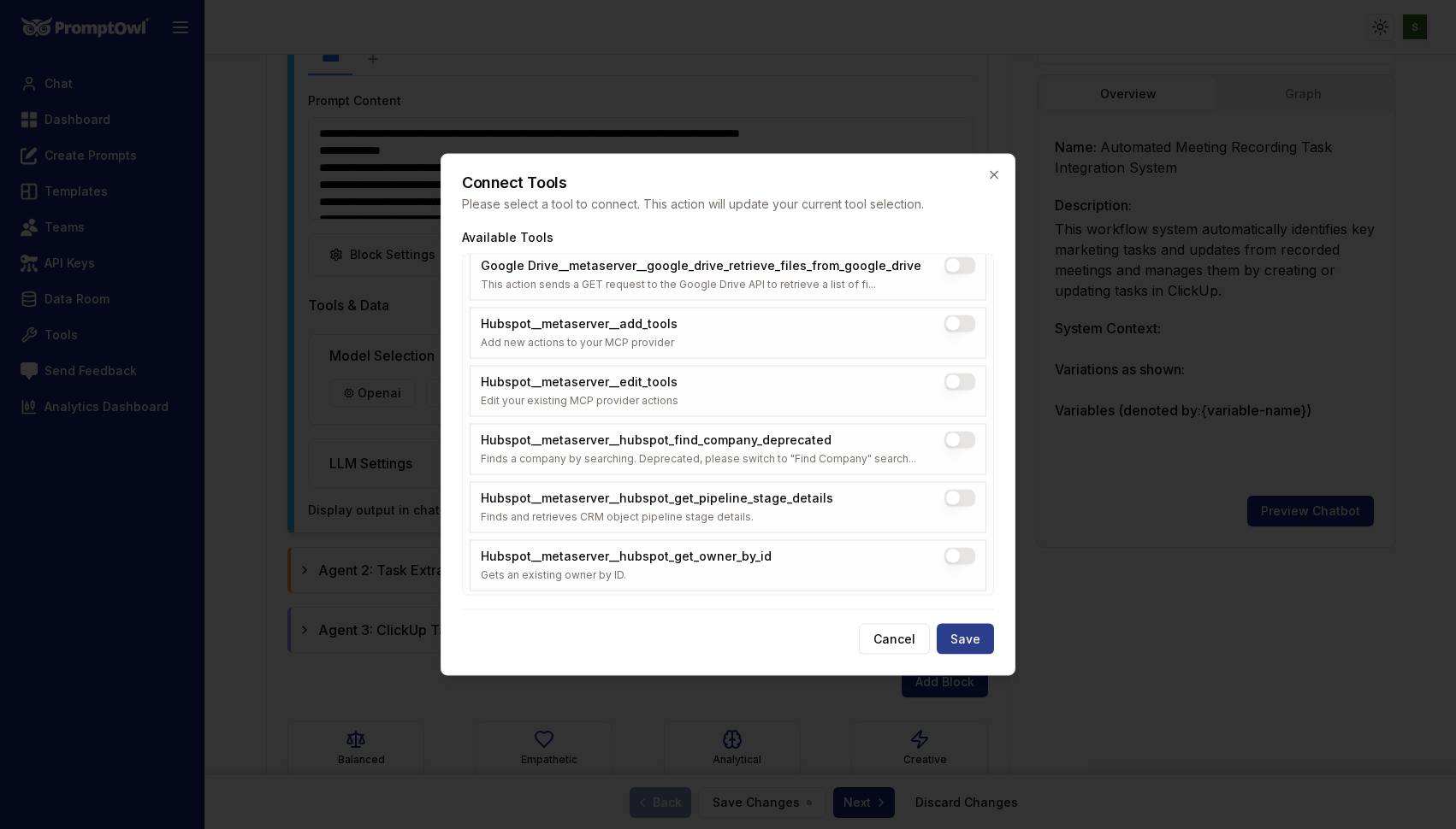
click at [969, 635] on button "Save" at bounding box center [965, 640] width 57 height 31
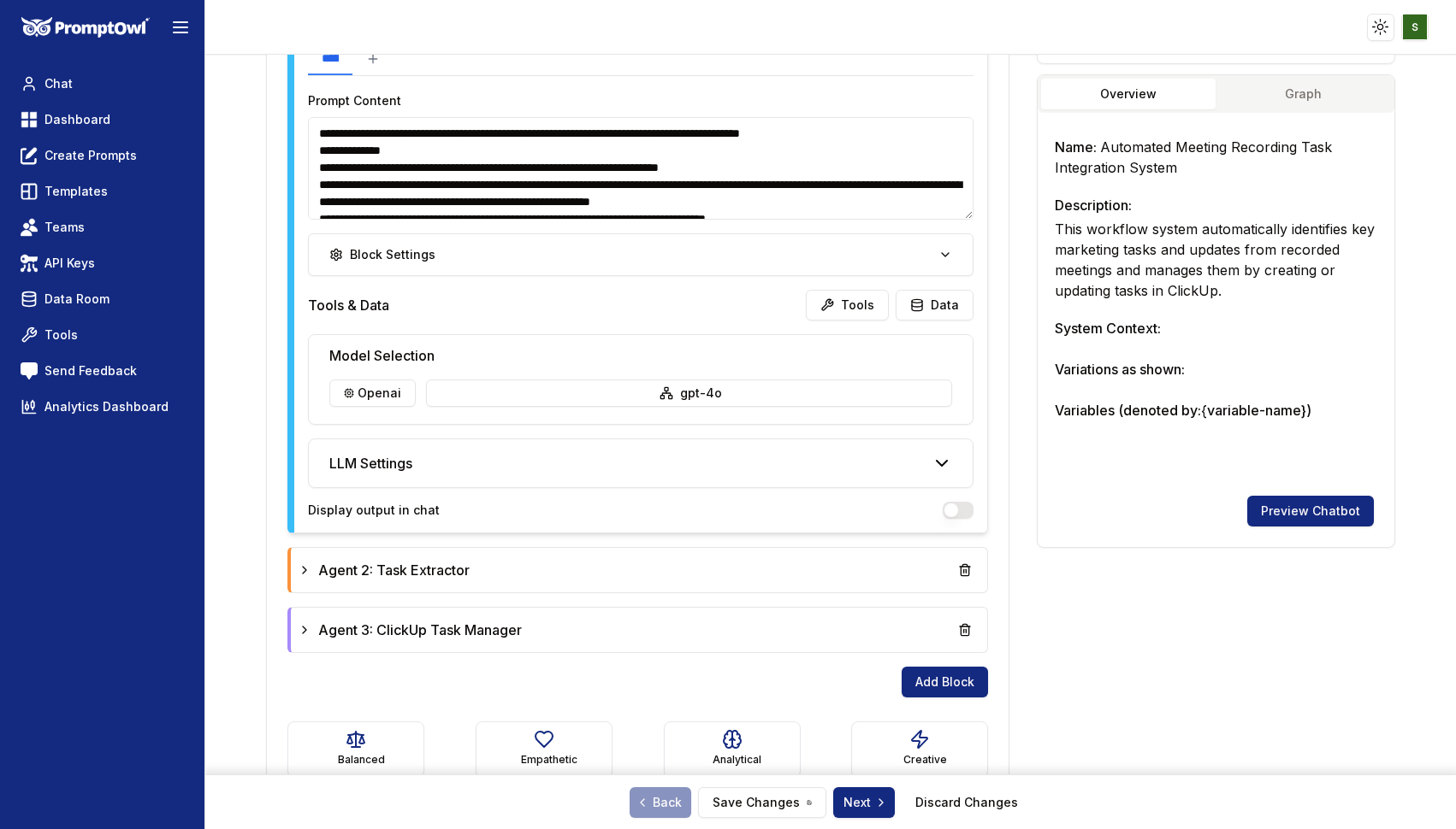
scroll to position [723, 0]
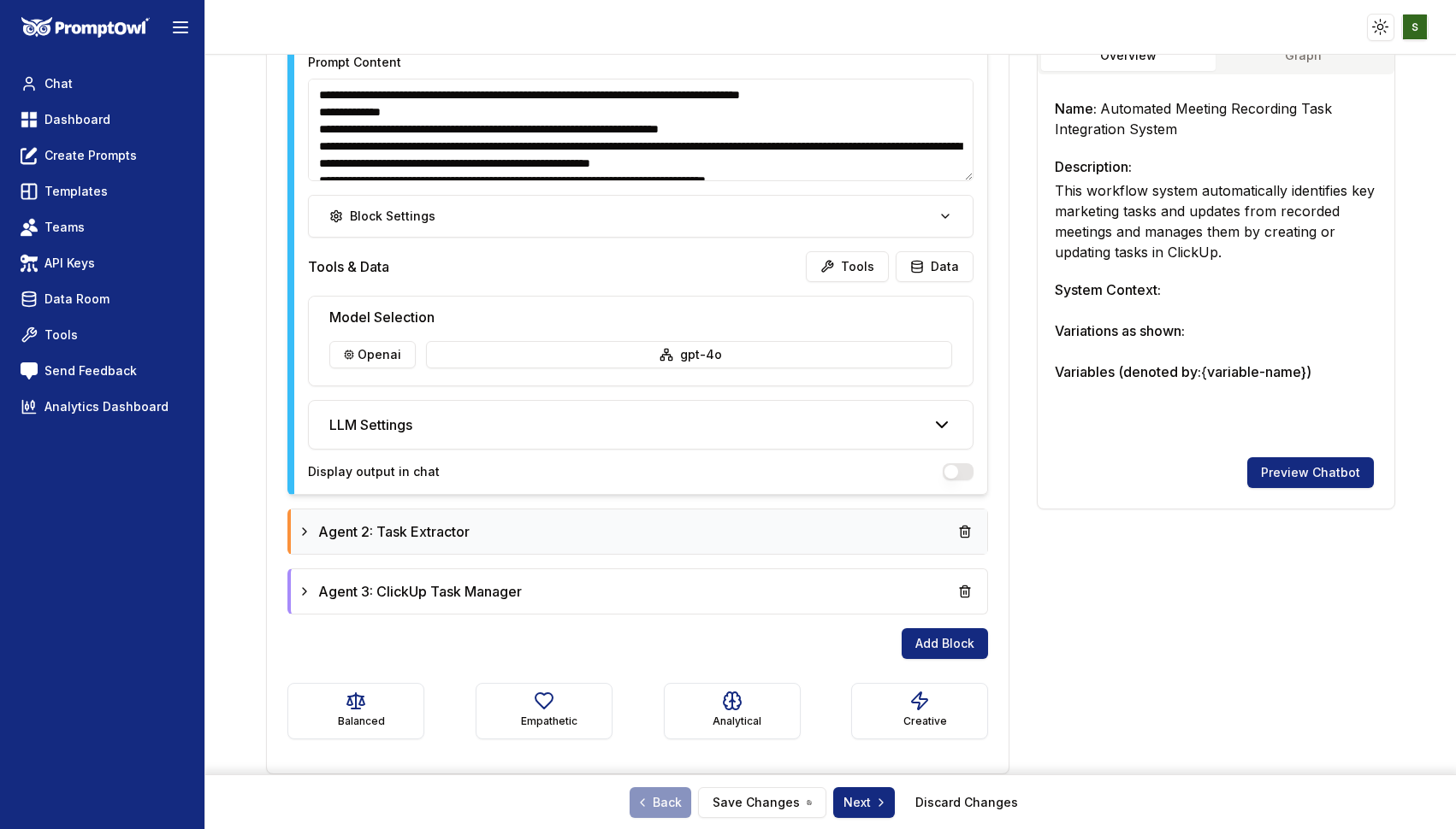
click at [667, 522] on div "Agent 2: Task Extractor" at bounding box center [639, 532] width 683 height 31
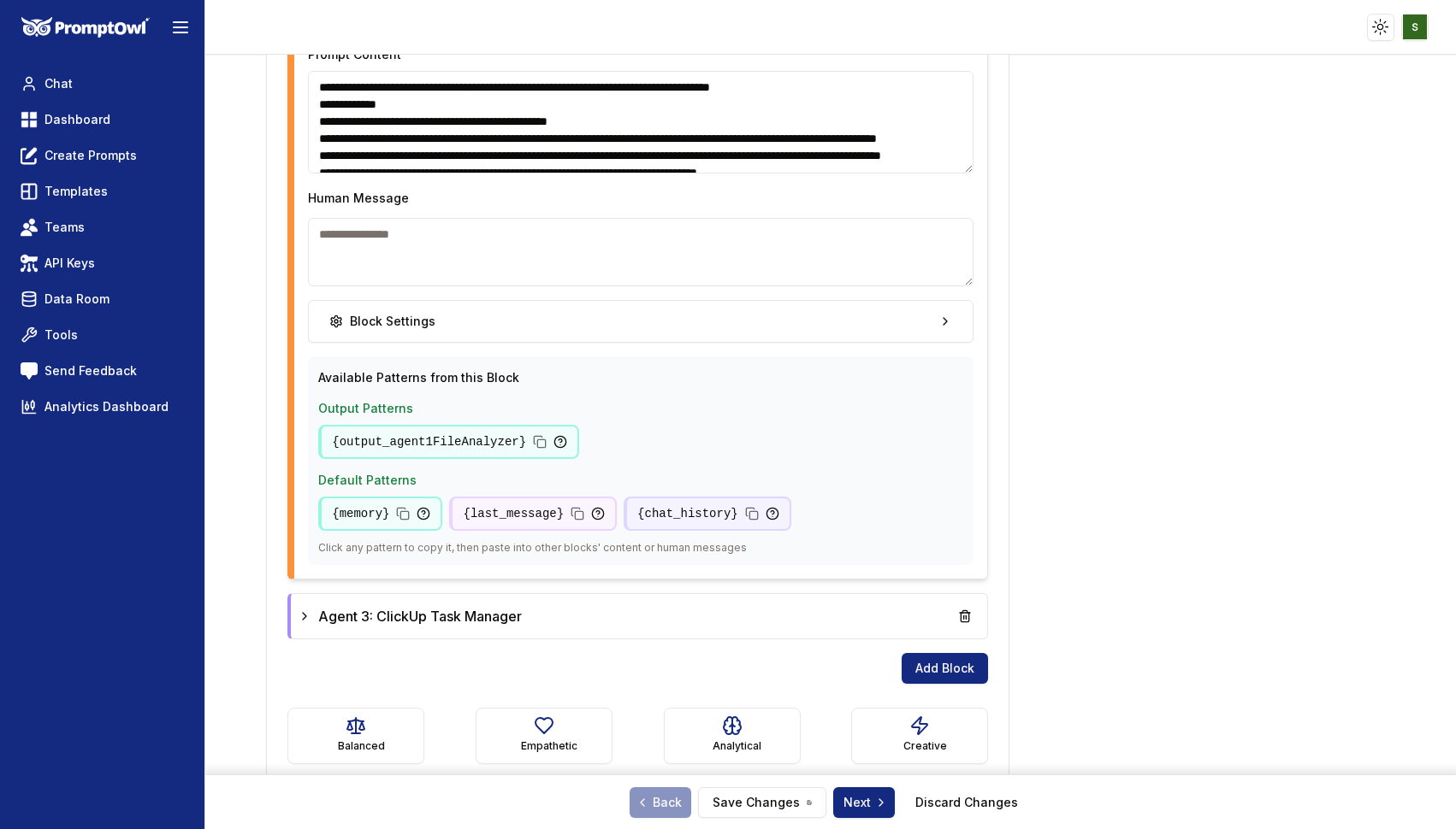
scroll to position [1385, 0]
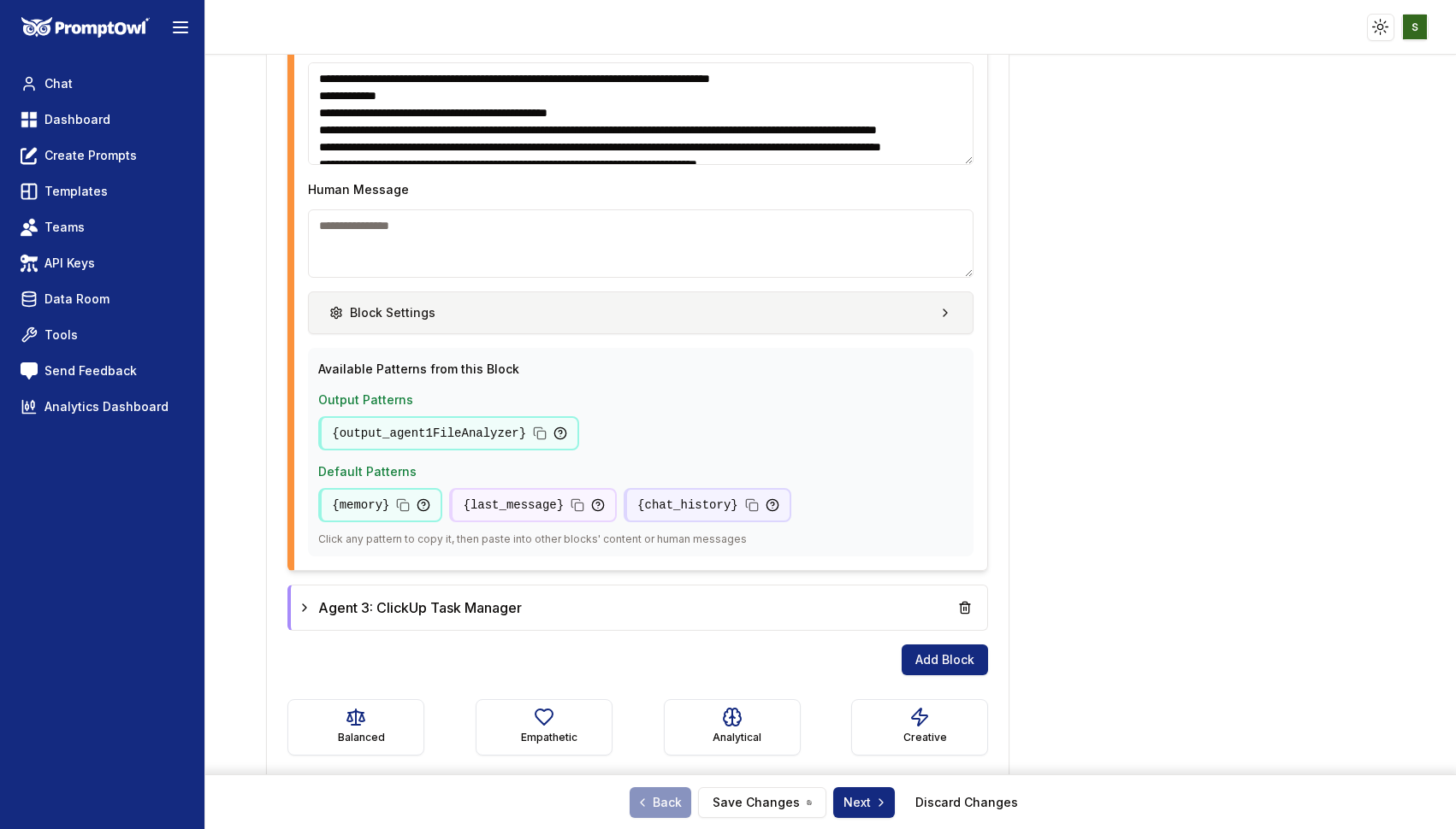
click at [784, 316] on button "Block Settings" at bounding box center [640, 313] width 665 height 43
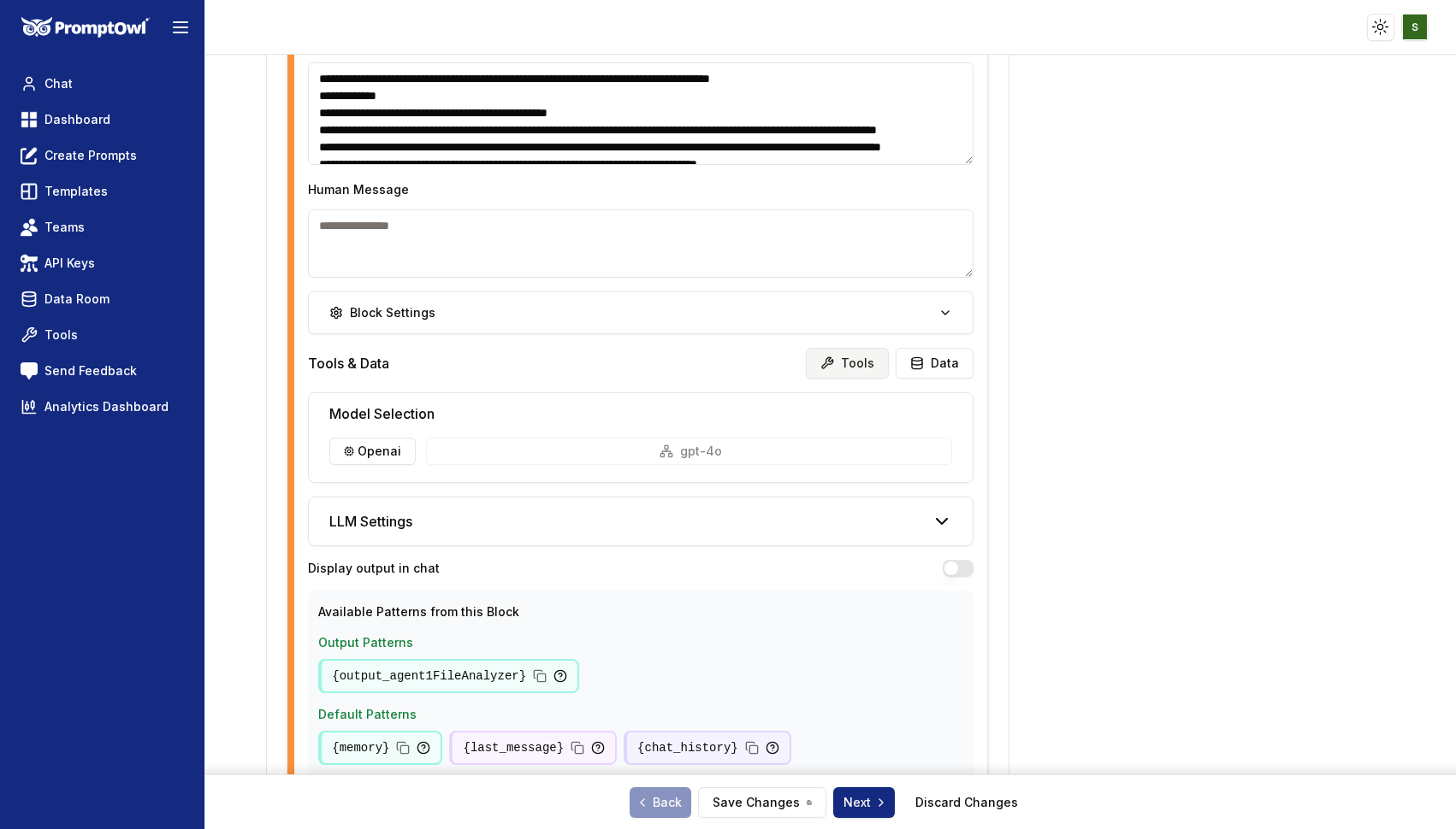
click at [855, 359] on button "Tools" at bounding box center [847, 363] width 83 height 31
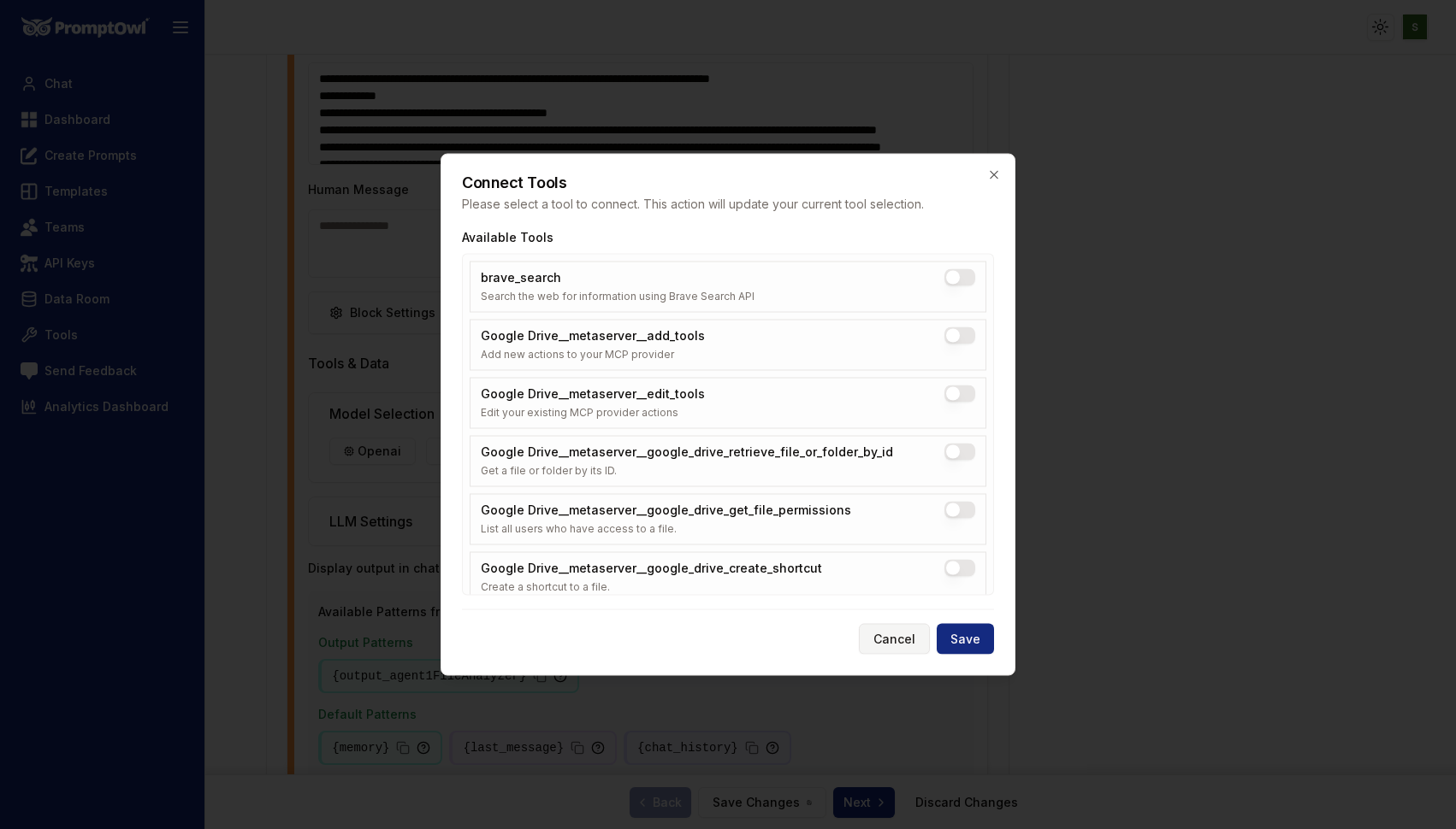
click at [893, 636] on button "Cancel" at bounding box center [894, 640] width 71 height 31
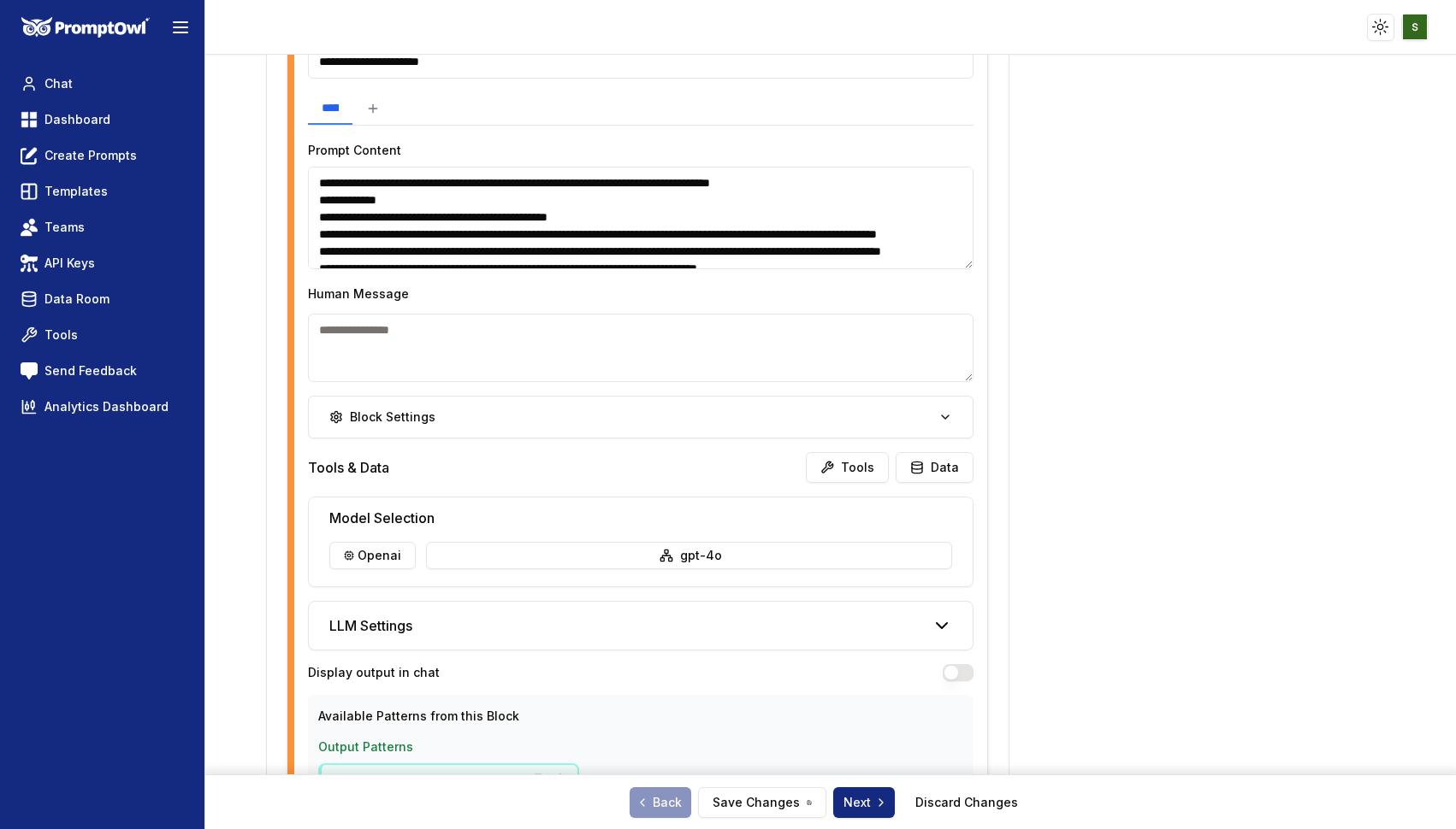
scroll to position [1283, 0]
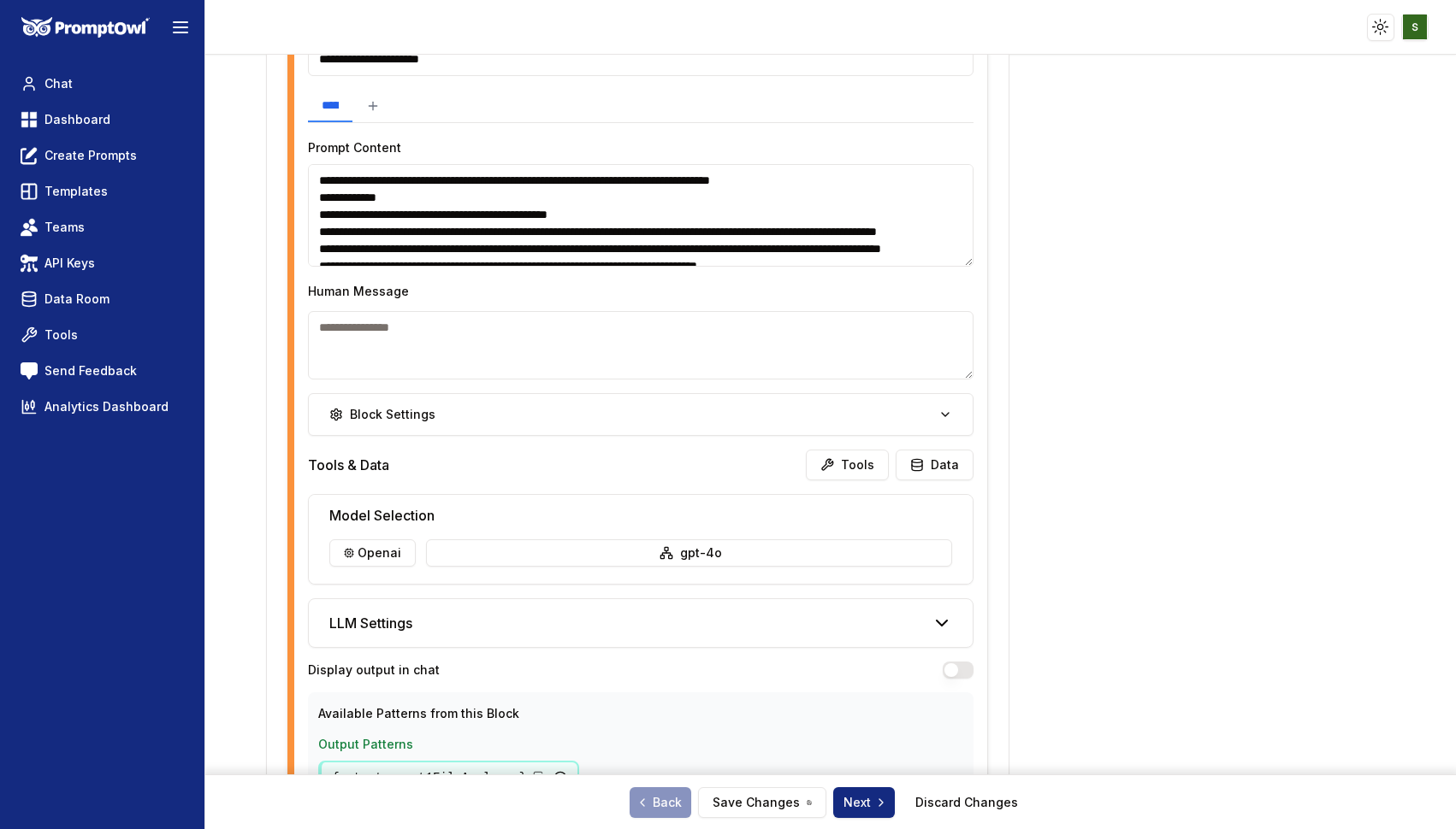
click at [654, 219] on textarea "**********" at bounding box center [640, 216] width 665 height 103
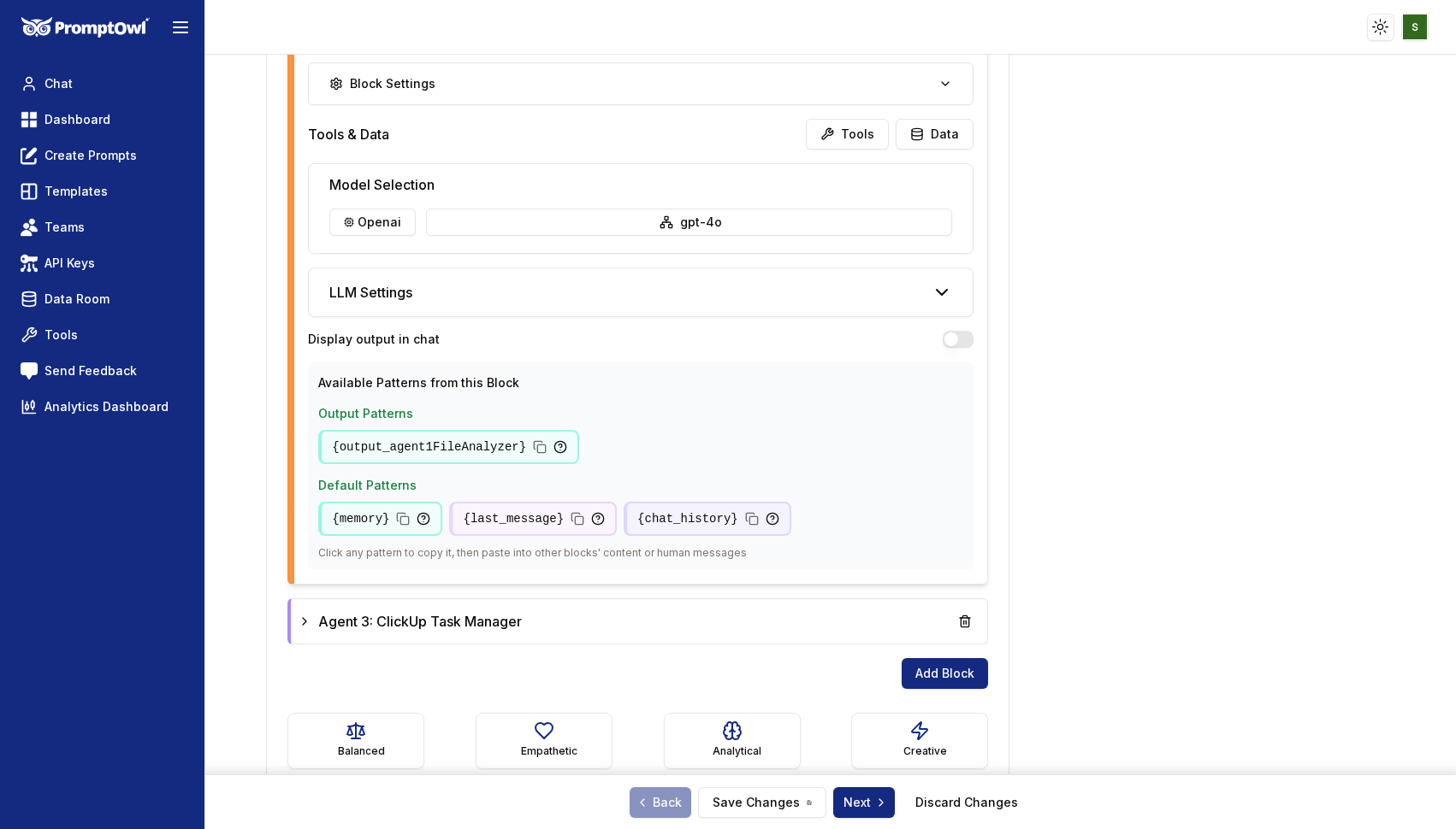
scroll to position [1643, 0]
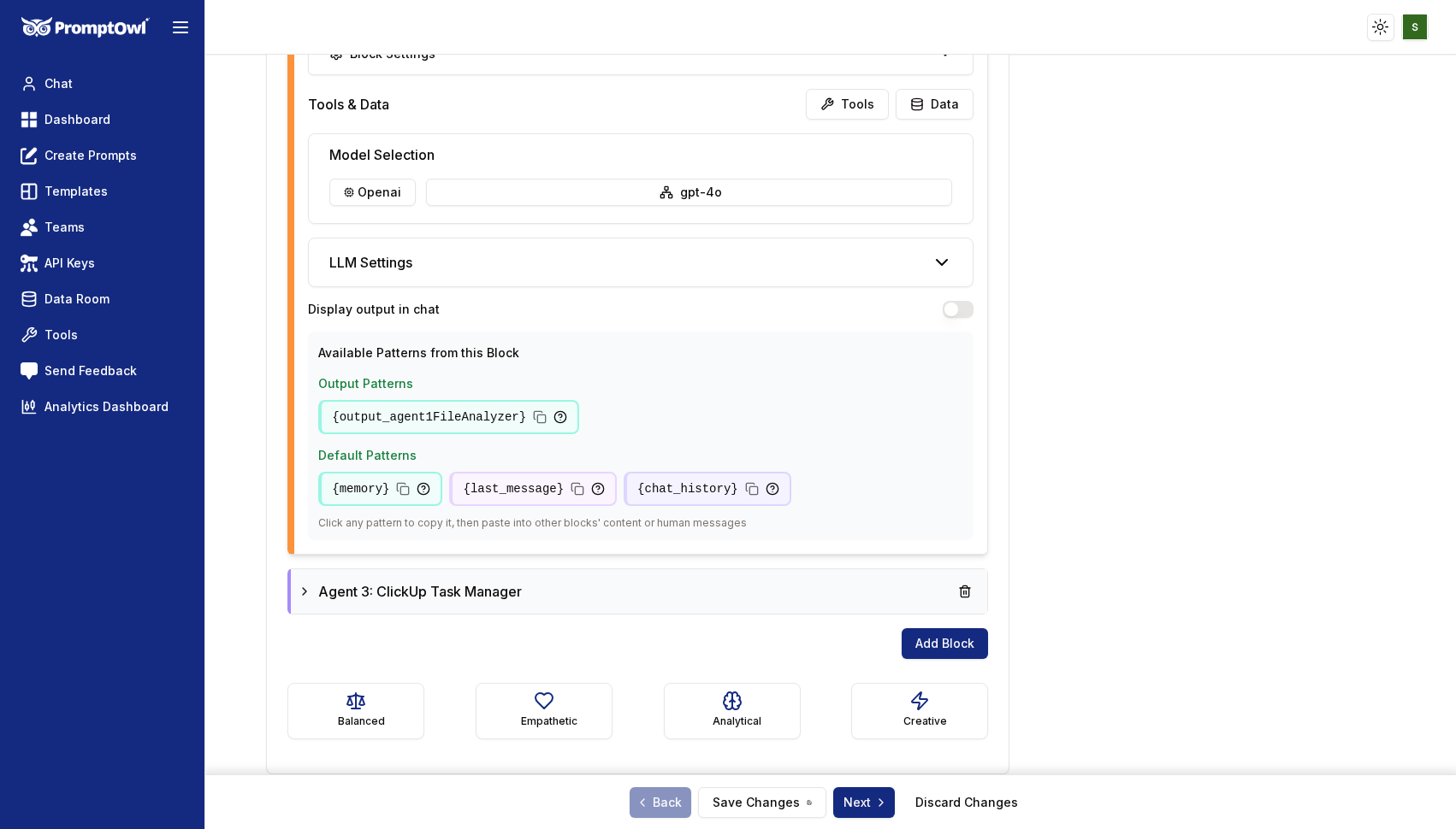
click at [616, 588] on div "Agent 3: ClickUp Task Manager" at bounding box center [639, 591] width 683 height 31
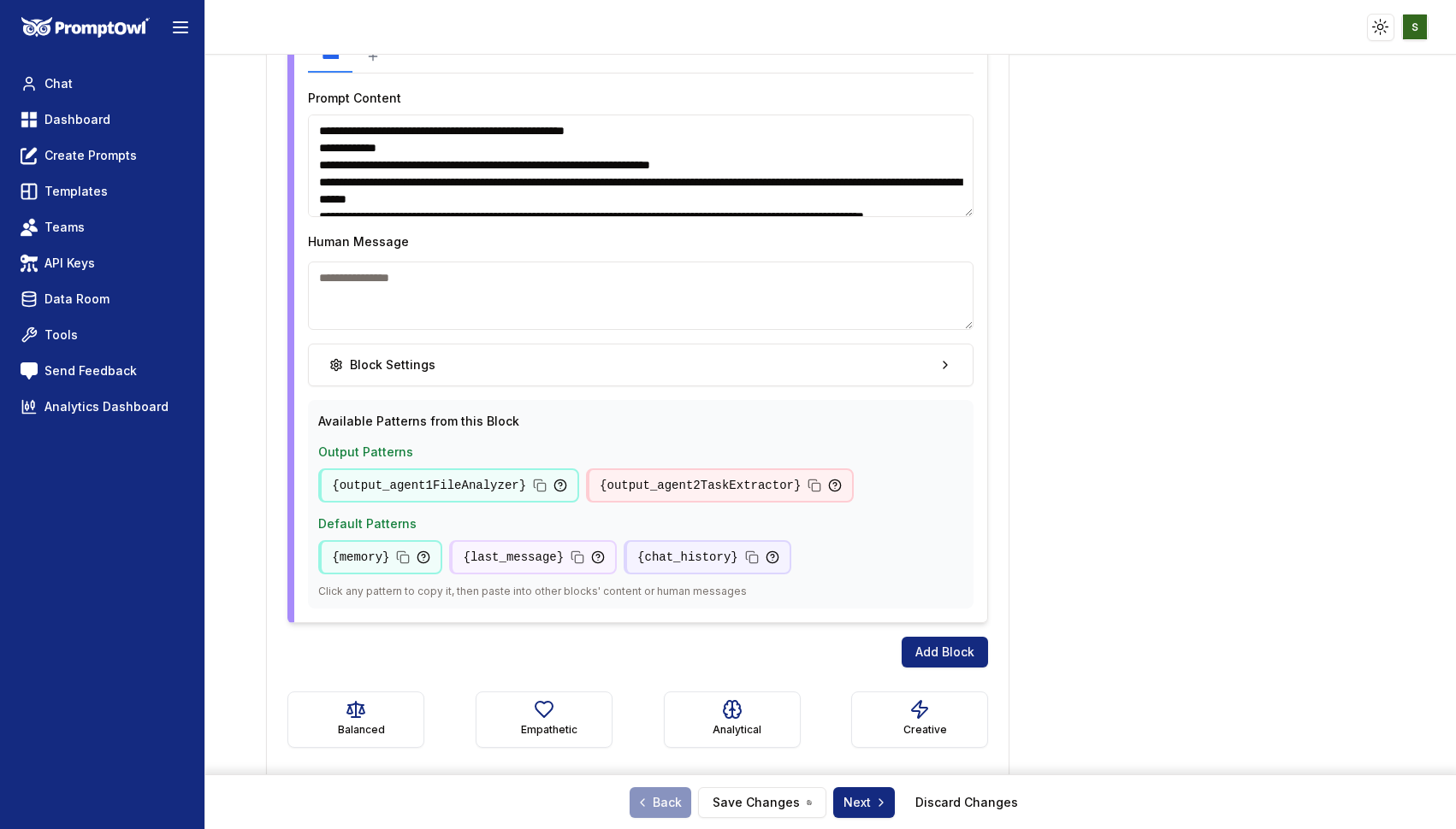
scroll to position [2322, 0]
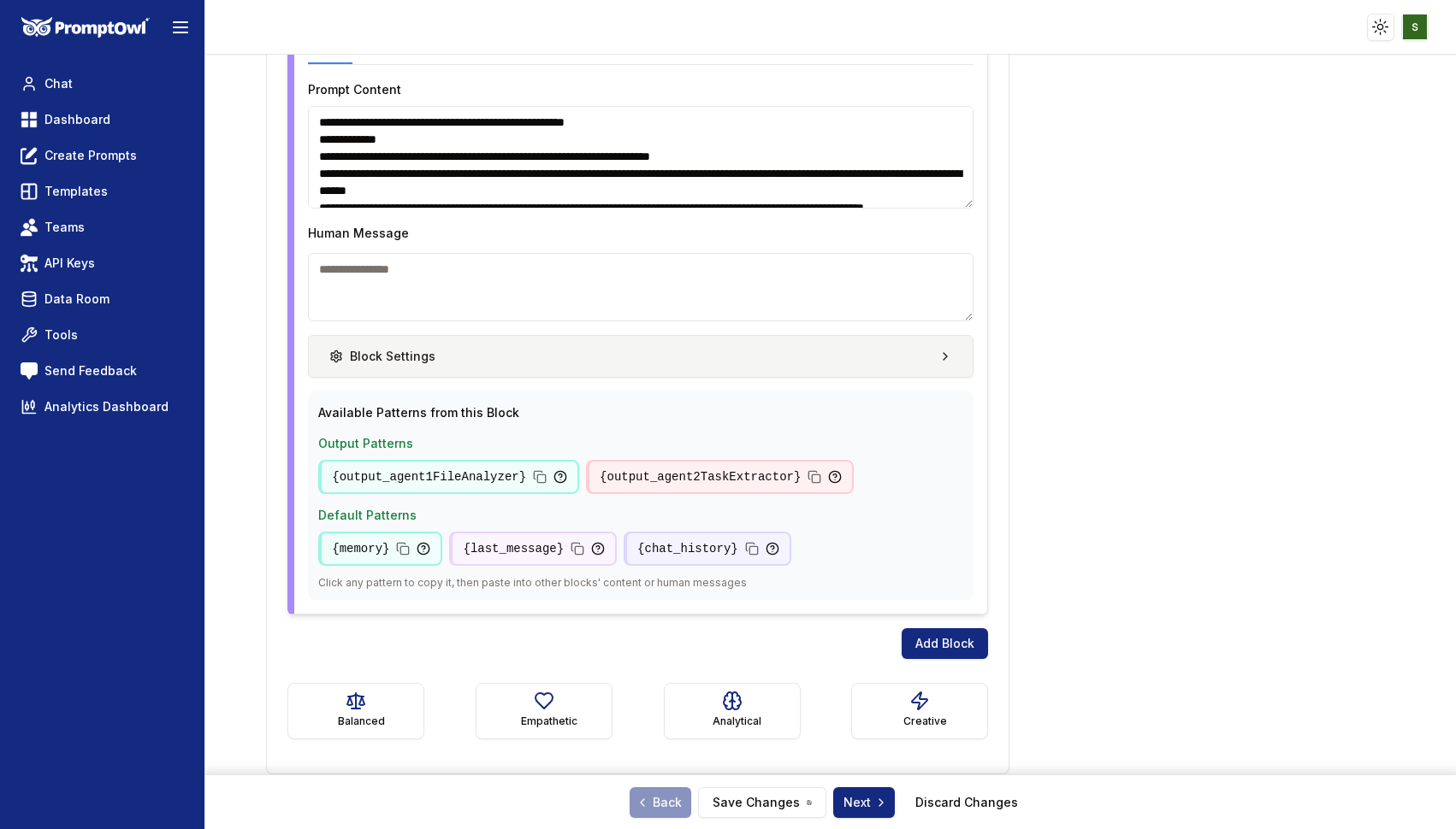
click at [772, 337] on button "Block Settings" at bounding box center [640, 357] width 665 height 43
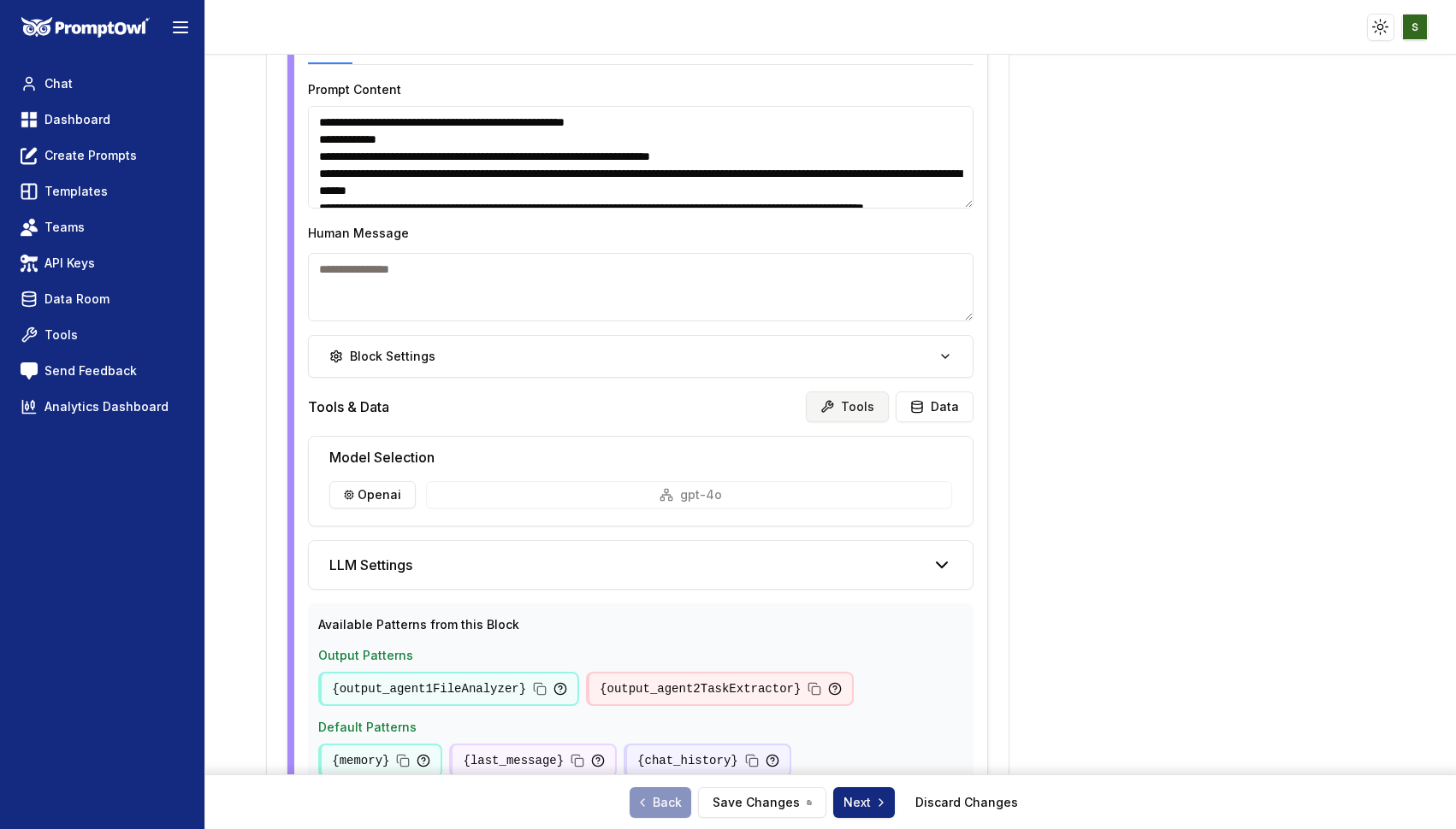
click at [867, 396] on button "Tools" at bounding box center [847, 407] width 83 height 31
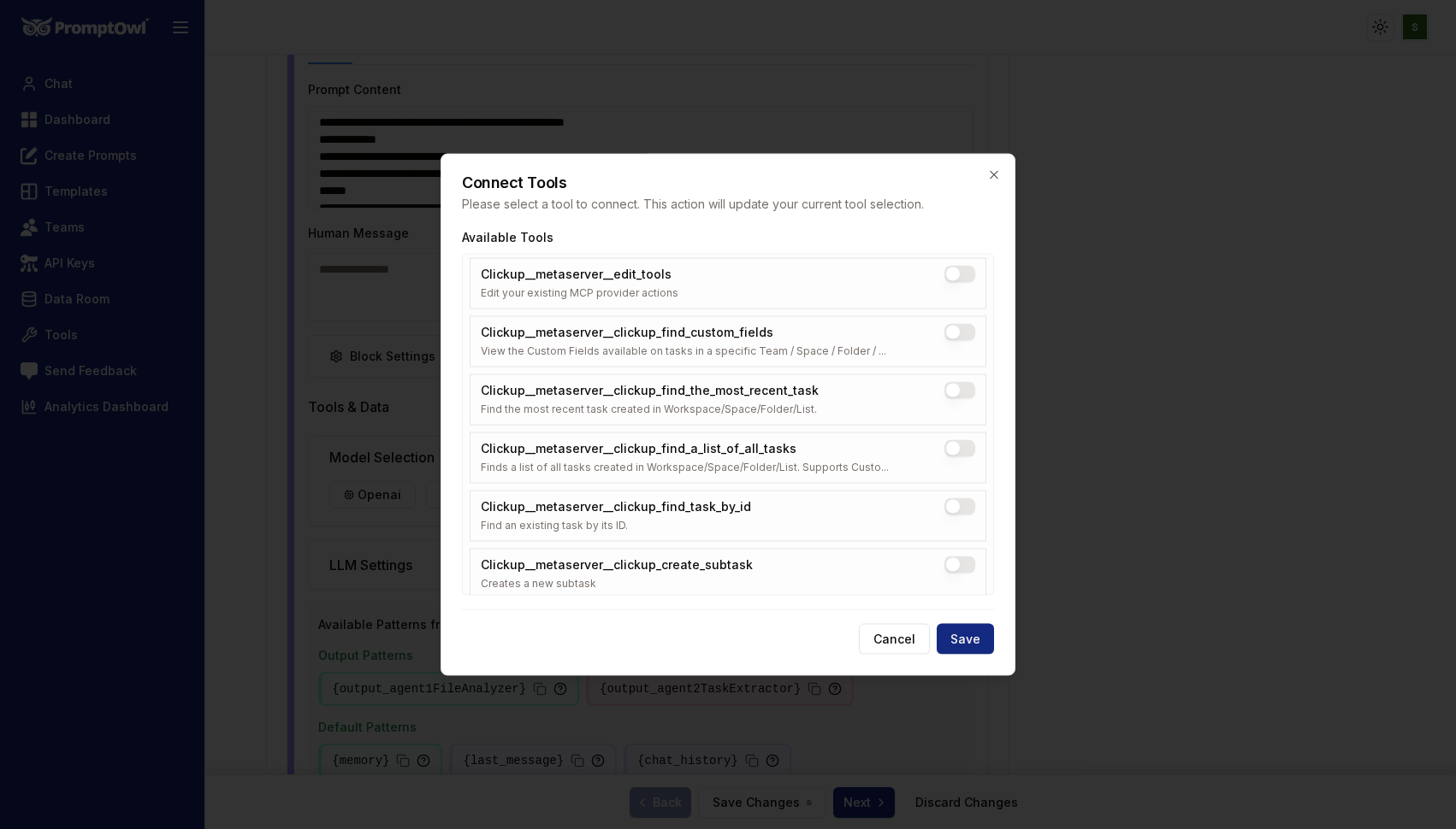
scroll to position [4610, 0]
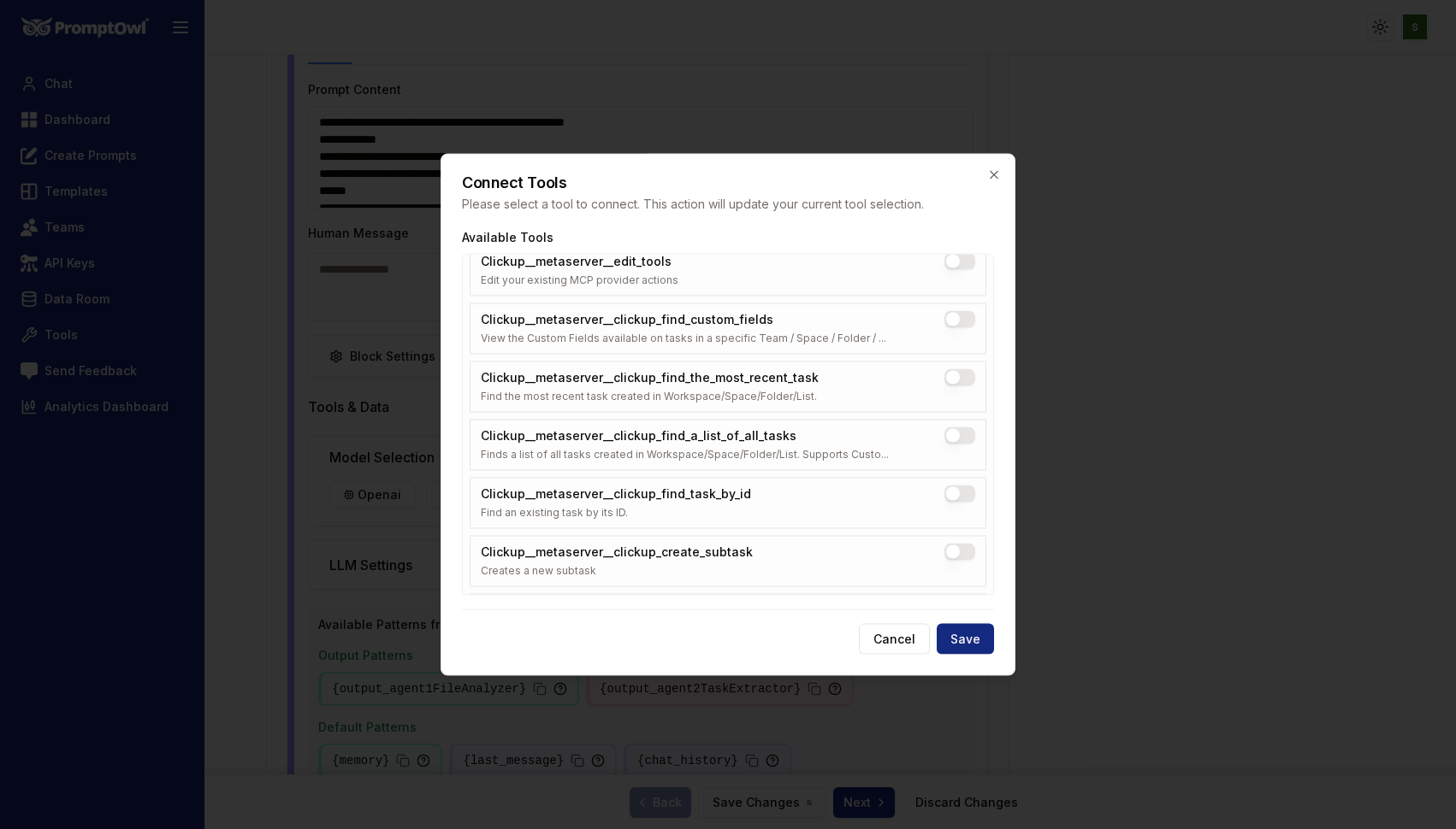
click at [963, 437] on button "Clickup__metaserver__clickup_find_a_list_of_all_tasks" at bounding box center [960, 436] width 31 height 17
click at [966, 491] on button "Clickup__metaserver__clickup_find_task_by_id" at bounding box center [960, 494] width 31 height 17
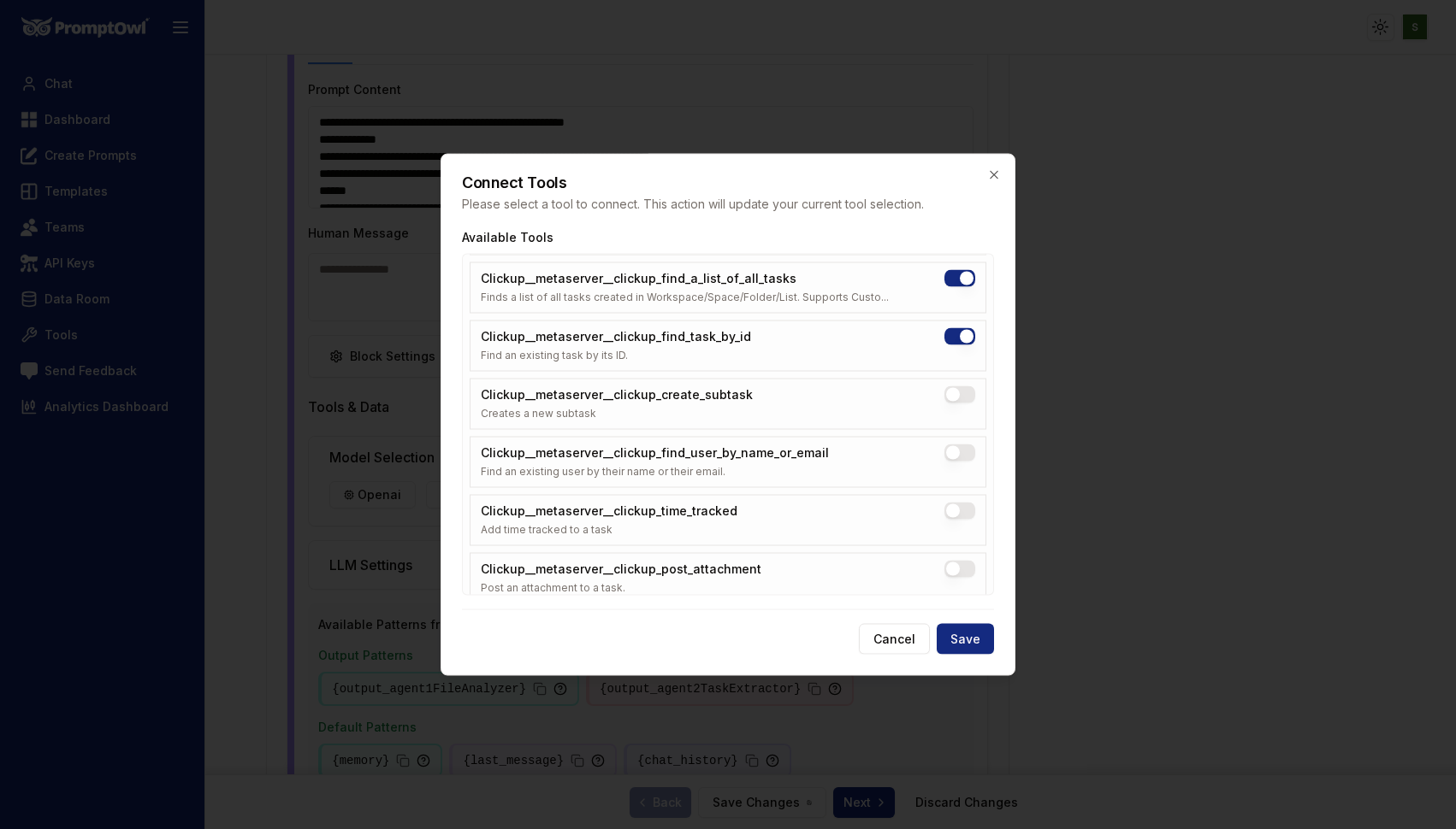
scroll to position [4770, 0]
click at [956, 385] on button "Clickup__metaserver__clickup_create_subtask" at bounding box center [960, 392] width 31 height 17
click at [960, 448] on button "Clickup__metaserver__clickup_find_user_by_name_or_email" at bounding box center [960, 450] width 31 height 17
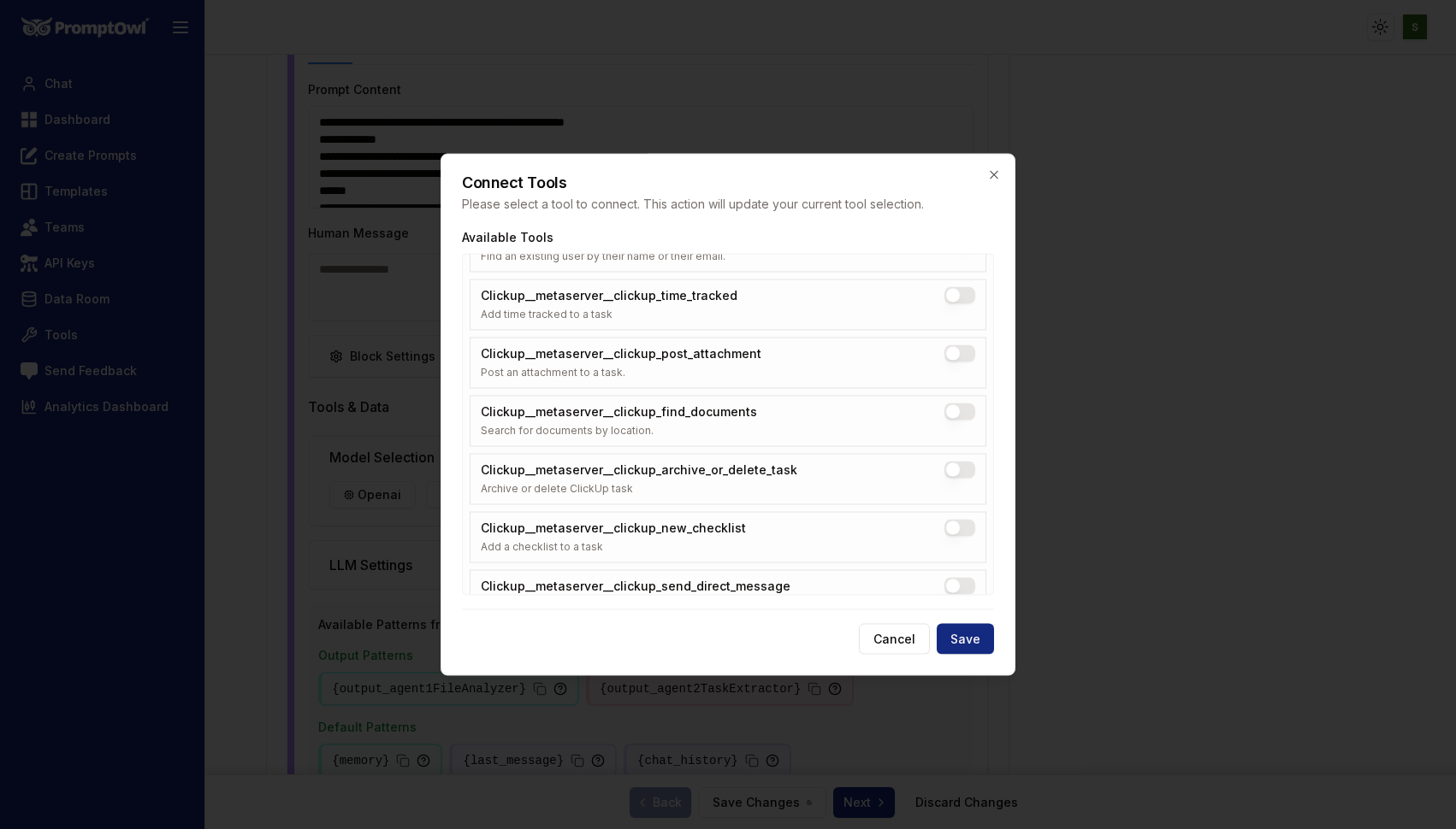
scroll to position [4985, 0]
click at [963, 464] on button "Clickup__metaserver__clickup_archive_or_delete_task" at bounding box center [960, 468] width 31 height 17
click at [963, 525] on button "Clickup__metaserver__clickup_new_checklist" at bounding box center [960, 525] width 31 height 17
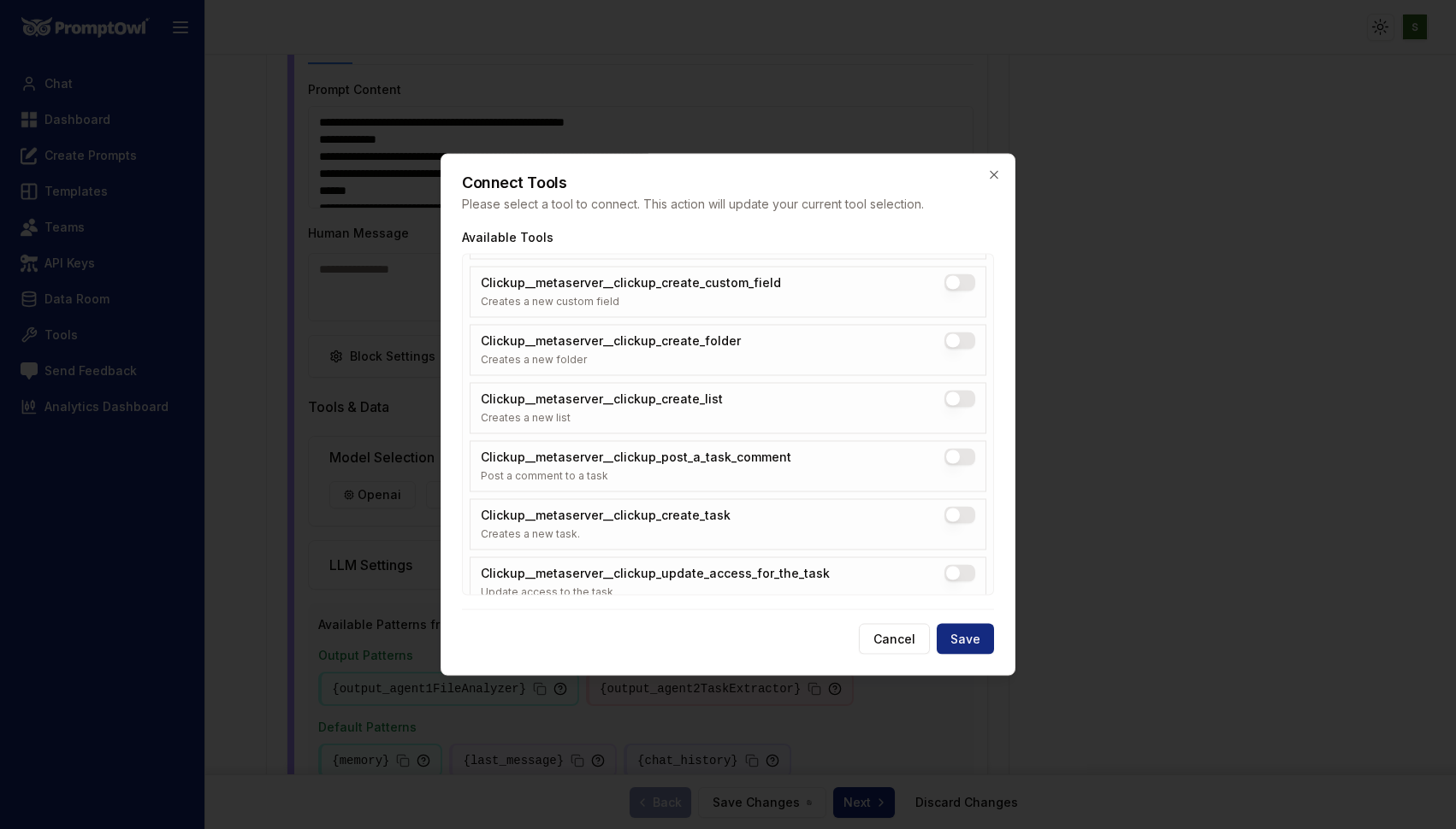
scroll to position [5574, 0]
click at [962, 459] on button "Clickup__metaserver__clickup_post_a_task_comment" at bounding box center [960, 459] width 31 height 17
click at [953, 519] on button "Clickup__metaserver__clickup_create_task" at bounding box center [960, 518] width 31 height 17
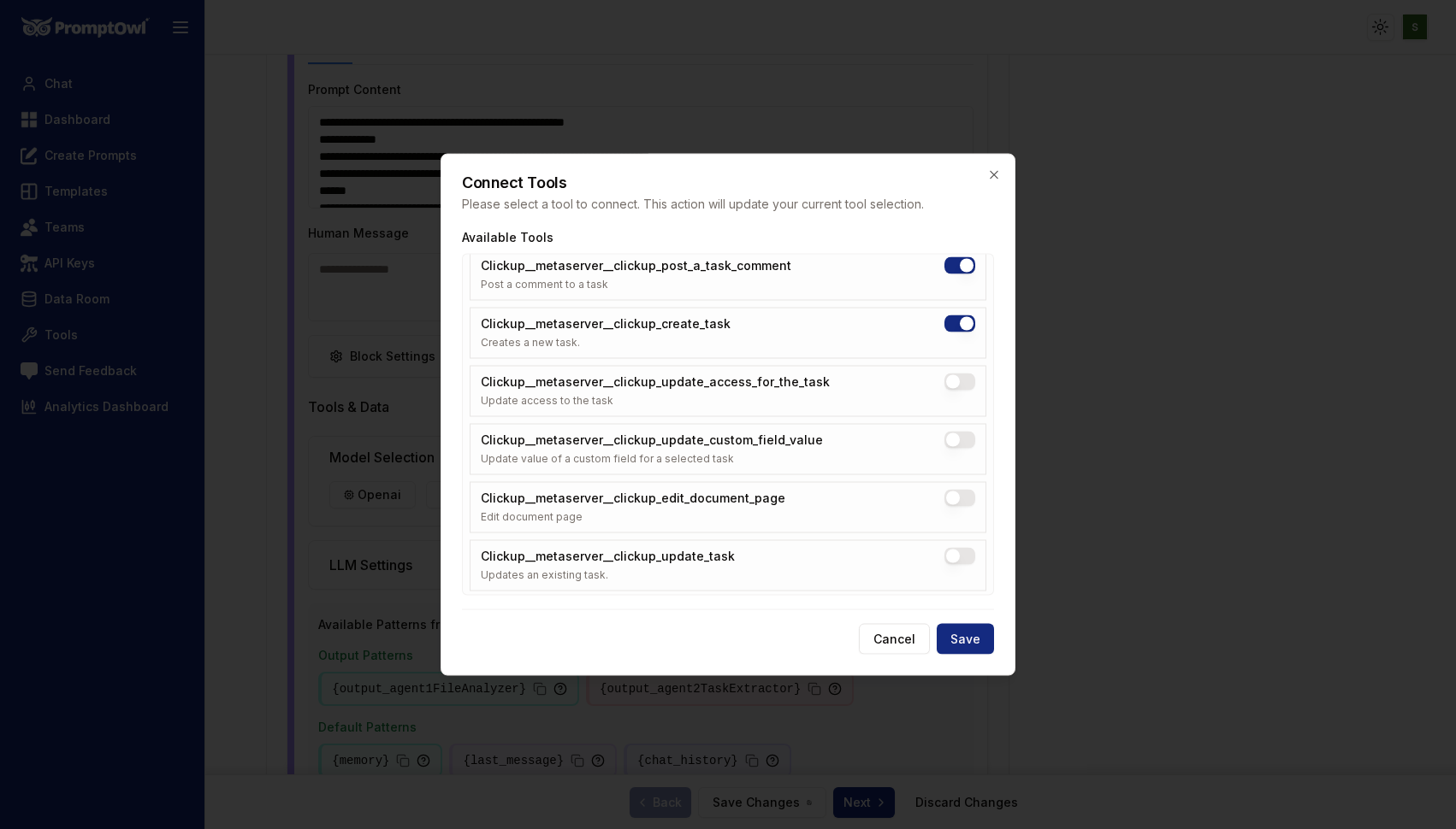
click at [966, 380] on button "Clickup__metaserver__clickup_update_access_for_the_task" at bounding box center [960, 381] width 31 height 17
click at [957, 443] on button "Clickup__metaserver__clickup_update_custom_field_value" at bounding box center [960, 440] width 31 height 17
click at [957, 503] on button "Clickup__metaserver__clickup_edit_document_page" at bounding box center [960, 498] width 31 height 17
click at [952, 551] on button "Clickup__metaserver__clickup_update_task" at bounding box center [960, 557] width 31 height 17
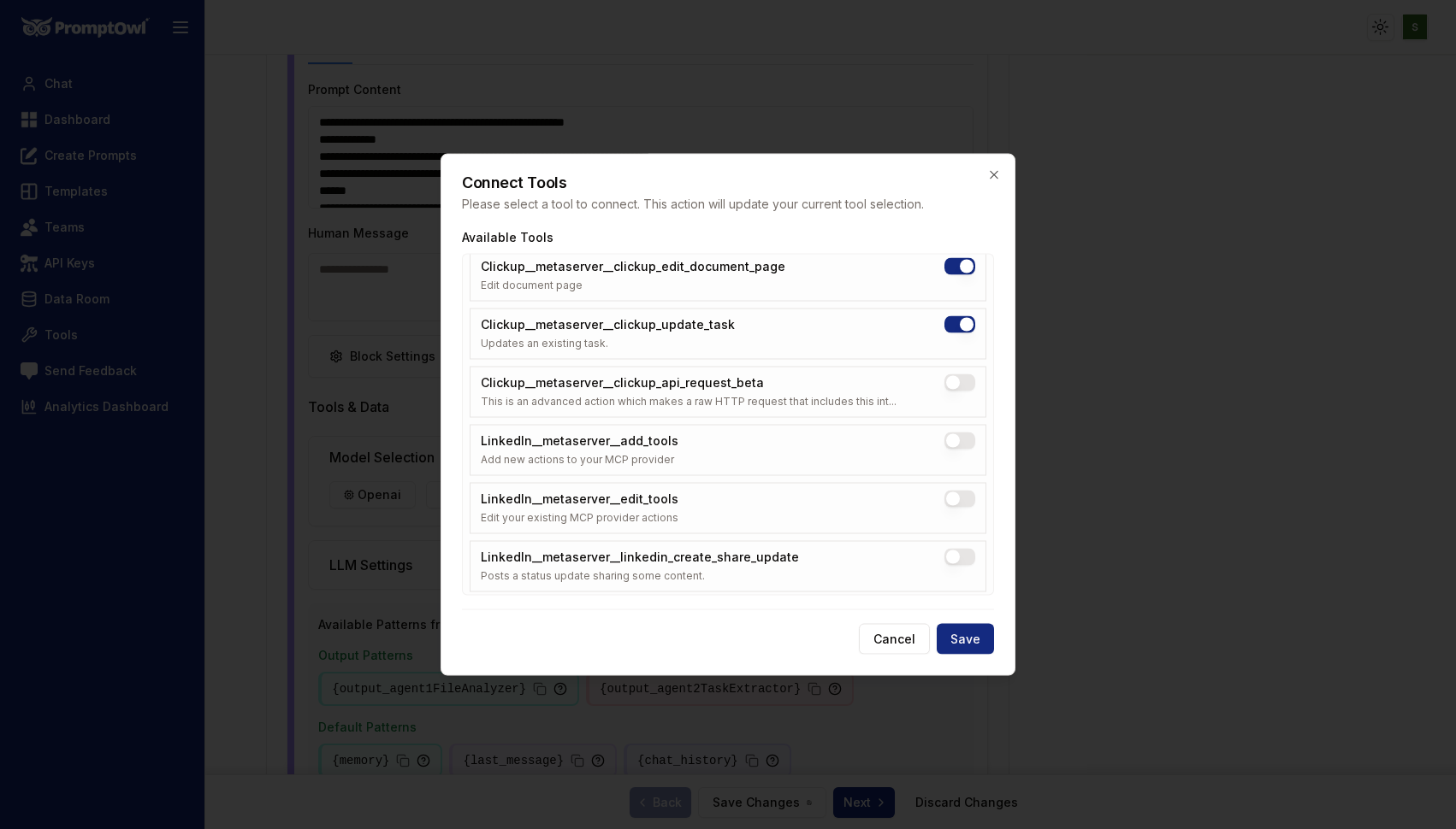
scroll to position [6012, 0]
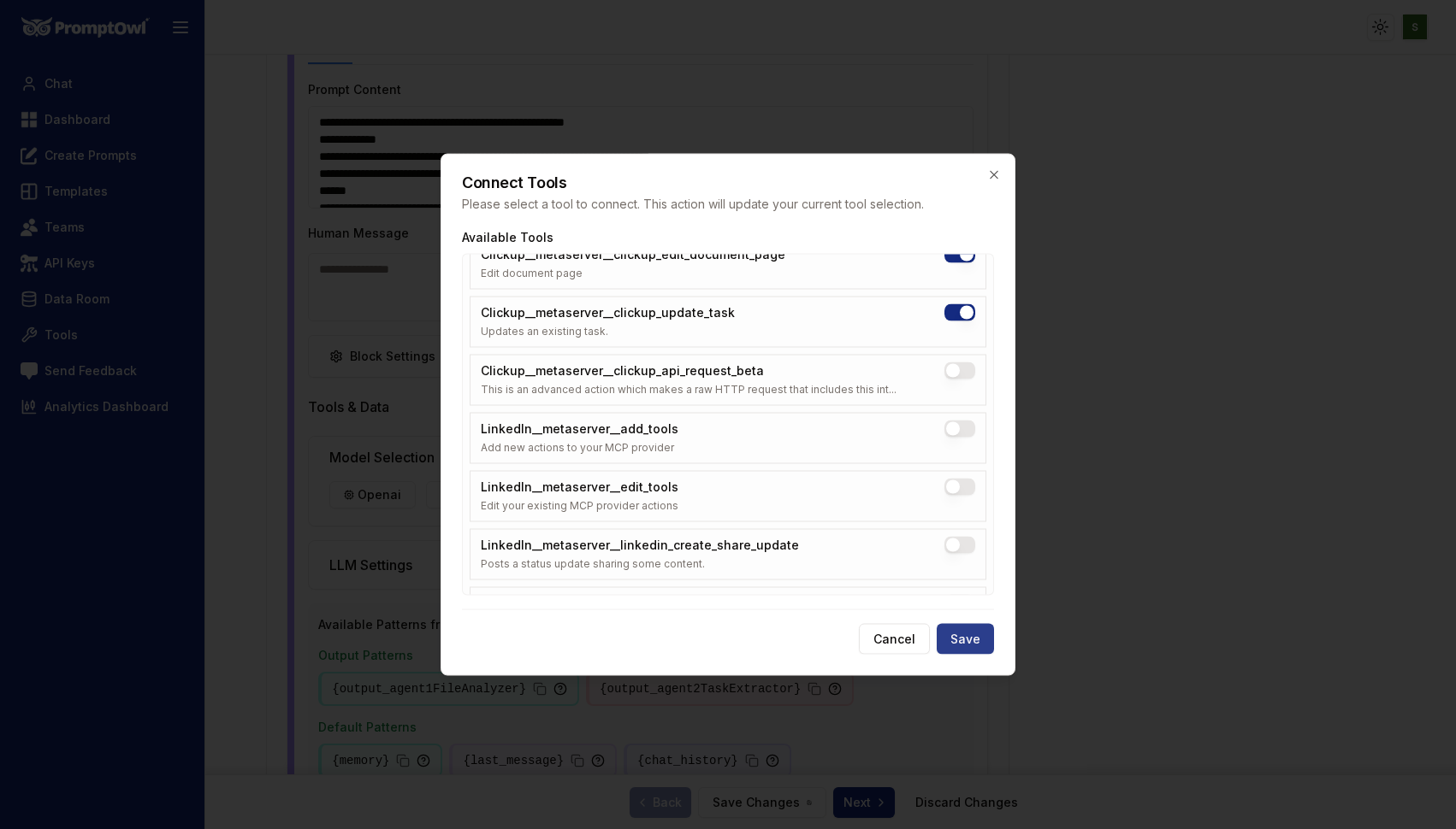
click at [964, 639] on button "Save" at bounding box center [965, 640] width 57 height 31
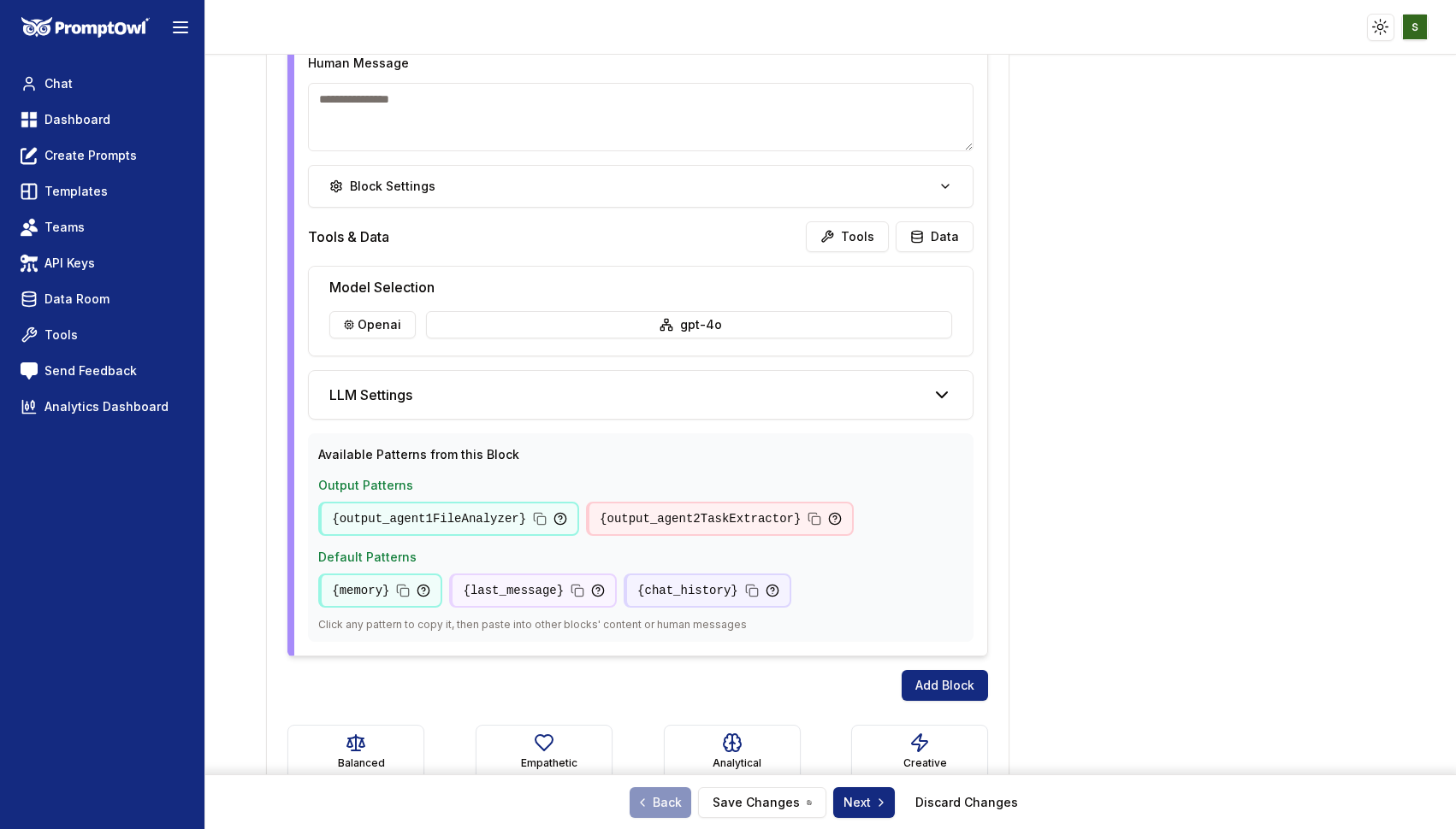
scroll to position [2534, 0]
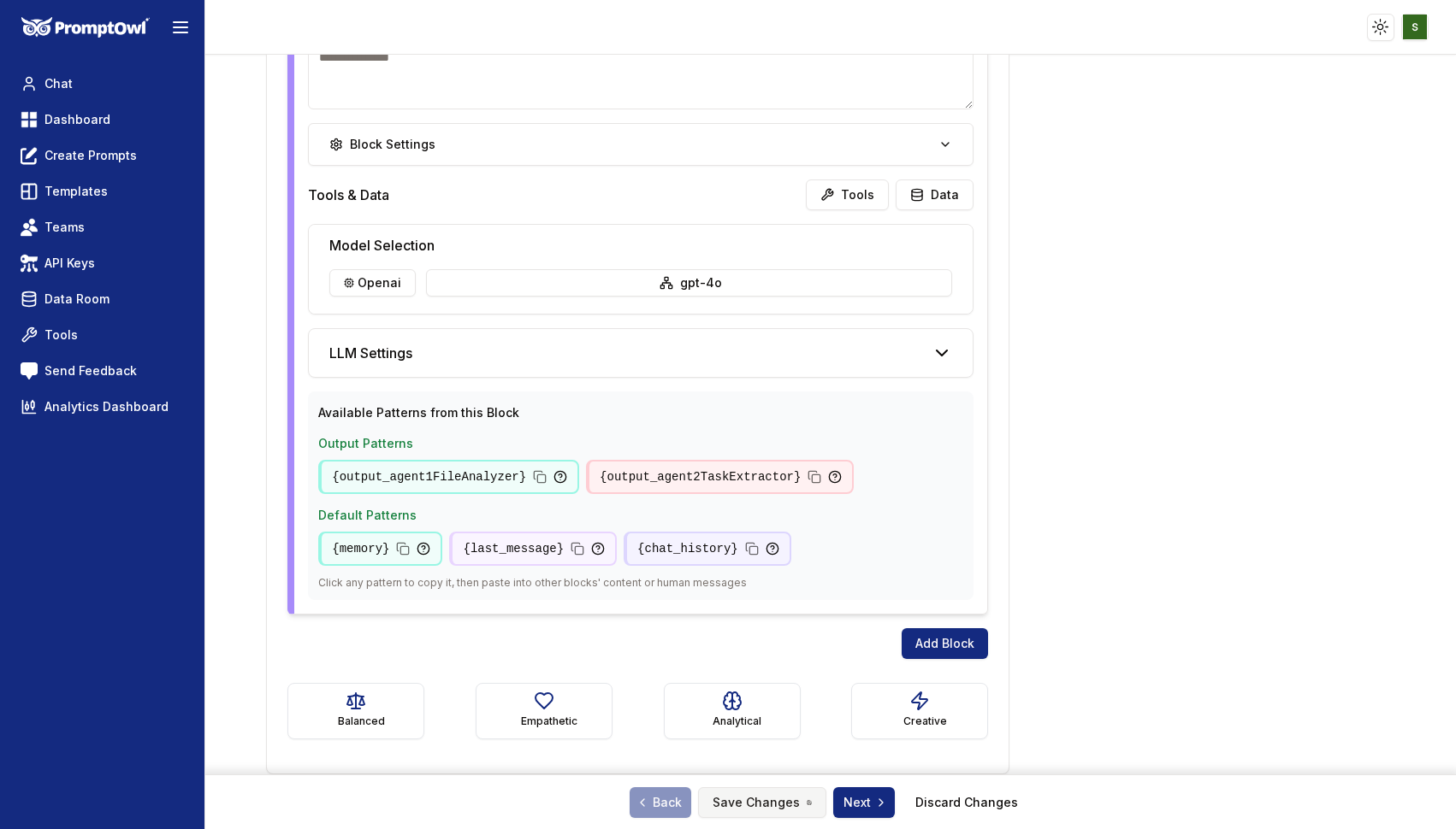
click at [772, 795] on button "Save Changes" at bounding box center [762, 803] width 128 height 31
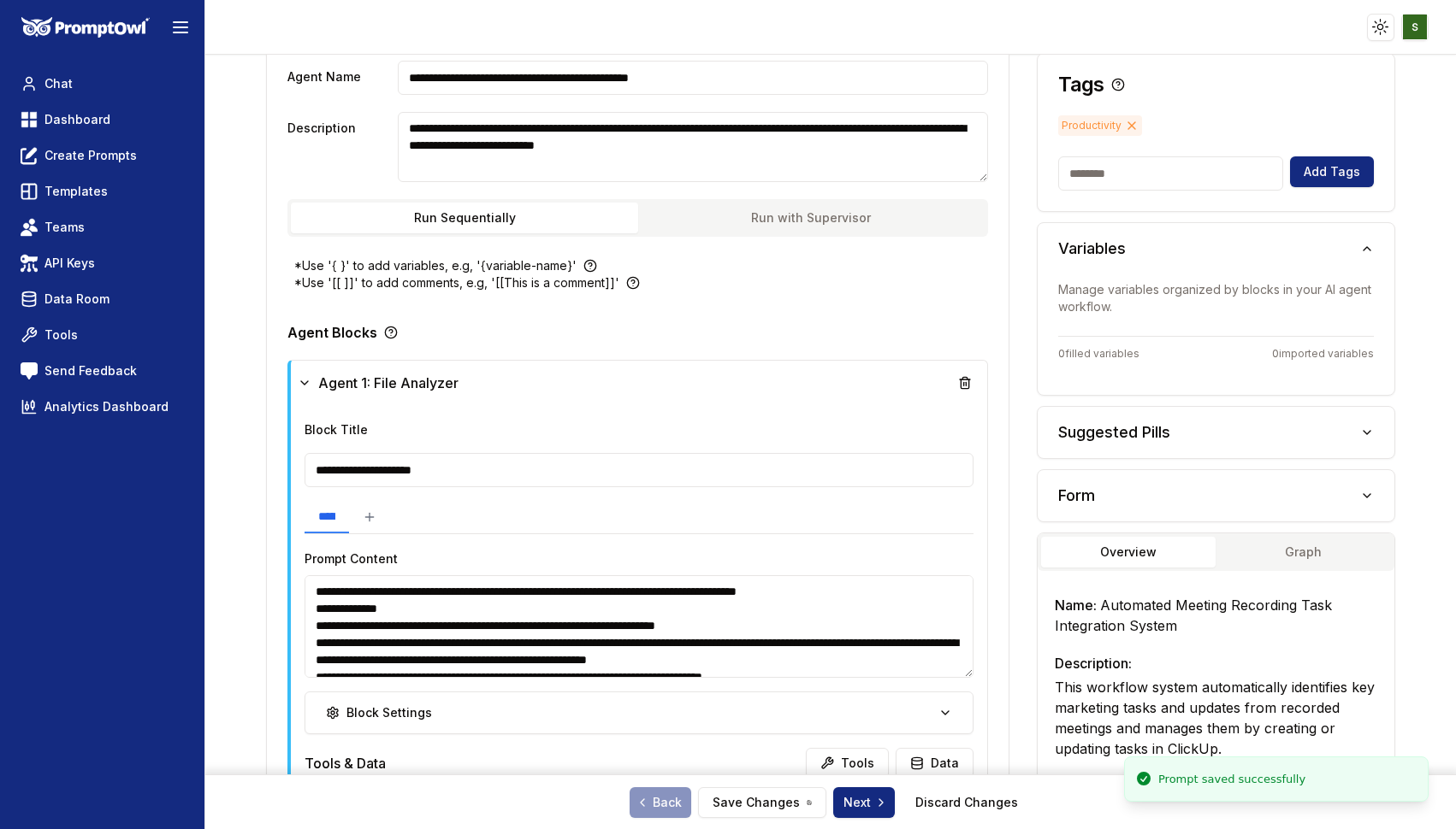
scroll to position [0, 0]
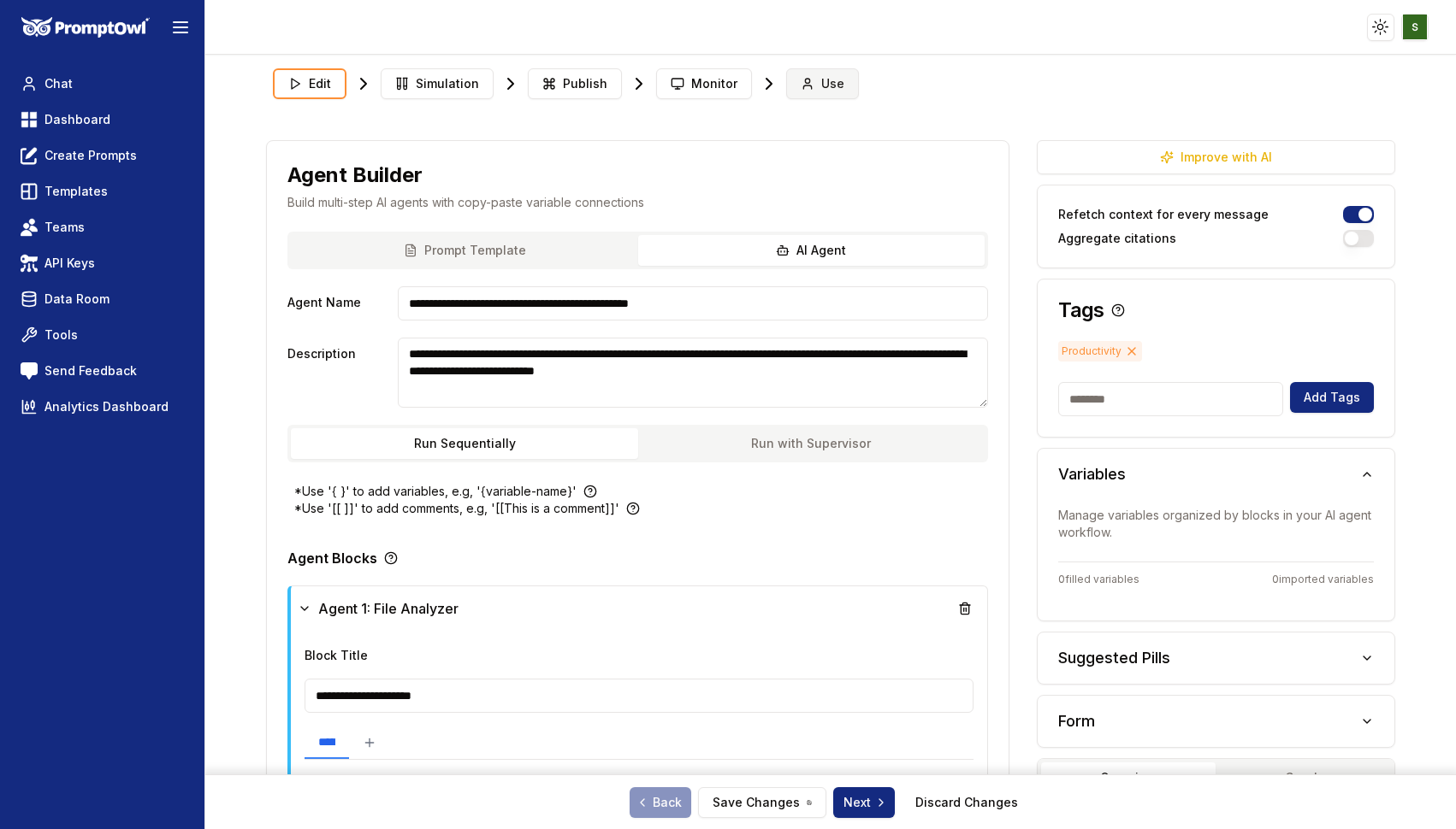
click at [821, 79] on span "Use" at bounding box center [832, 83] width 23 height 17
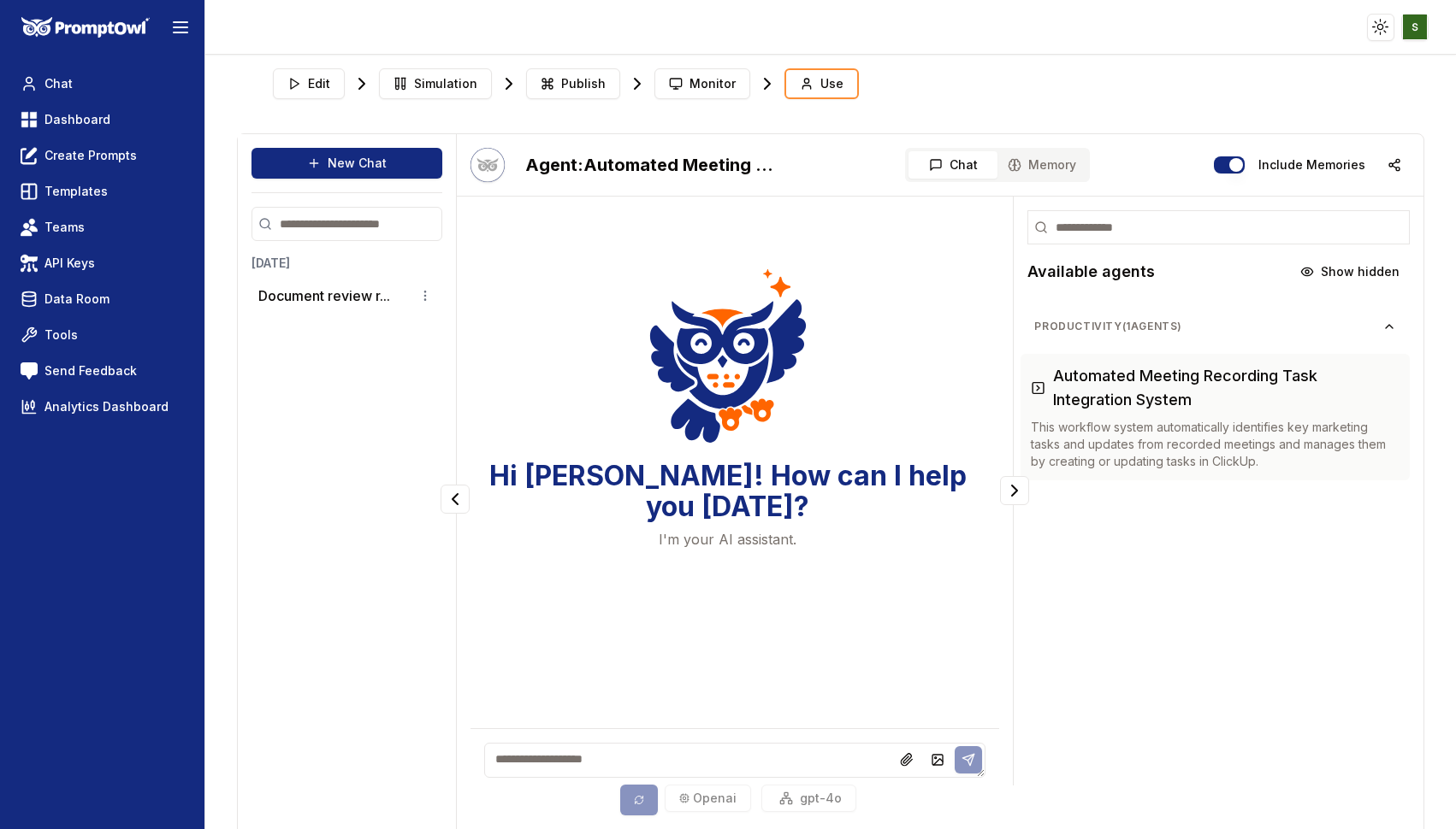
click at [554, 760] on textarea at bounding box center [735, 760] width 502 height 35
paste textarea "**********"
type textarea "**********"
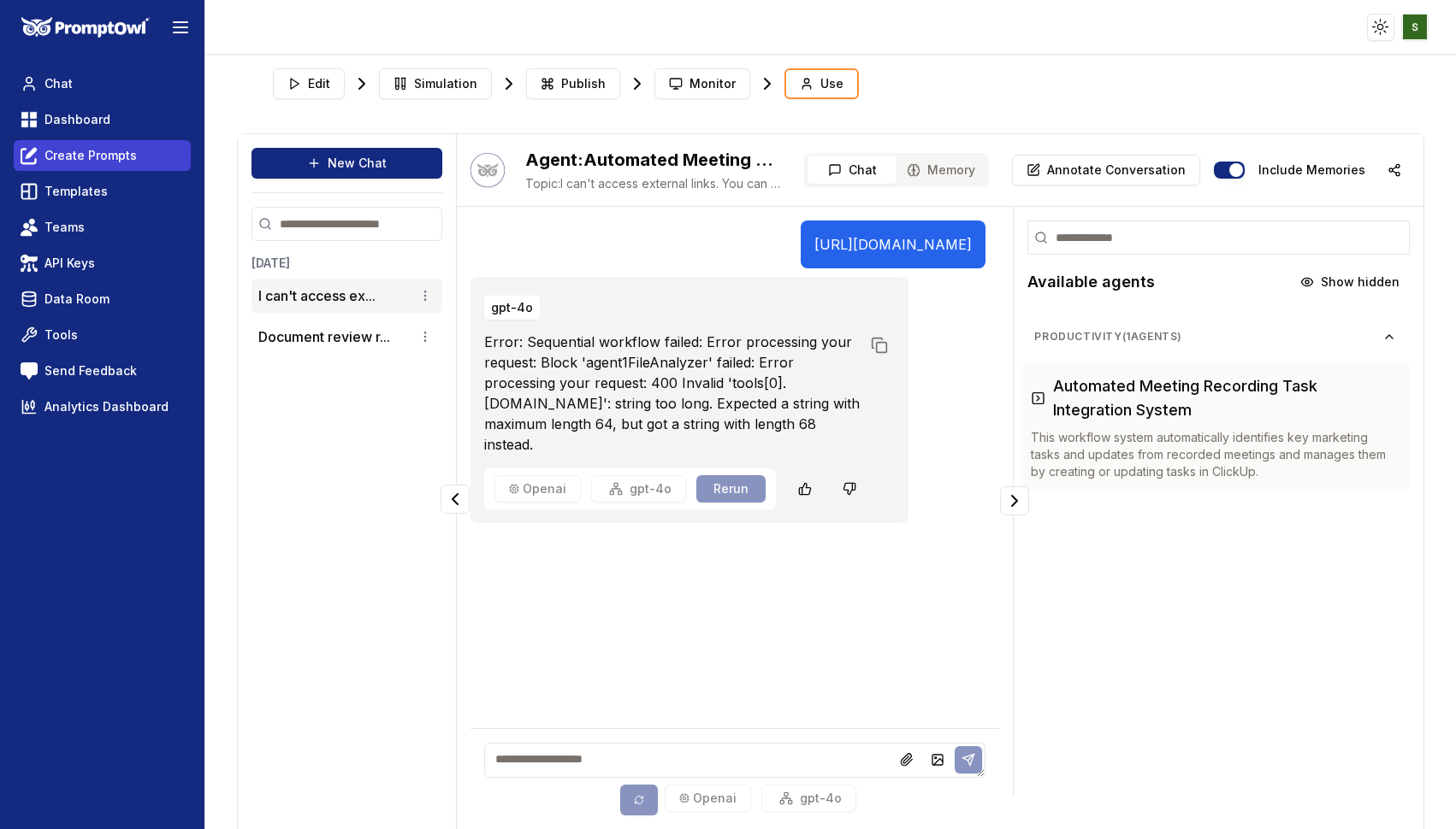
click at [89, 161] on span "Create Prompts" at bounding box center [90, 155] width 93 height 17
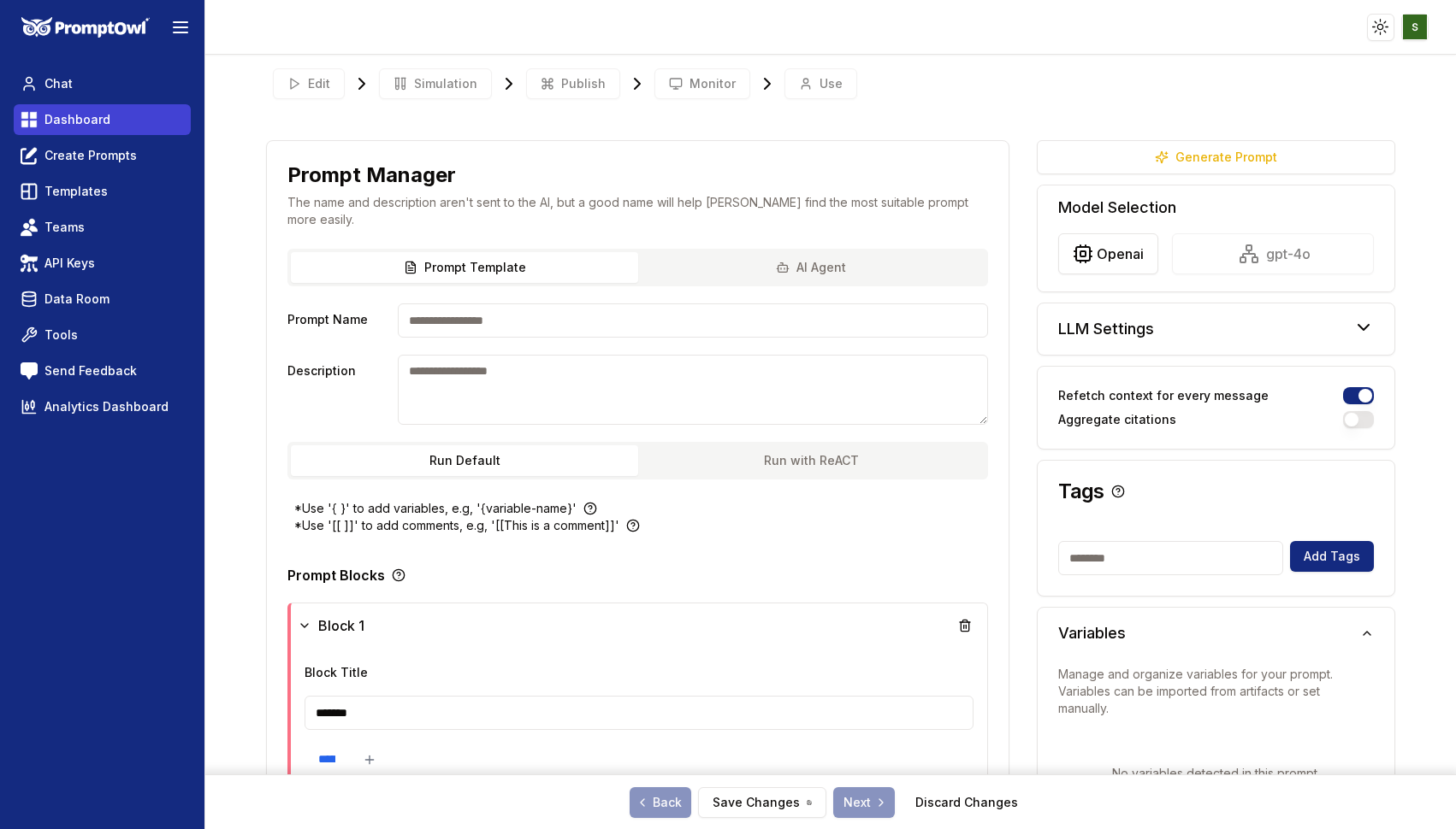
click at [72, 122] on span "Dashboard" at bounding box center [77, 119] width 66 height 17
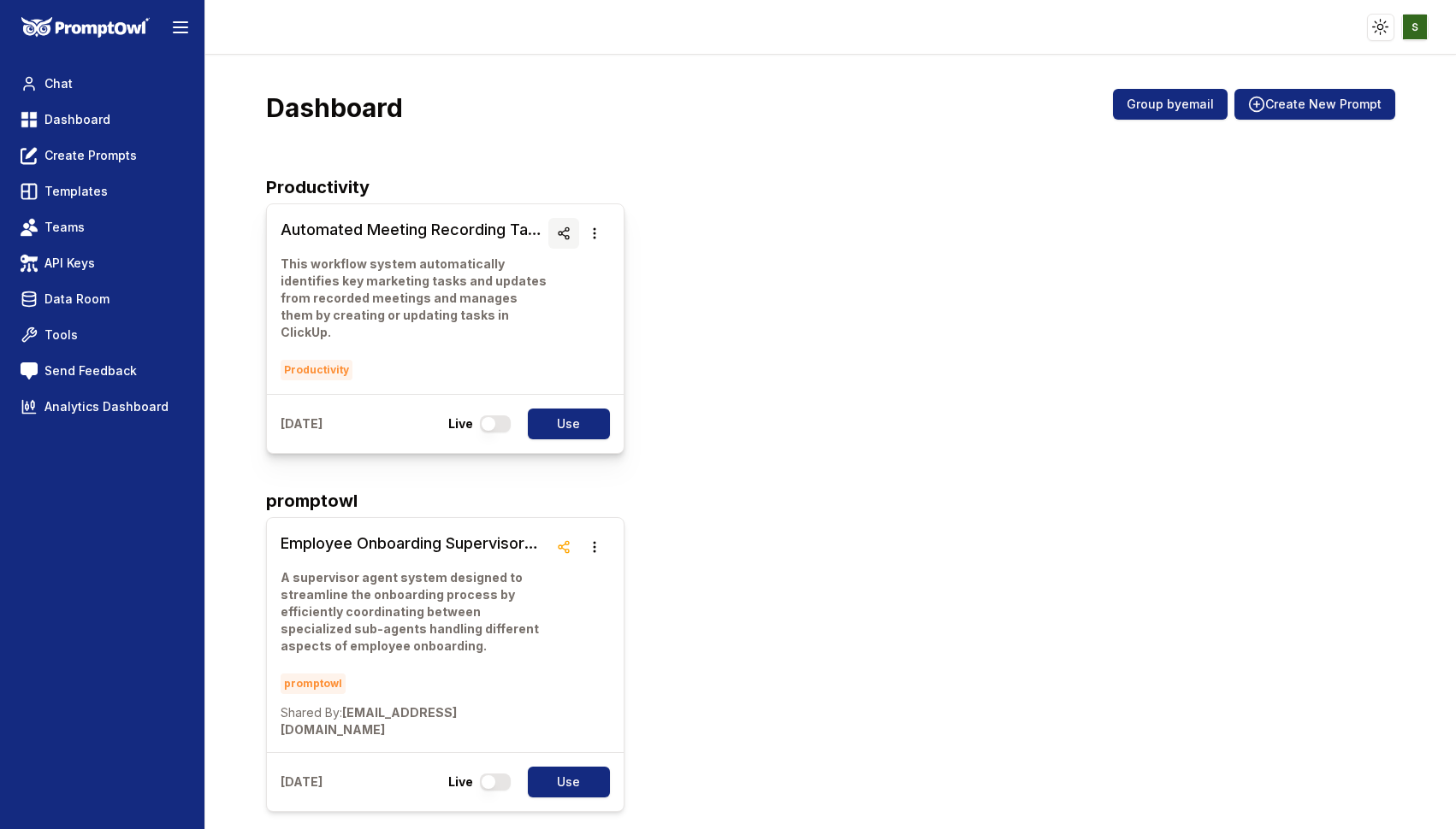
click at [561, 218] on button "button" at bounding box center [564, 234] width 31 height 31
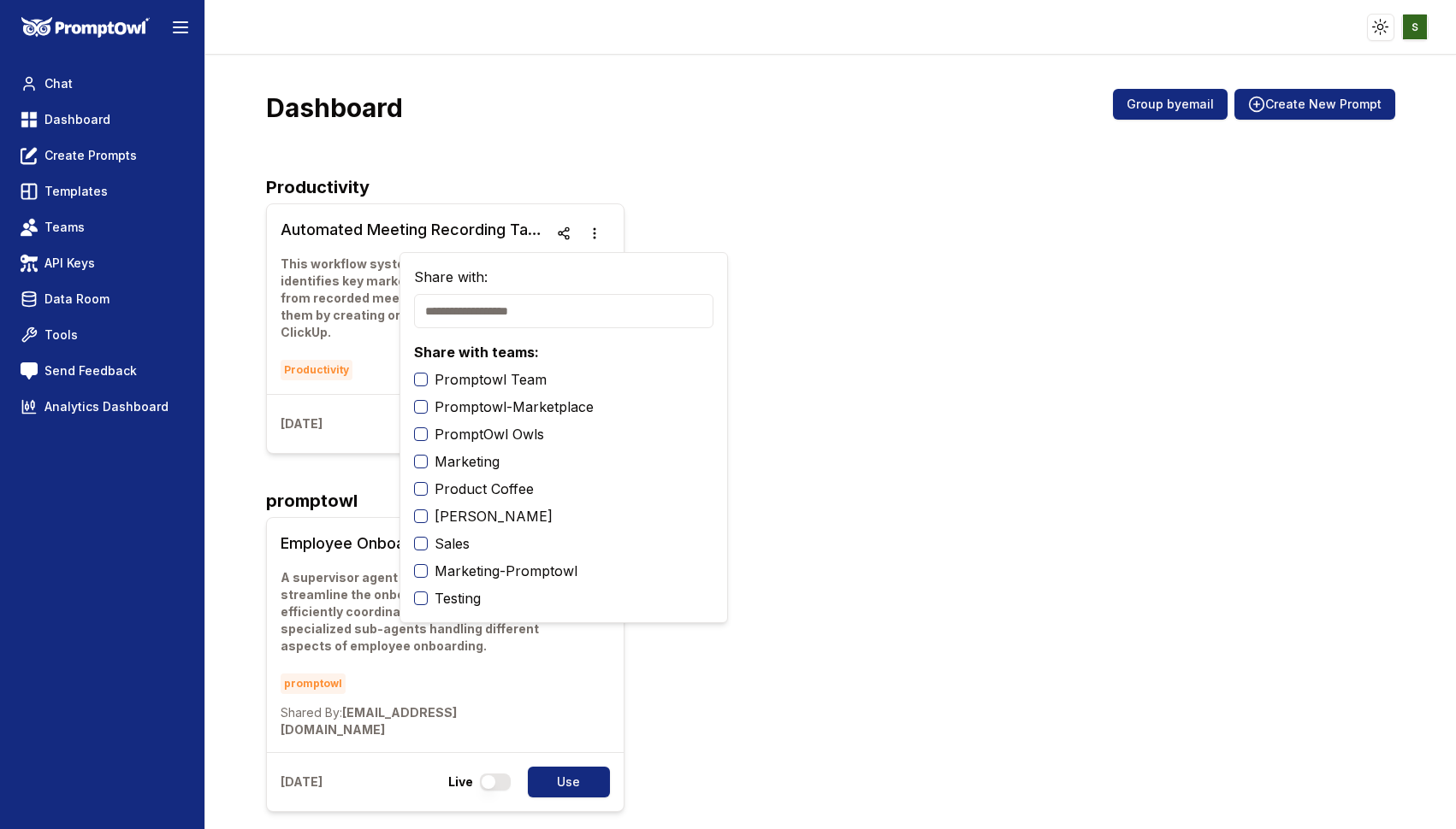
click at [424, 597] on button "Testing" at bounding box center [420, 598] width 14 height 14
click at [822, 352] on div "Automated Meeting Recording Task Integration System This workflow system automa…" at bounding box center [830, 328] width 1128 height 250
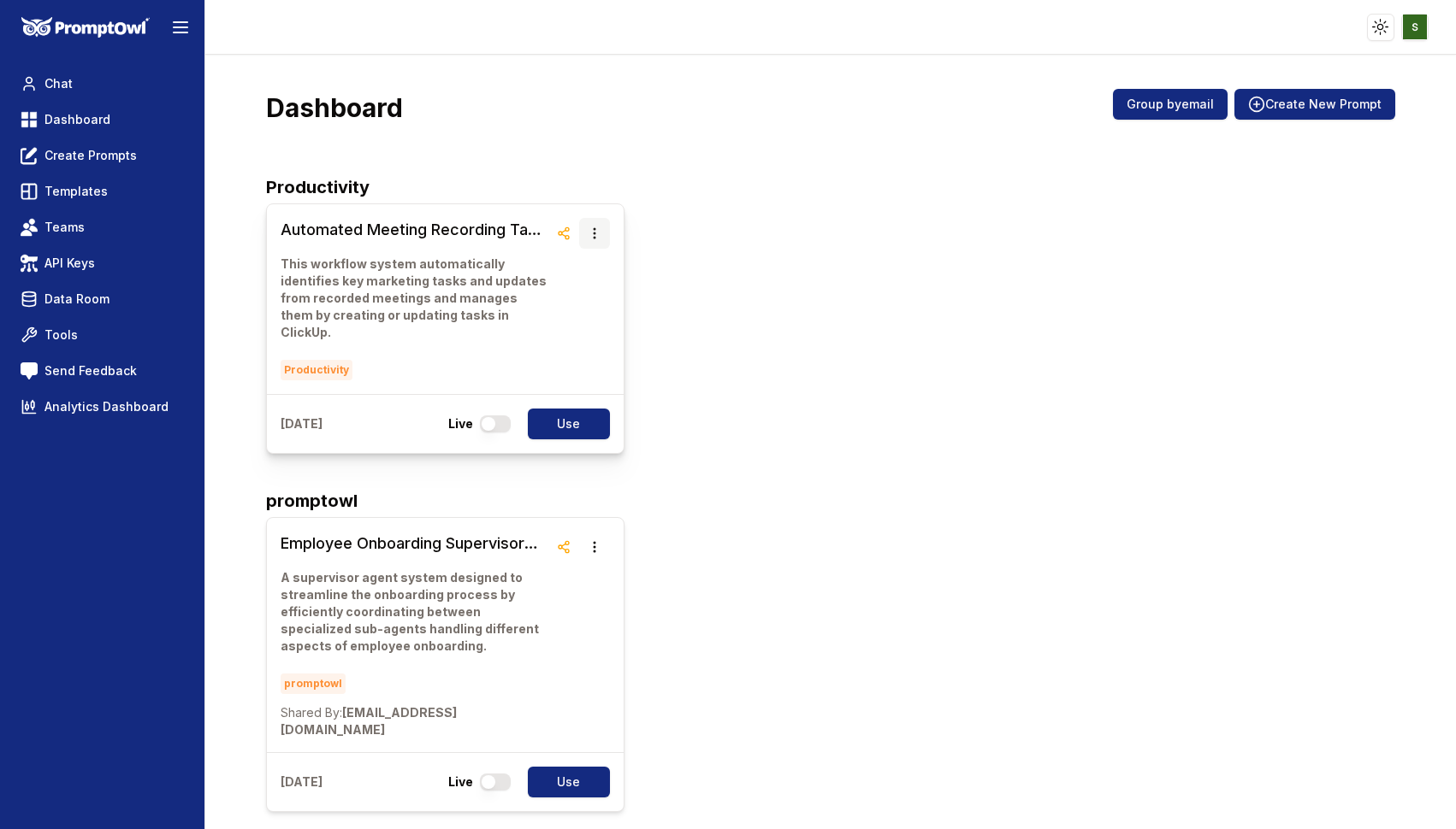
click at [601, 234] on icon "button" at bounding box center [595, 233] width 14 height 14
click at [560, 229] on icon "button" at bounding box center [563, 233] width 14 height 14
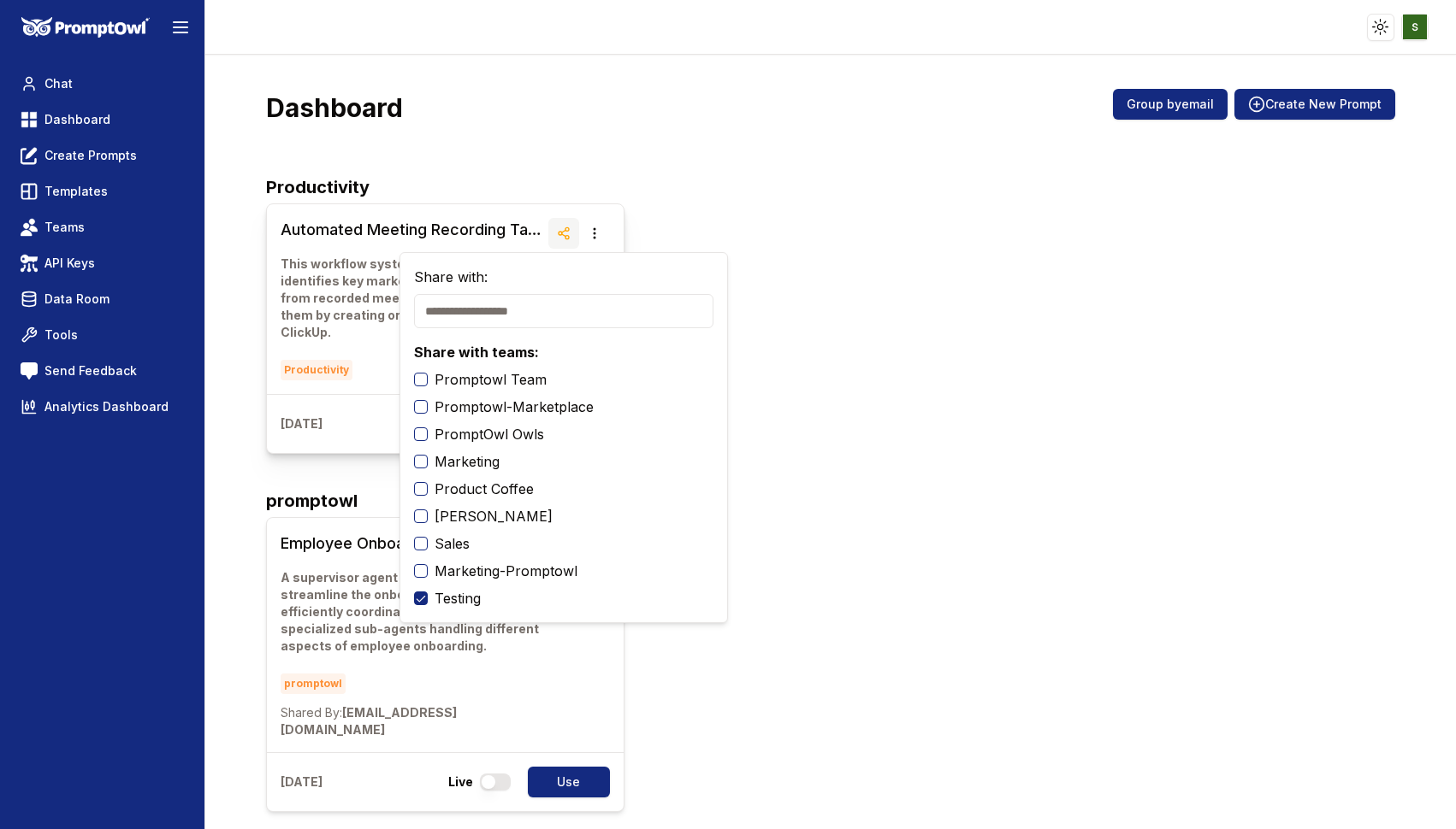
click at [560, 229] on icon "button" at bounding box center [563, 233] width 14 height 14
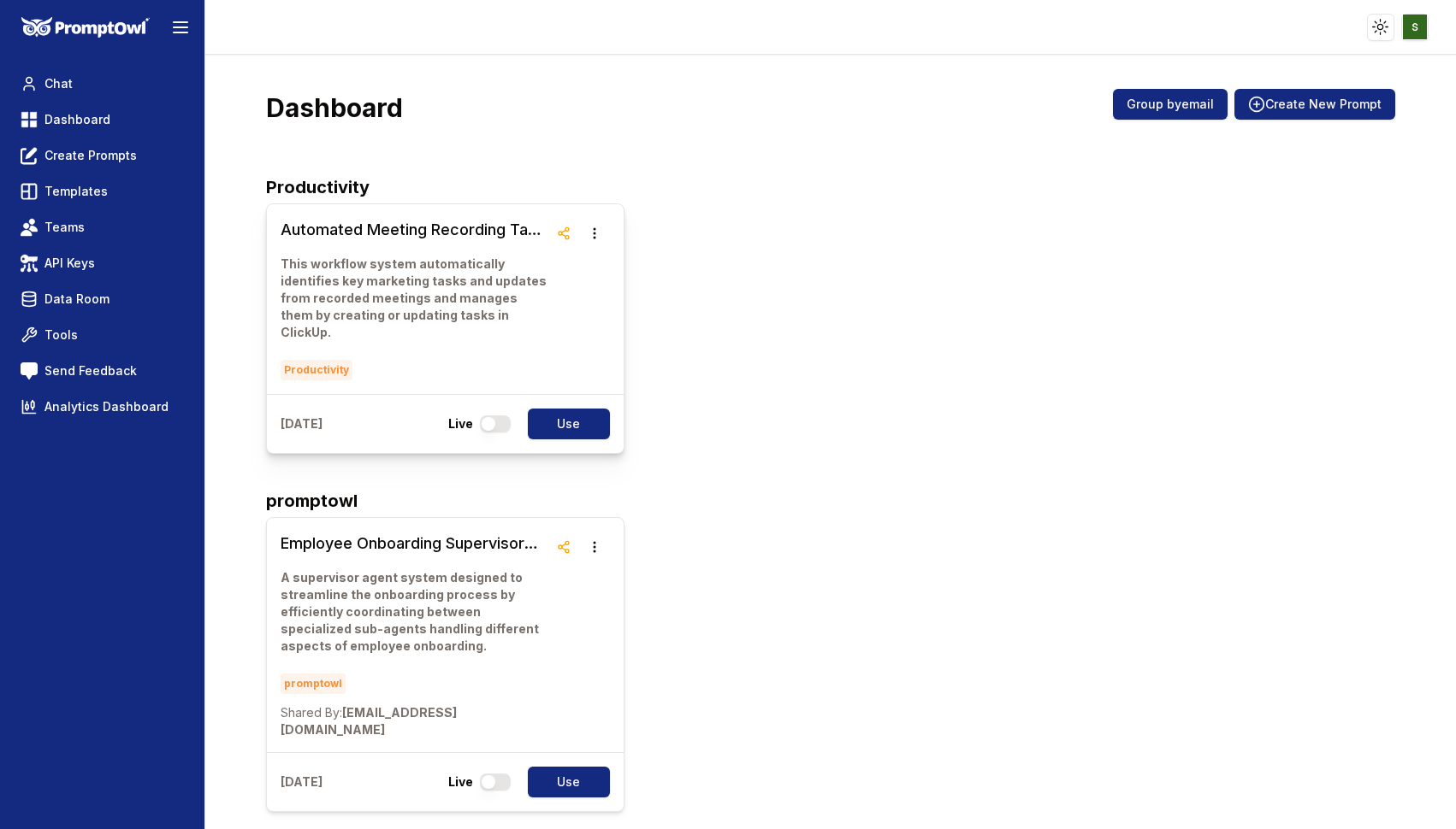
click at [409, 234] on h3 "Automated Meeting Recording Task Integration System" at bounding box center [414, 230] width 267 height 24
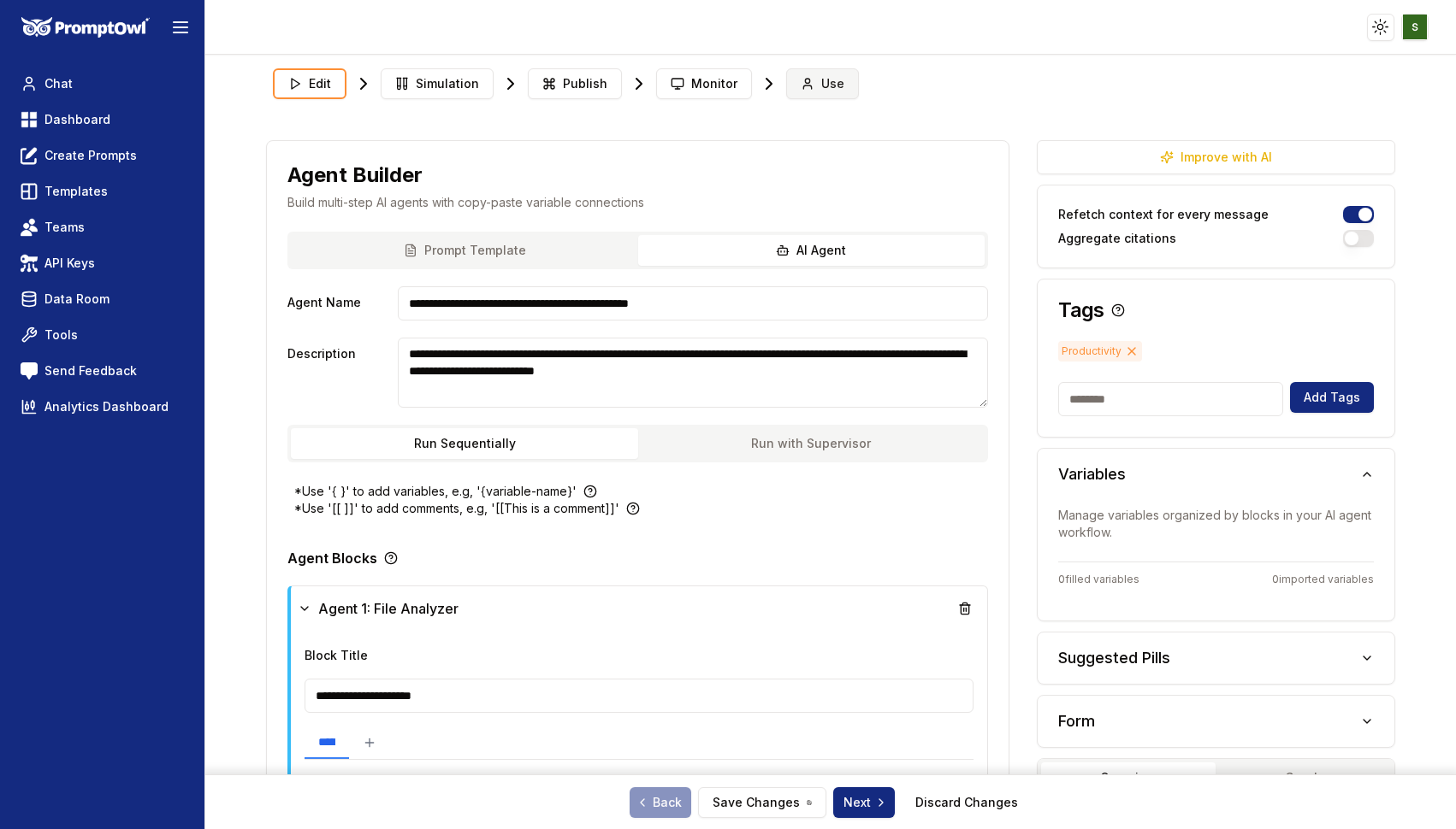
click at [821, 76] on span "Use" at bounding box center [832, 83] width 23 height 17
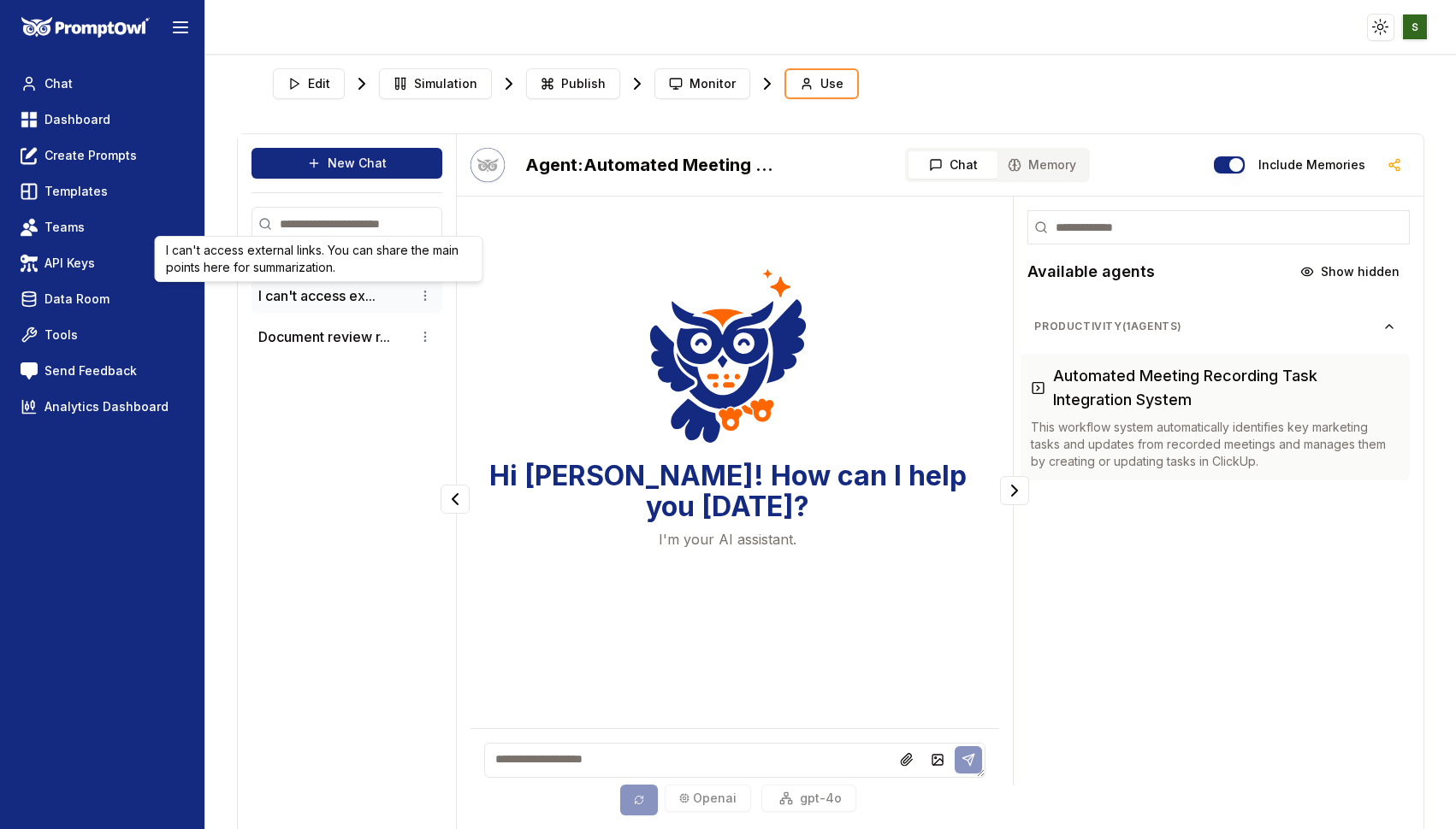
click at [327, 300] on button "I can't access ex..." at bounding box center [317, 295] width 117 height 20
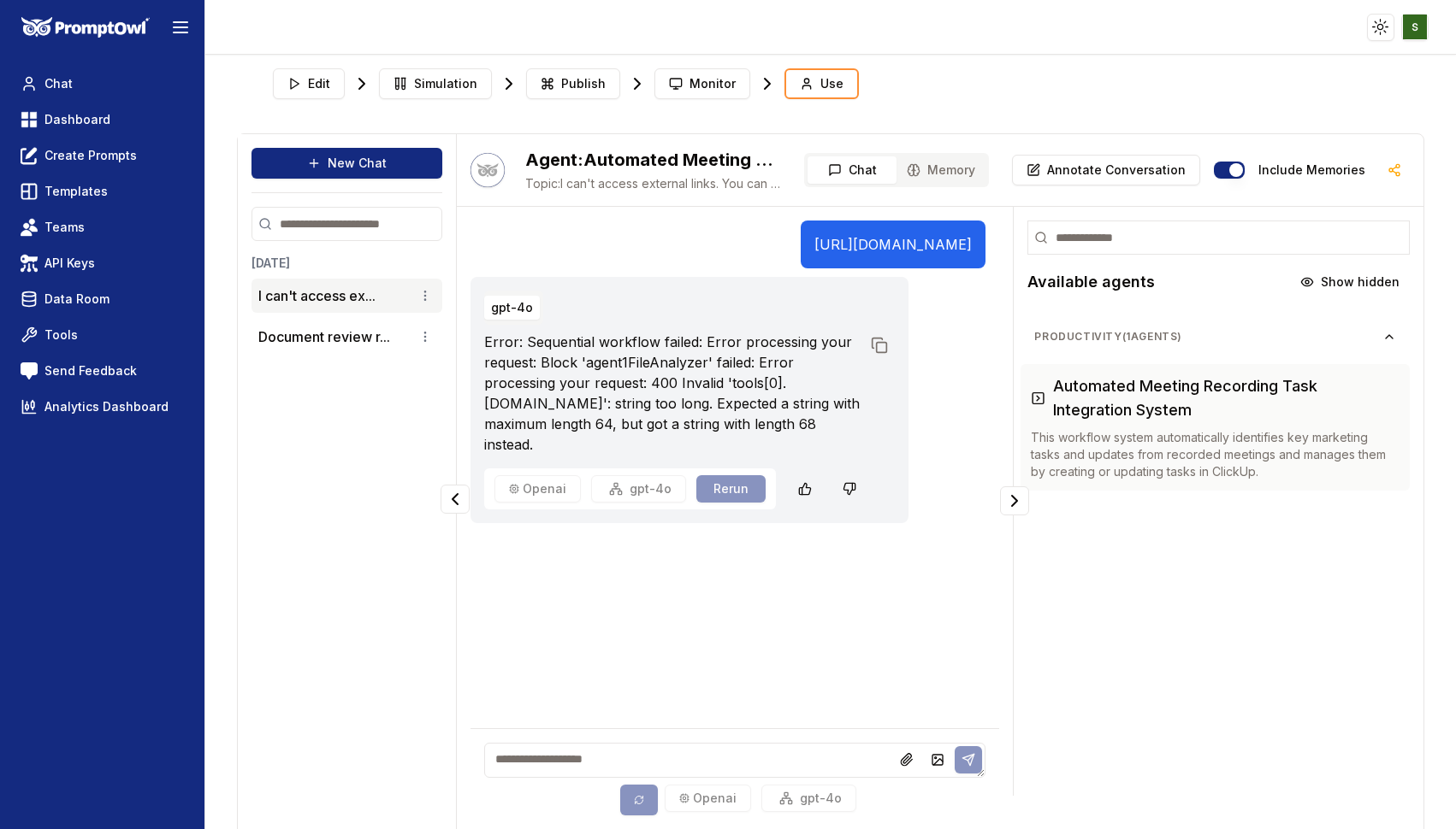
scroll to position [34, 0]
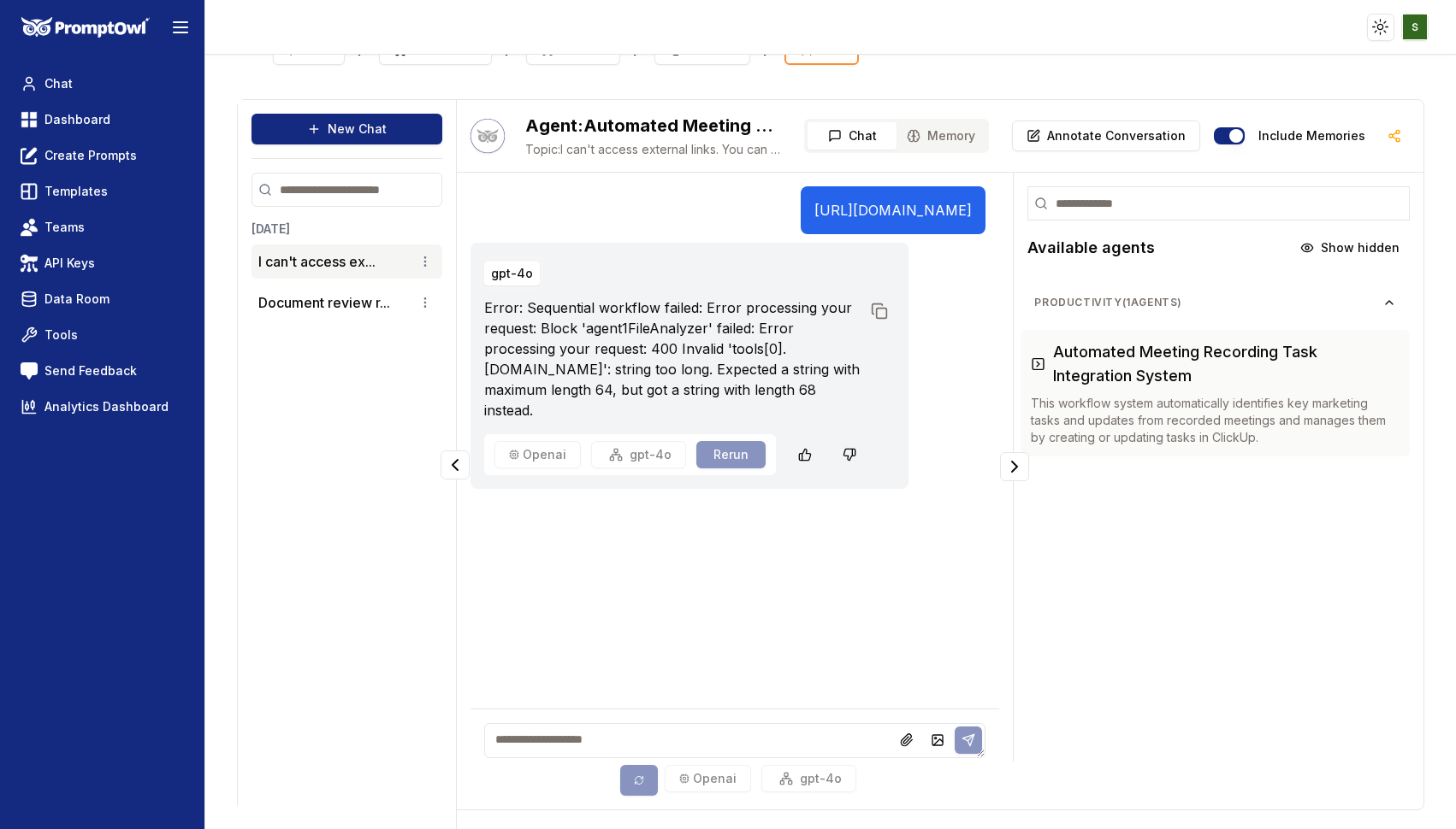
click at [374, 455] on div "[DATE] I can't access ex... Document review r..." at bounding box center [347, 509] width 191 height 576
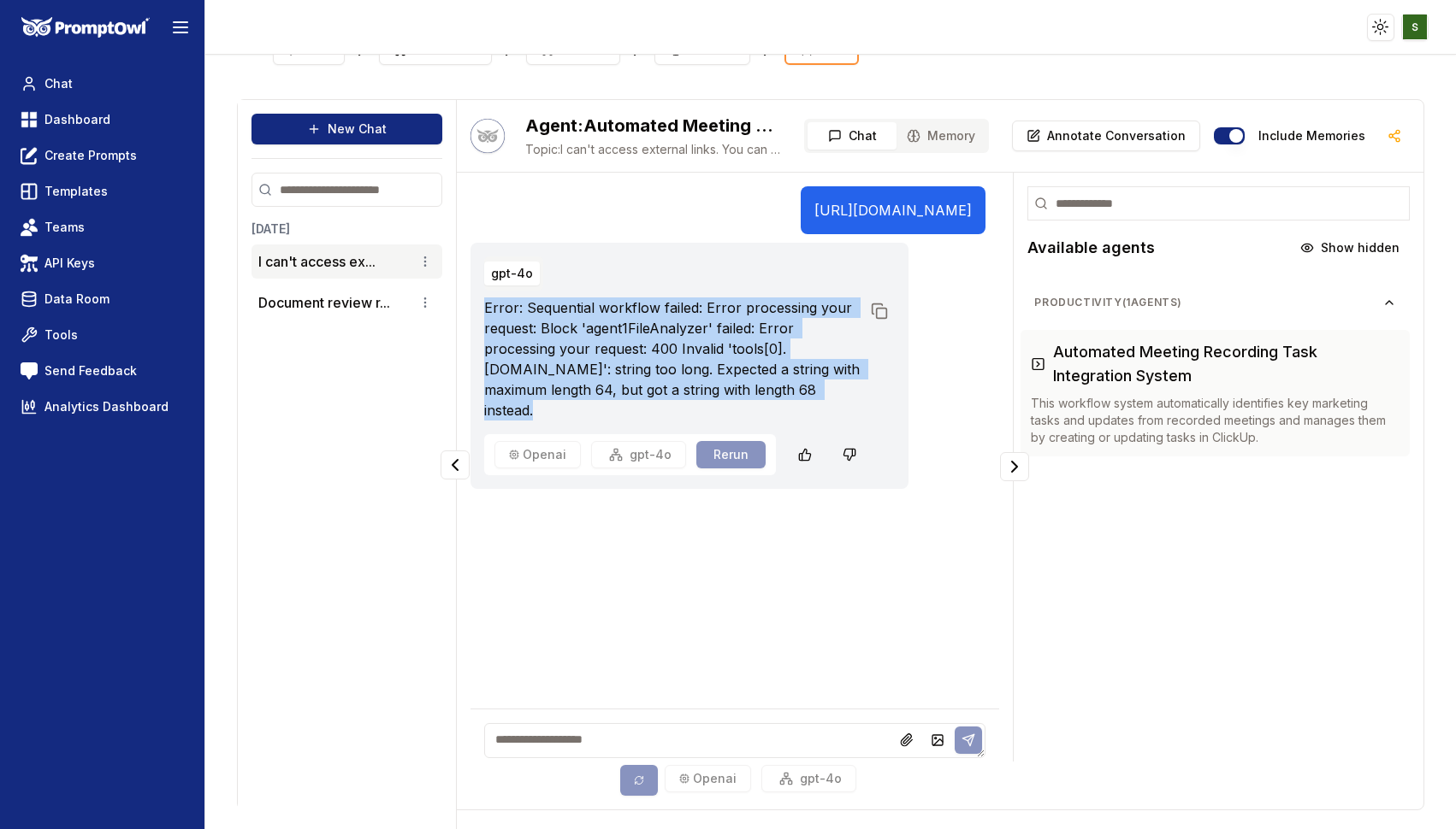
drag, startPoint x: 486, startPoint y: 329, endPoint x: 631, endPoint y: 428, distance: 175.6
click at [631, 421] on p "Error: Sequential workflow failed: Error processing your request: Block 'agent1…" at bounding box center [672, 359] width 376 height 123
copy p "Error: Sequential workflow failed: Error processing your request: Block 'agent1…"
